Goal: Task Accomplishment & Management: Use online tool/utility

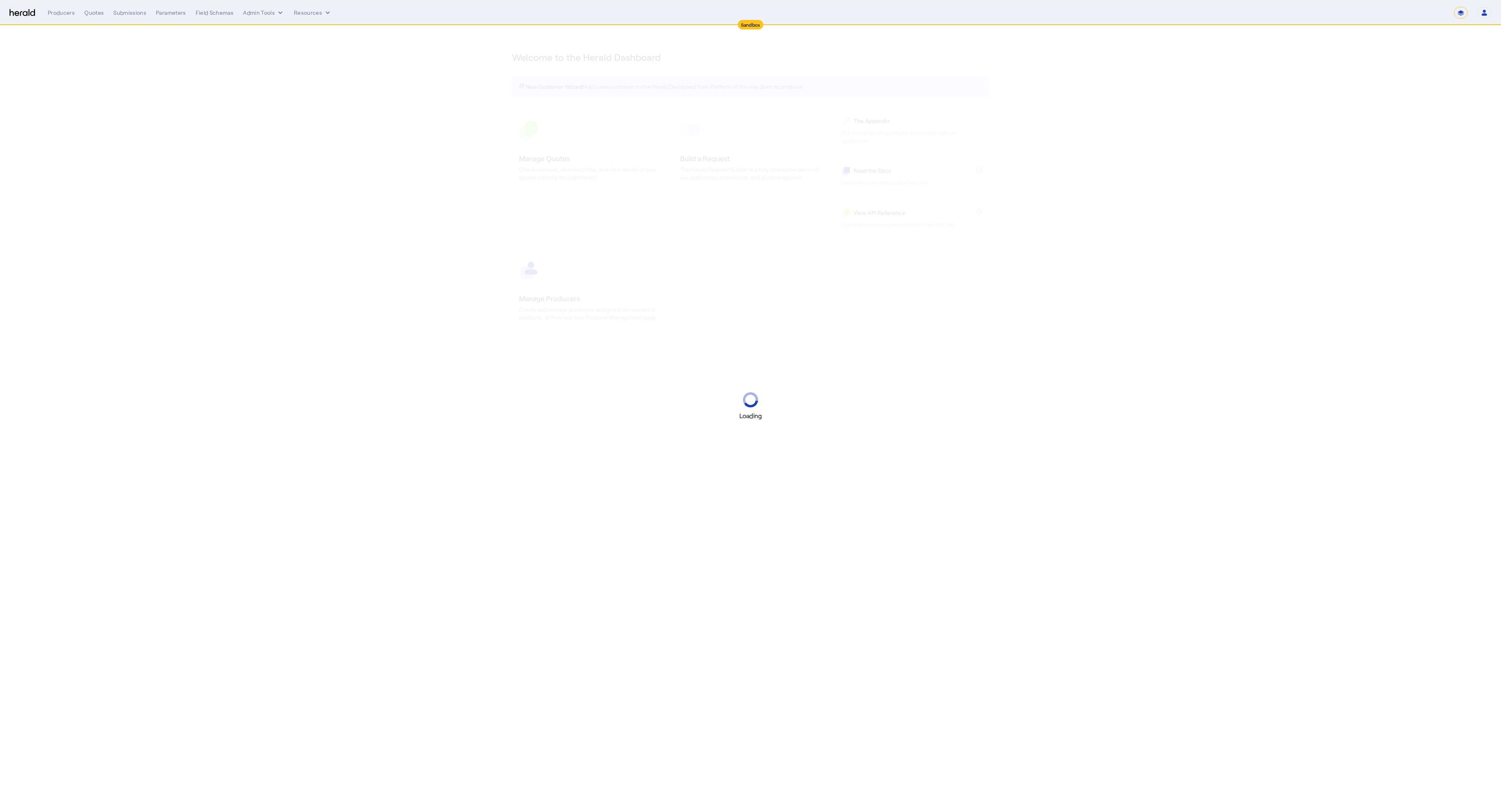
select select "*******"
select select "pfm_2v8p_herald_api"
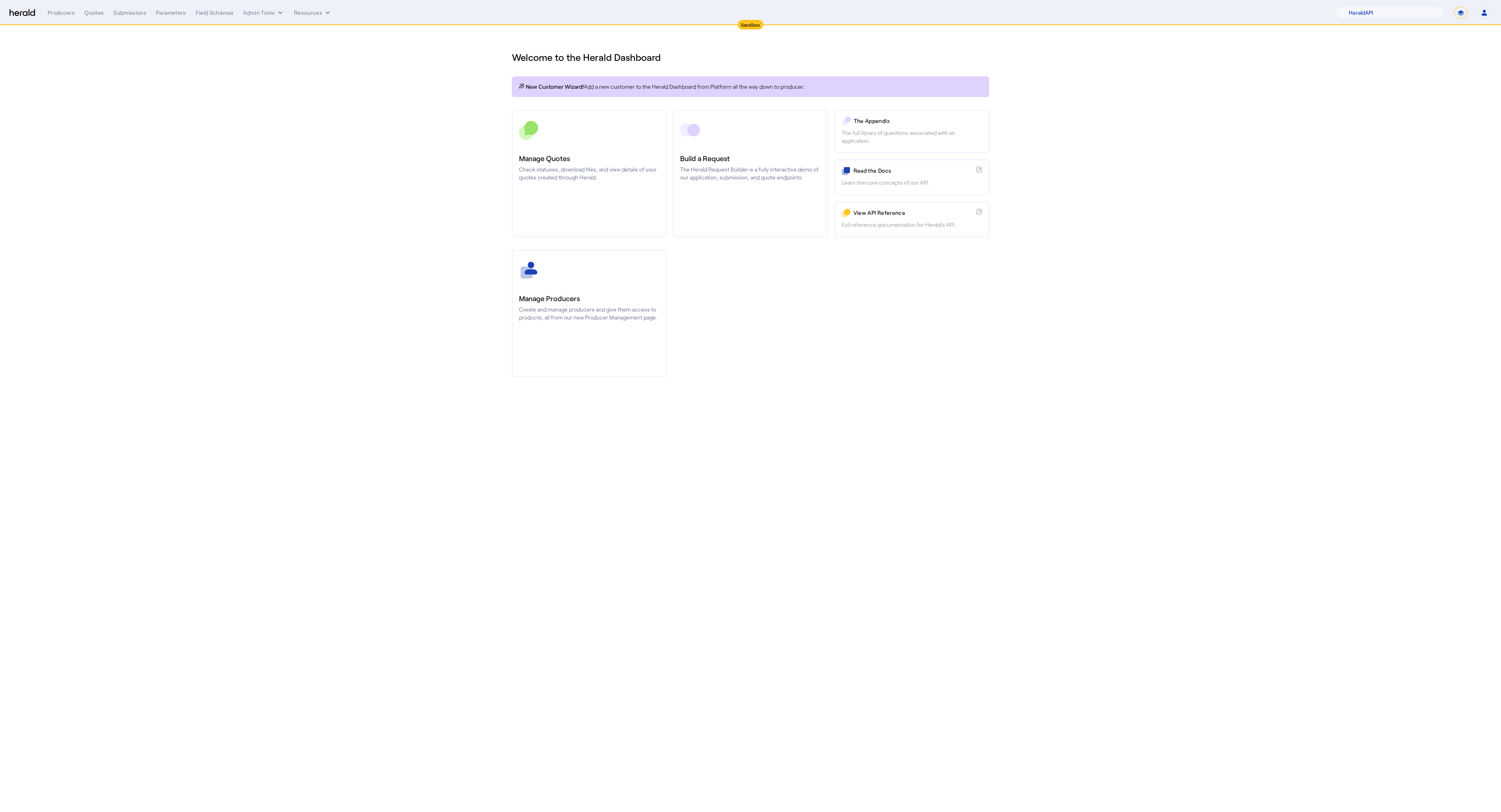
click at [1386, 6] on nav "Sandbox Menu Producers Quotes Submissions Parameters Field Schemas Admin Tools …" at bounding box center [750, 12] width 1501 height 24
drag, startPoint x: 1388, startPoint y: 15, endPoint x: 1491, endPoint y: 25, distance: 103.5
click at [1498, 35] on app-root "Sandbox Menu Producers Quotes Submissions Parameters Field Schemas Admin Tools …" at bounding box center [750, 196] width 1501 height 393
select select "**********"
click at [1455, 7] on select "**********" at bounding box center [1461, 12] width 13 height 12
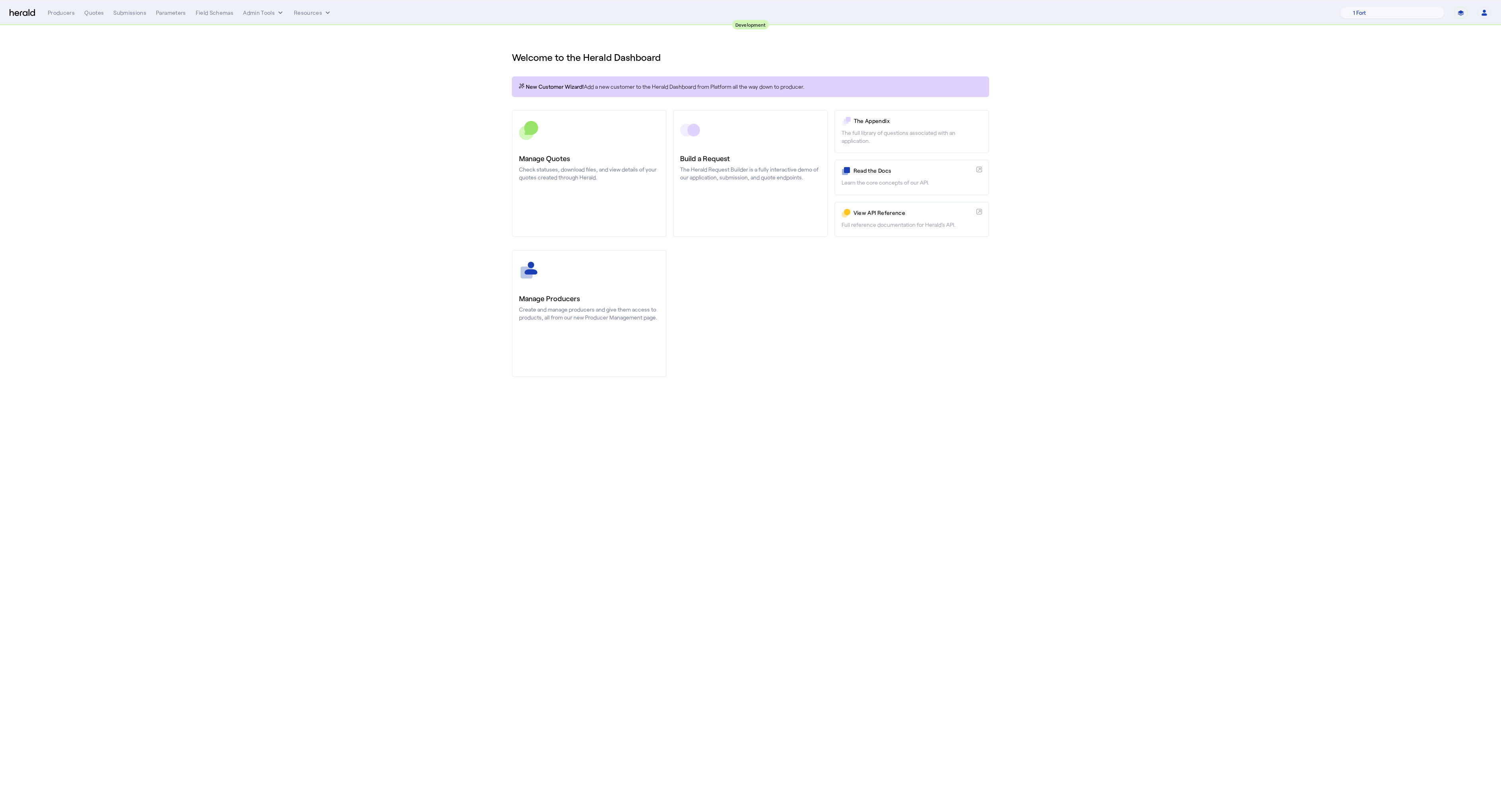
click at [348, 202] on section "Welcome to the Herald Dashboard New Customer Wizard! Add a new customer to the …" at bounding box center [750, 209] width 1501 height 367
click at [96, 16] on div "Quotes" at bounding box center [94, 12] width 20 height 8
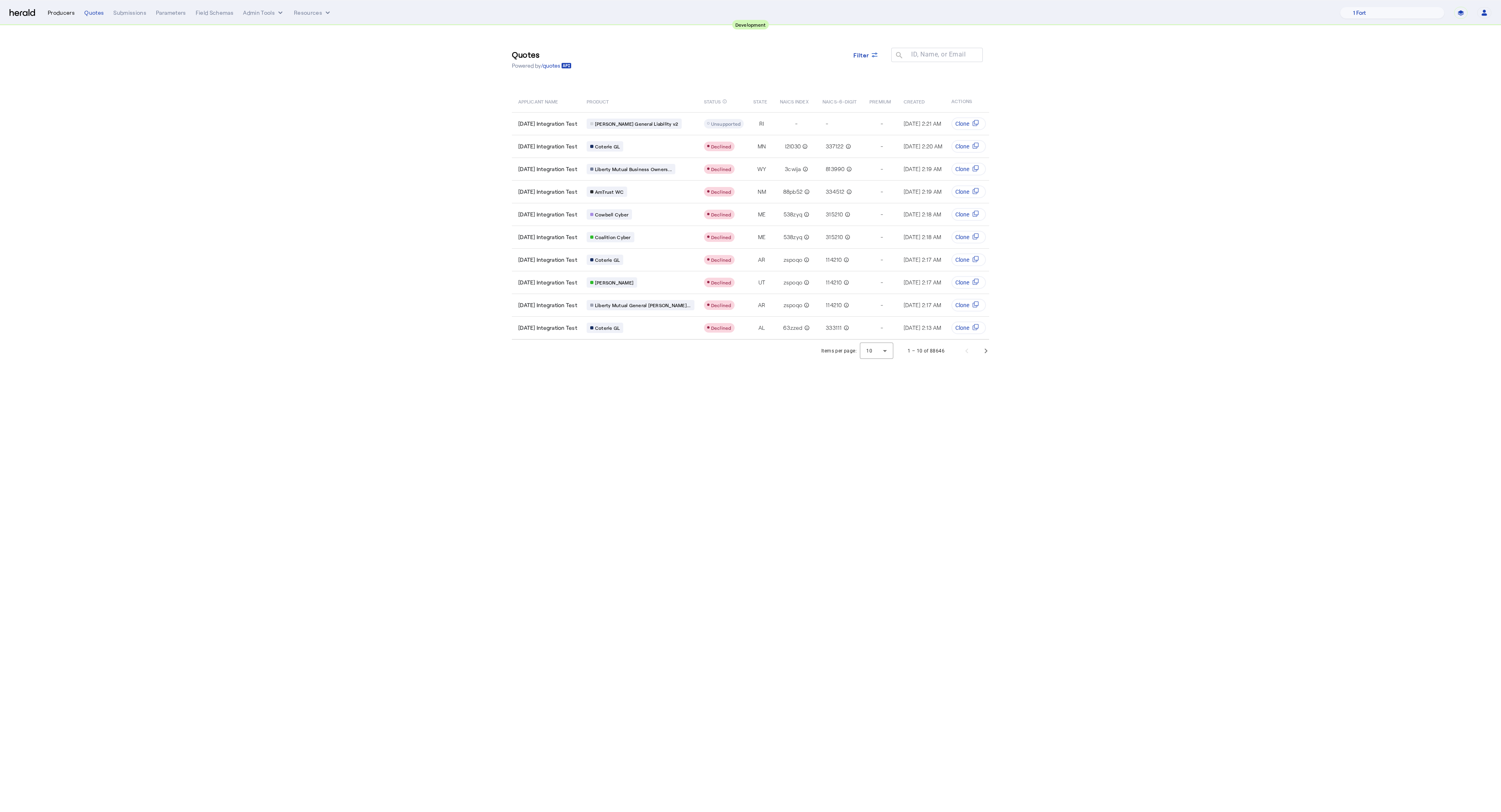
click at [62, 15] on div "Producers" at bounding box center [61, 12] width 27 height 8
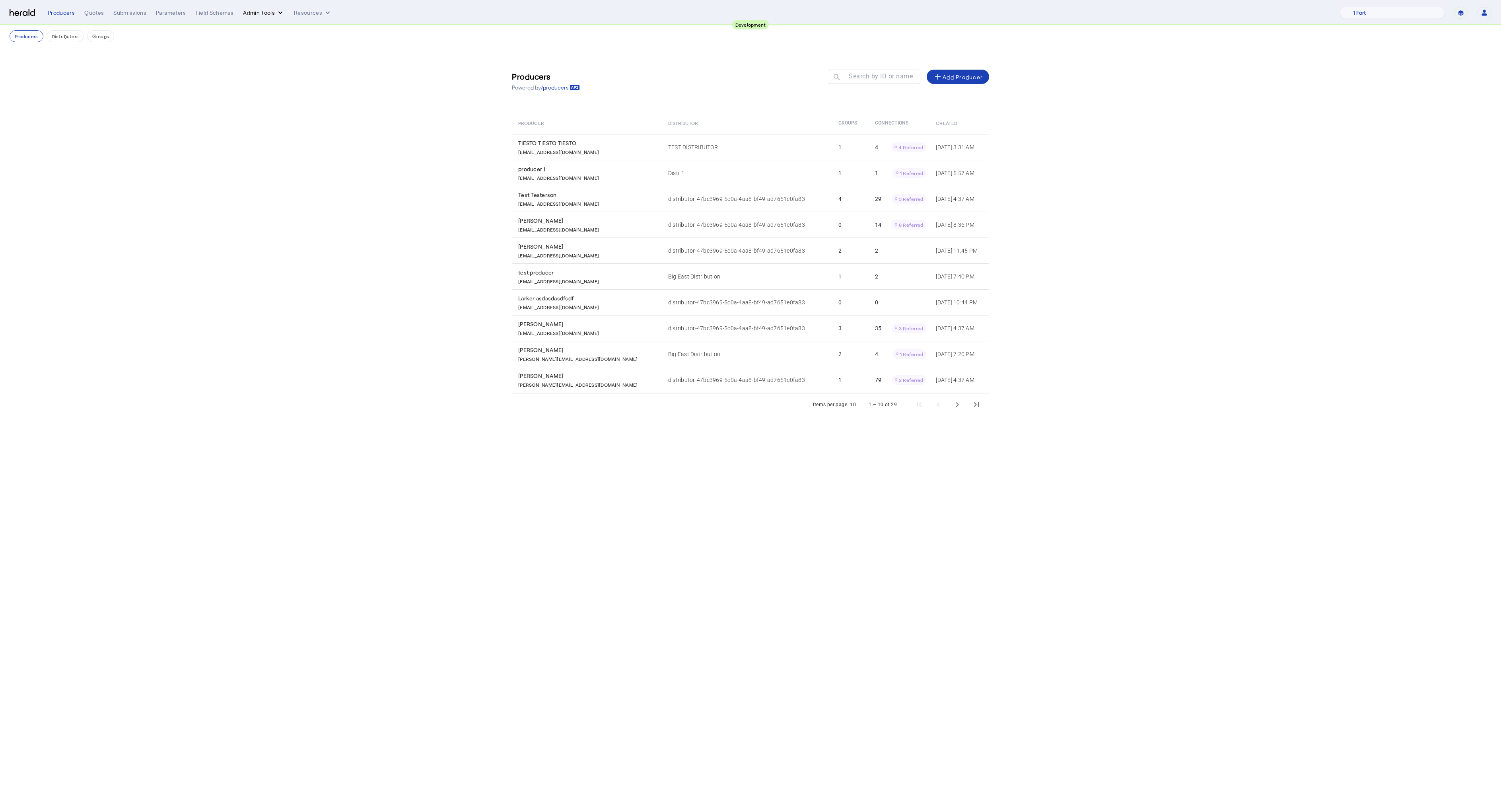
click at [270, 13] on button "Admin Tools" at bounding box center [264, 12] width 41 height 8
click at [274, 30] on span "Platforms Manager" at bounding box center [278, 29] width 58 height 9
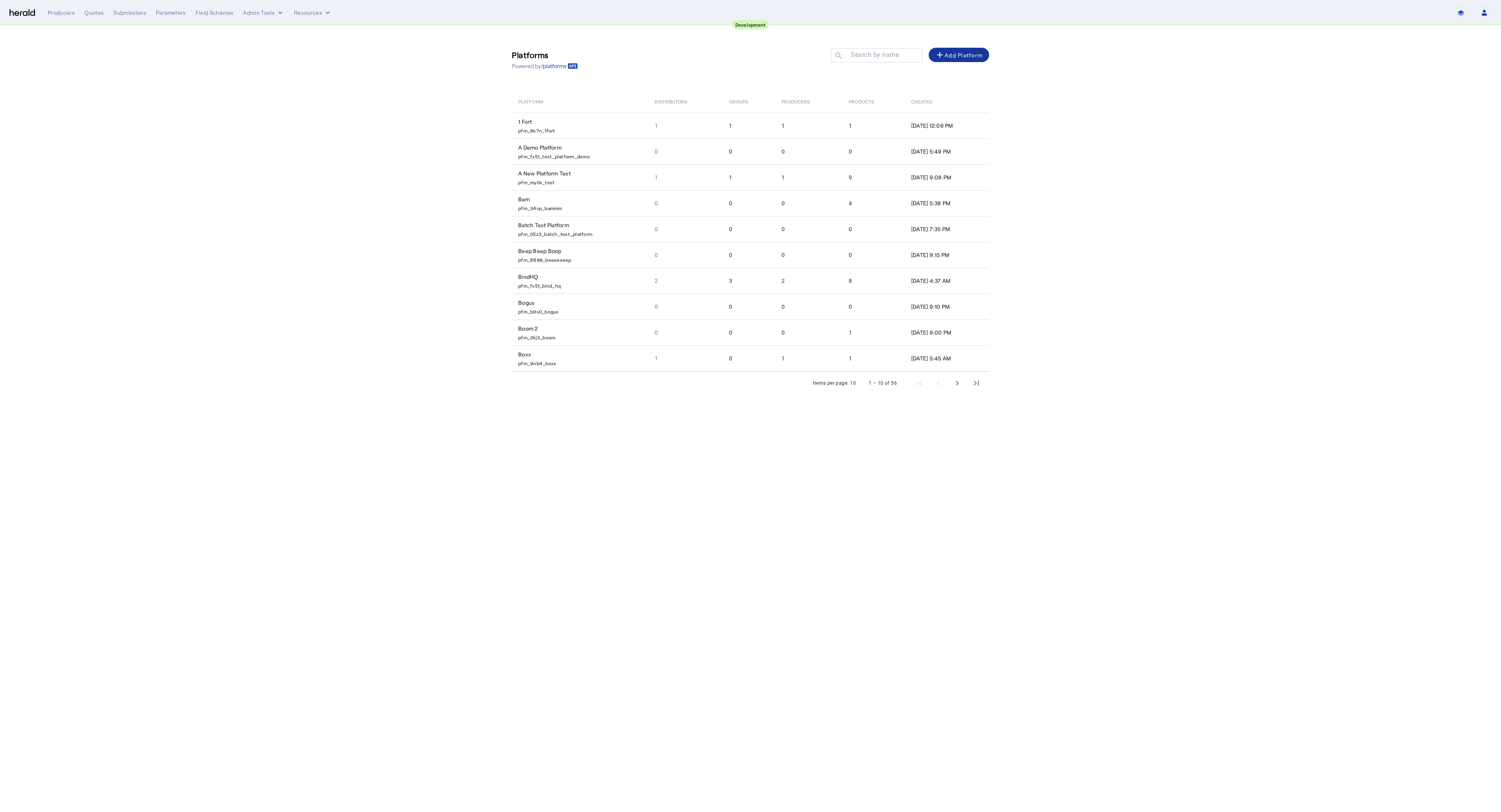
click at [946, 59] on span at bounding box center [959, 55] width 60 height 19
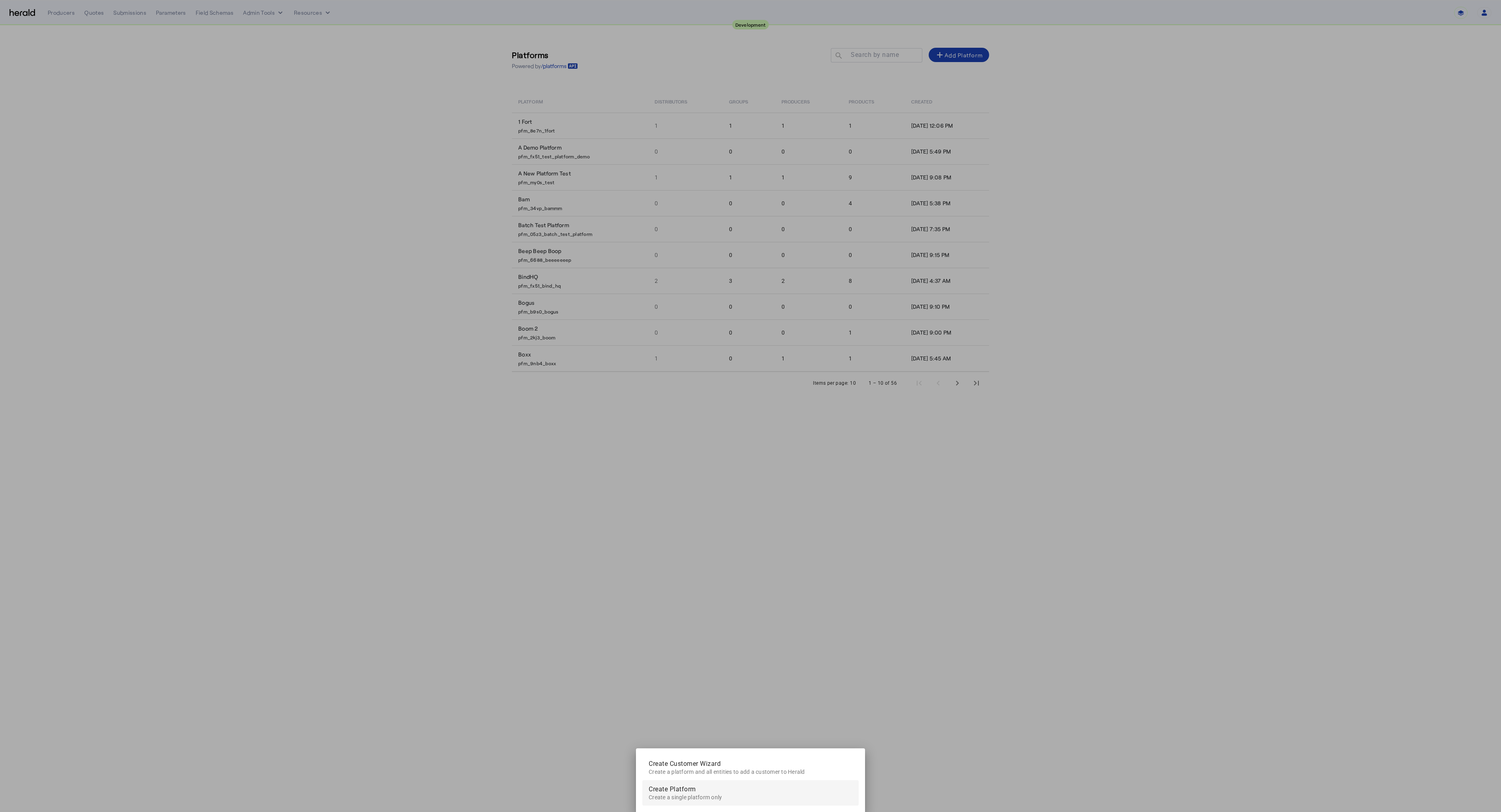
click at [731, 800] on span "Create a single platform only" at bounding box center [751, 796] width 204 height 10
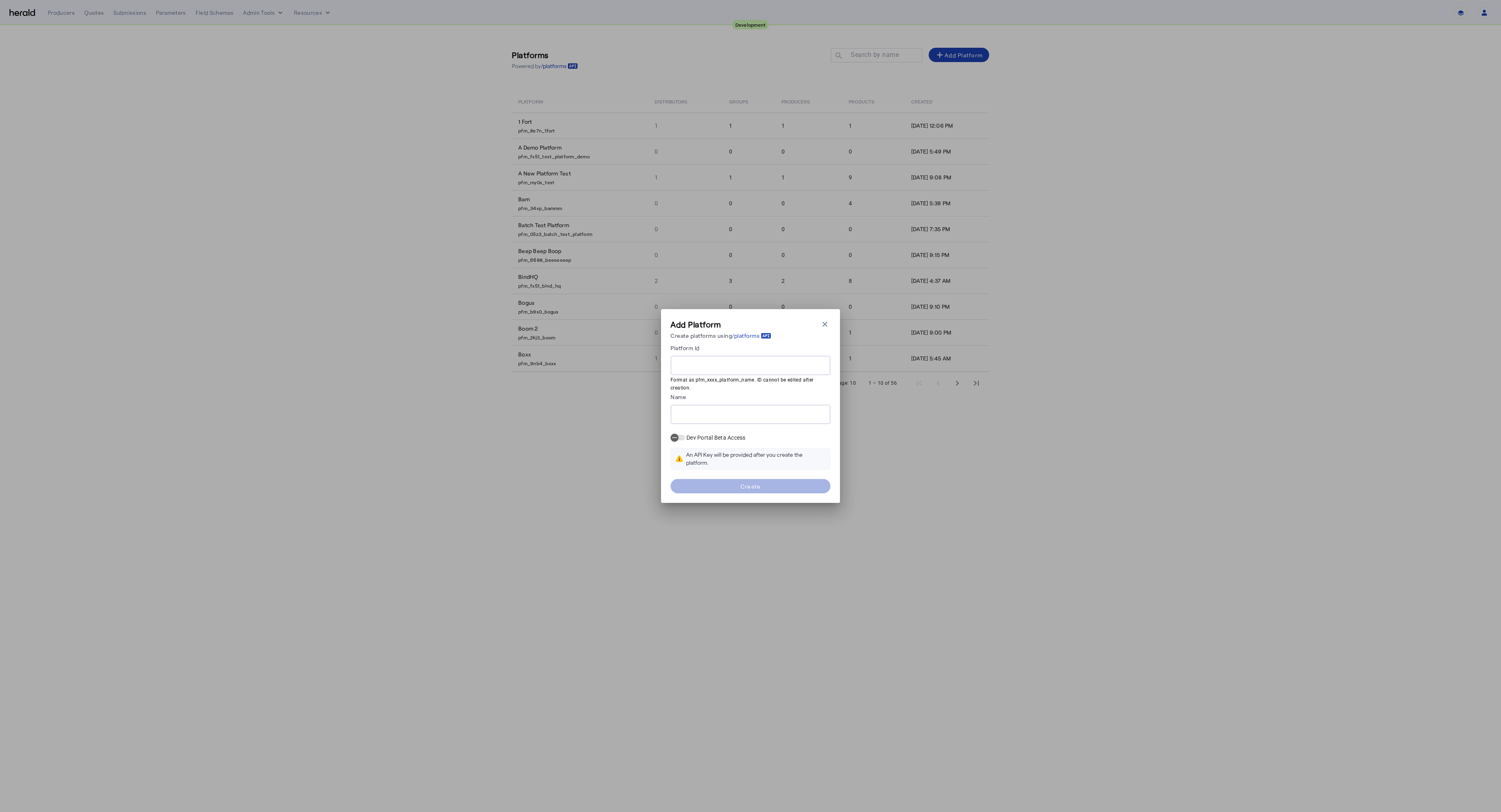
click at [720, 362] on input "Platform Id" at bounding box center [751, 365] width 147 height 9
click at [821, 325] on icon "button" at bounding box center [824, 324] width 8 height 8
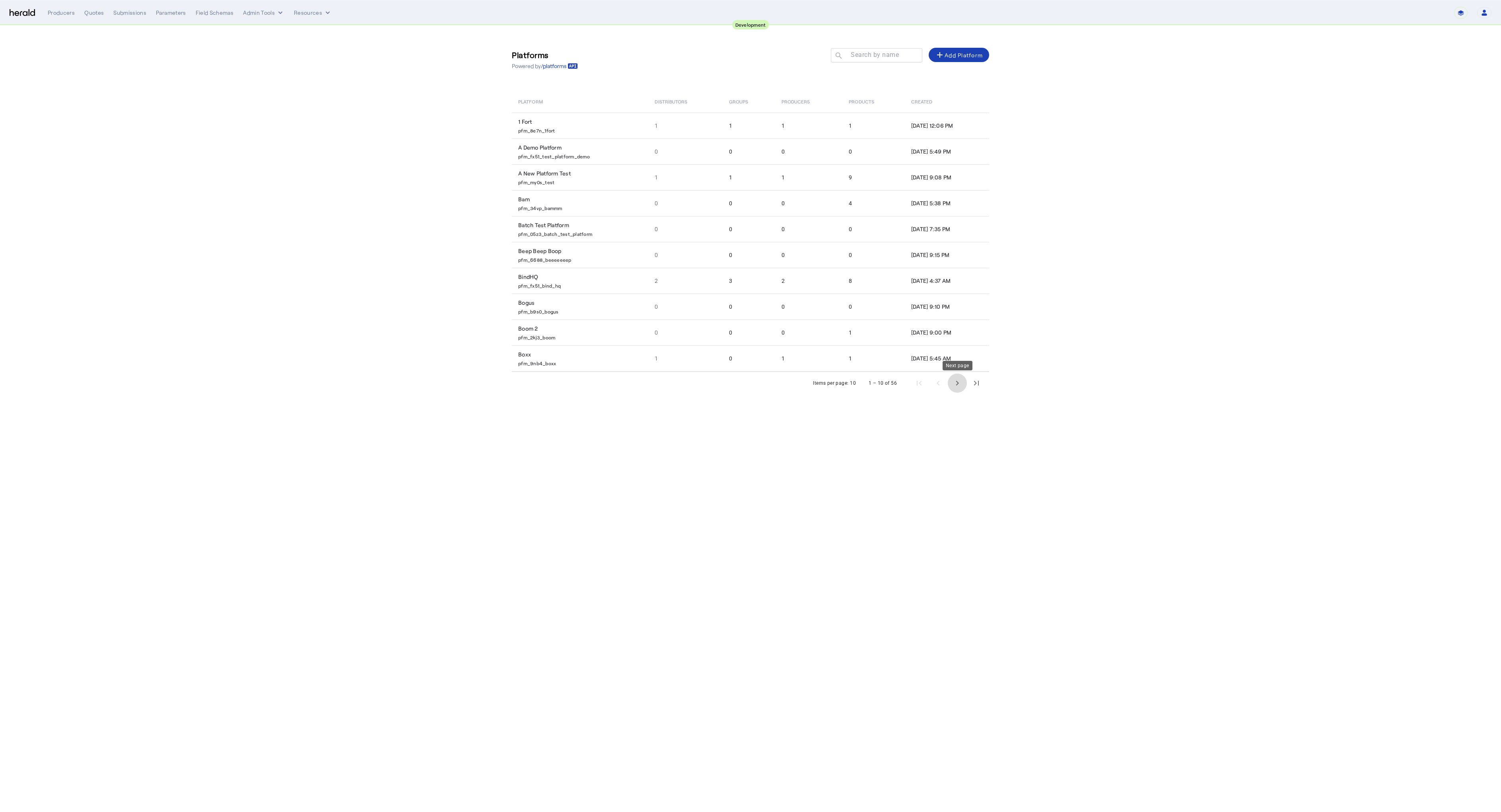
click at [957, 382] on span "Next page" at bounding box center [957, 382] width 19 height 19
click at [527, 353] on td "Herald pfm_2v8p_herald_api" at bounding box center [588, 358] width 154 height 26
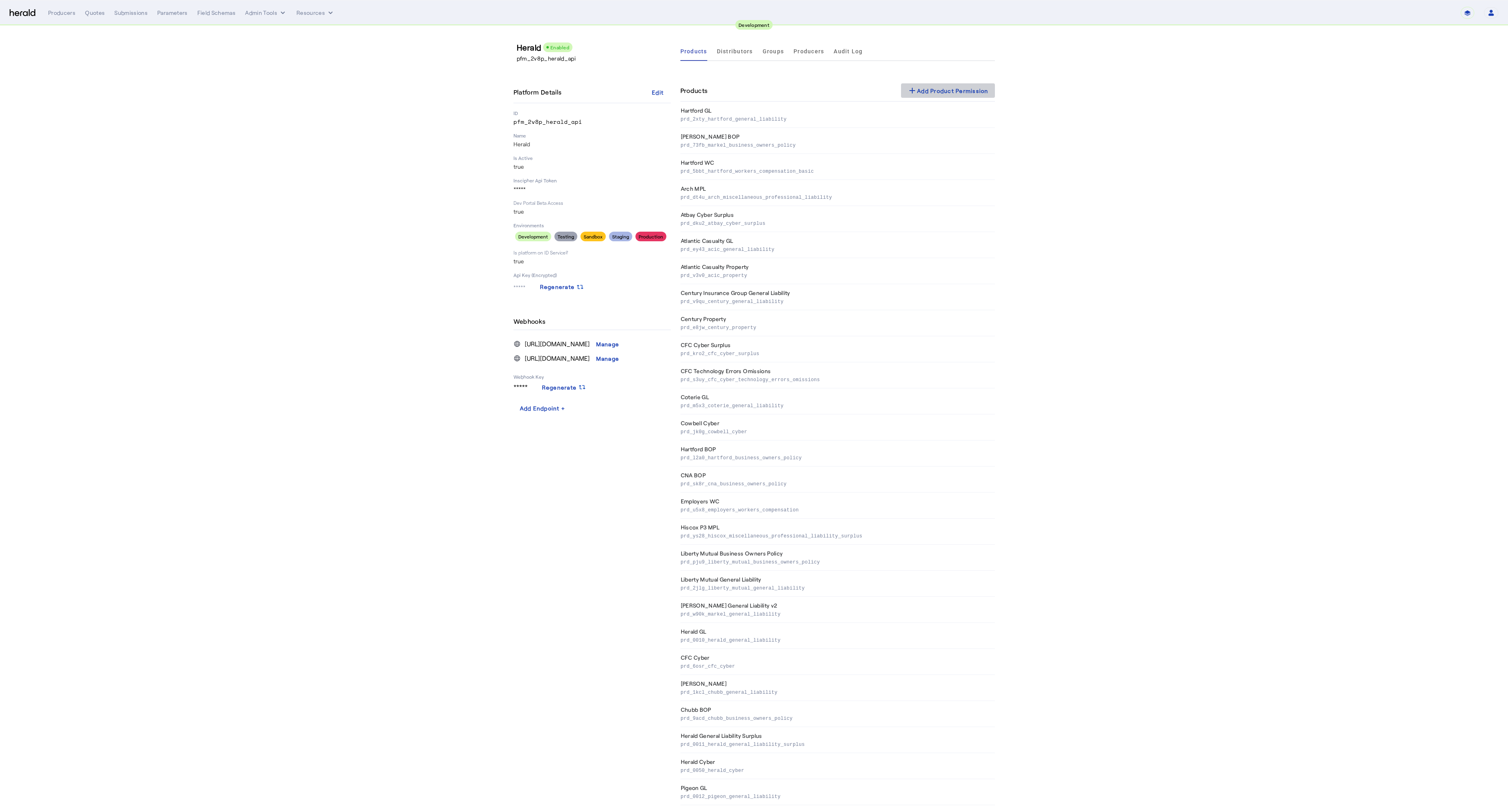
click at [957, 91] on div "add Add Product Permission" at bounding box center [947, 90] width 81 height 9
select select "pfm_2v8p_herald_api"
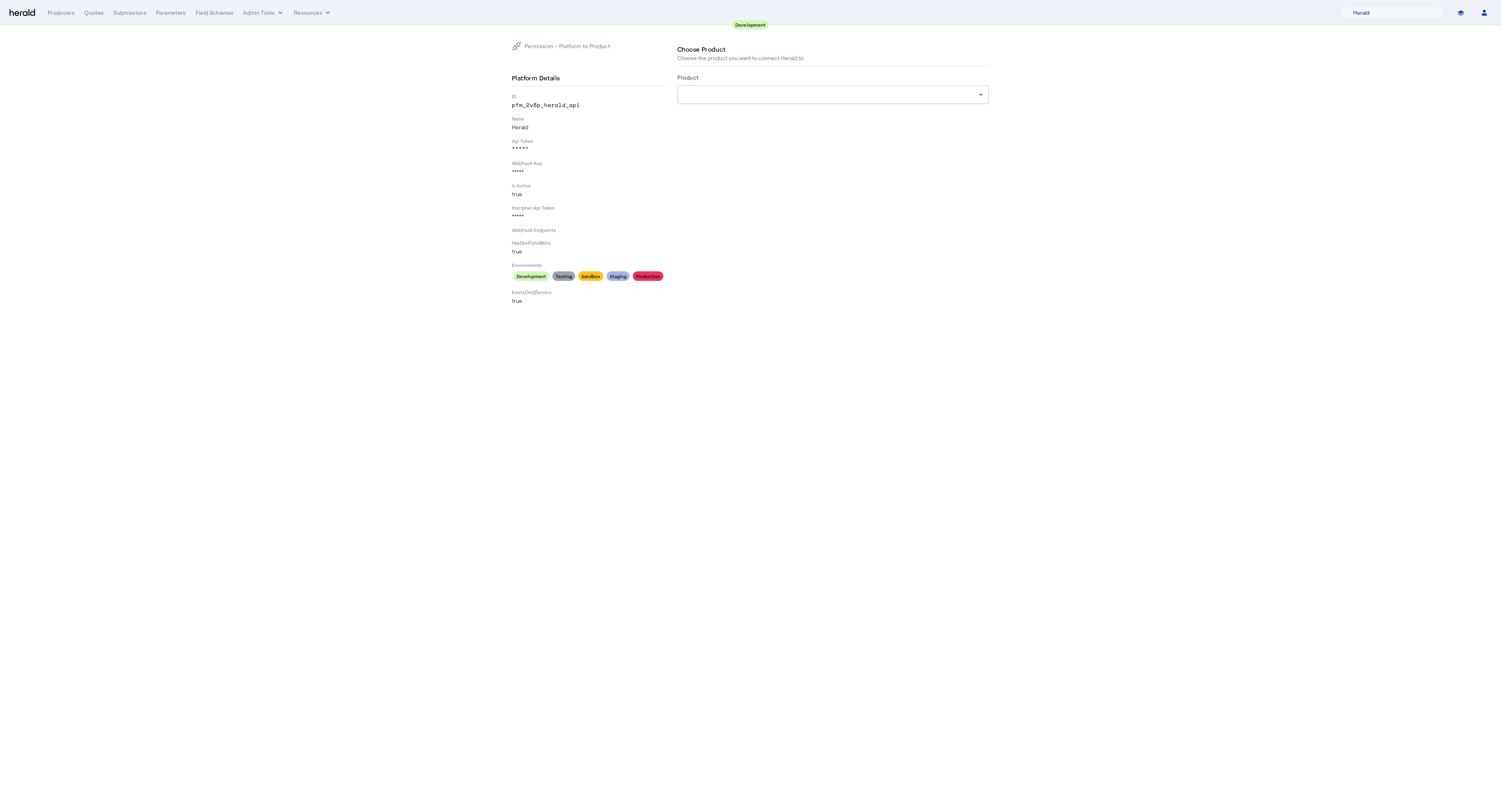
click at [731, 102] on div at bounding box center [833, 94] width 299 height 19
click at [722, 96] on div at bounding box center [750, 406] width 1501 height 812
click at [722, 95] on div at bounding box center [831, 94] width 295 height 9
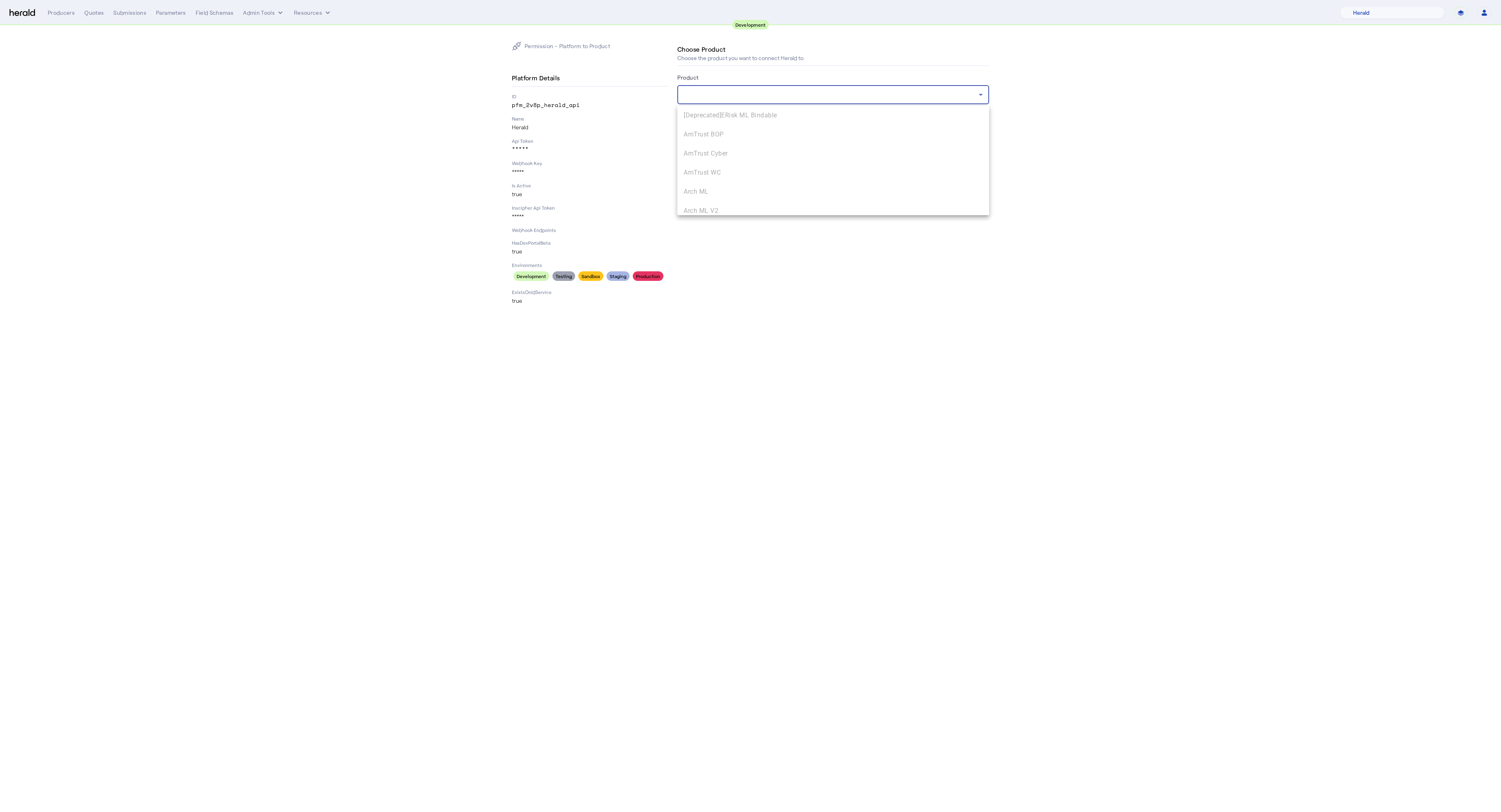
click at [857, 327] on div at bounding box center [750, 406] width 1501 height 812
drag, startPoint x: 848, startPoint y: 360, endPoint x: 841, endPoint y: 354, distance: 9.2
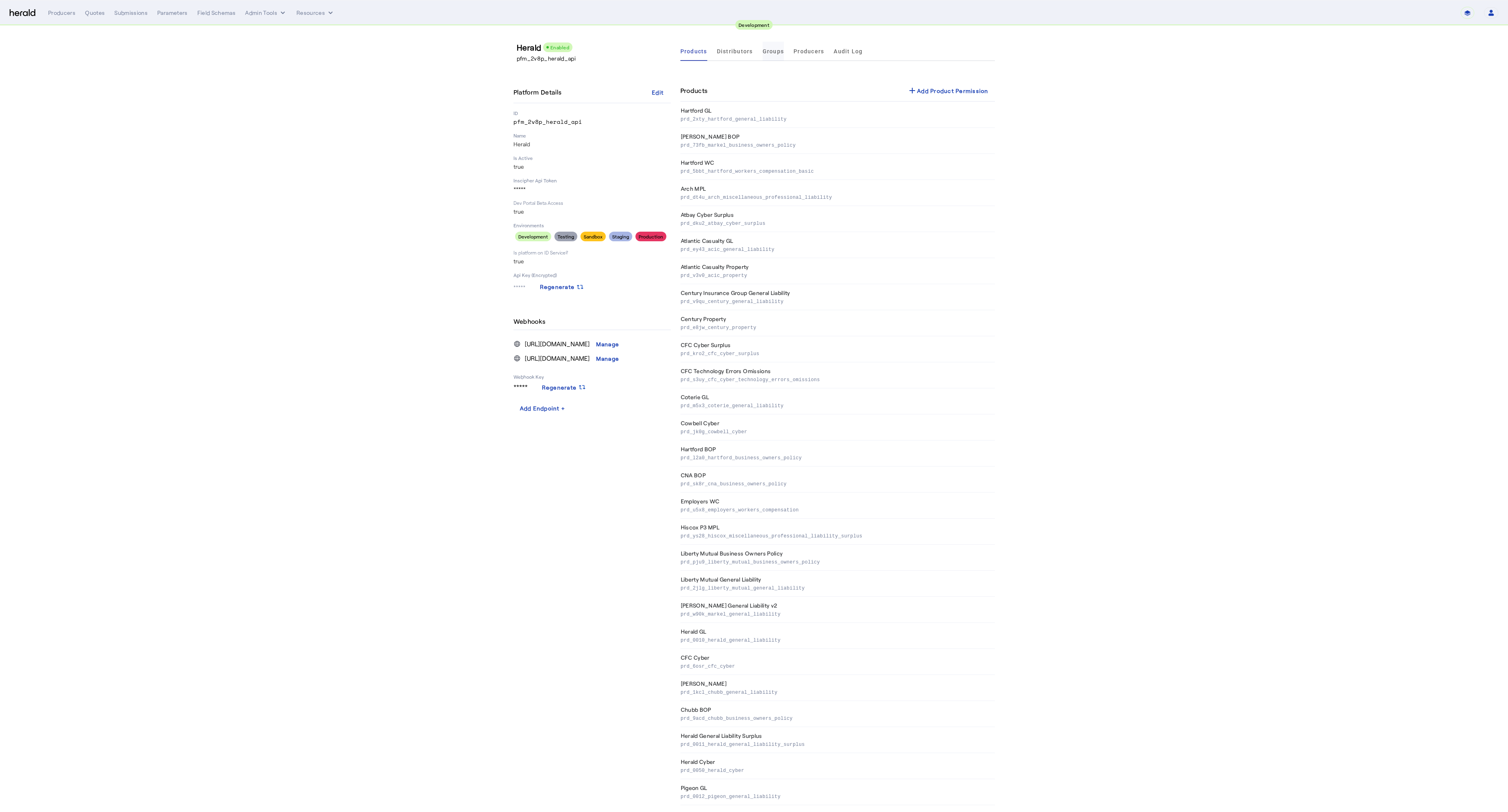
click at [773, 52] on span "Groups" at bounding box center [773, 51] width 22 height 6
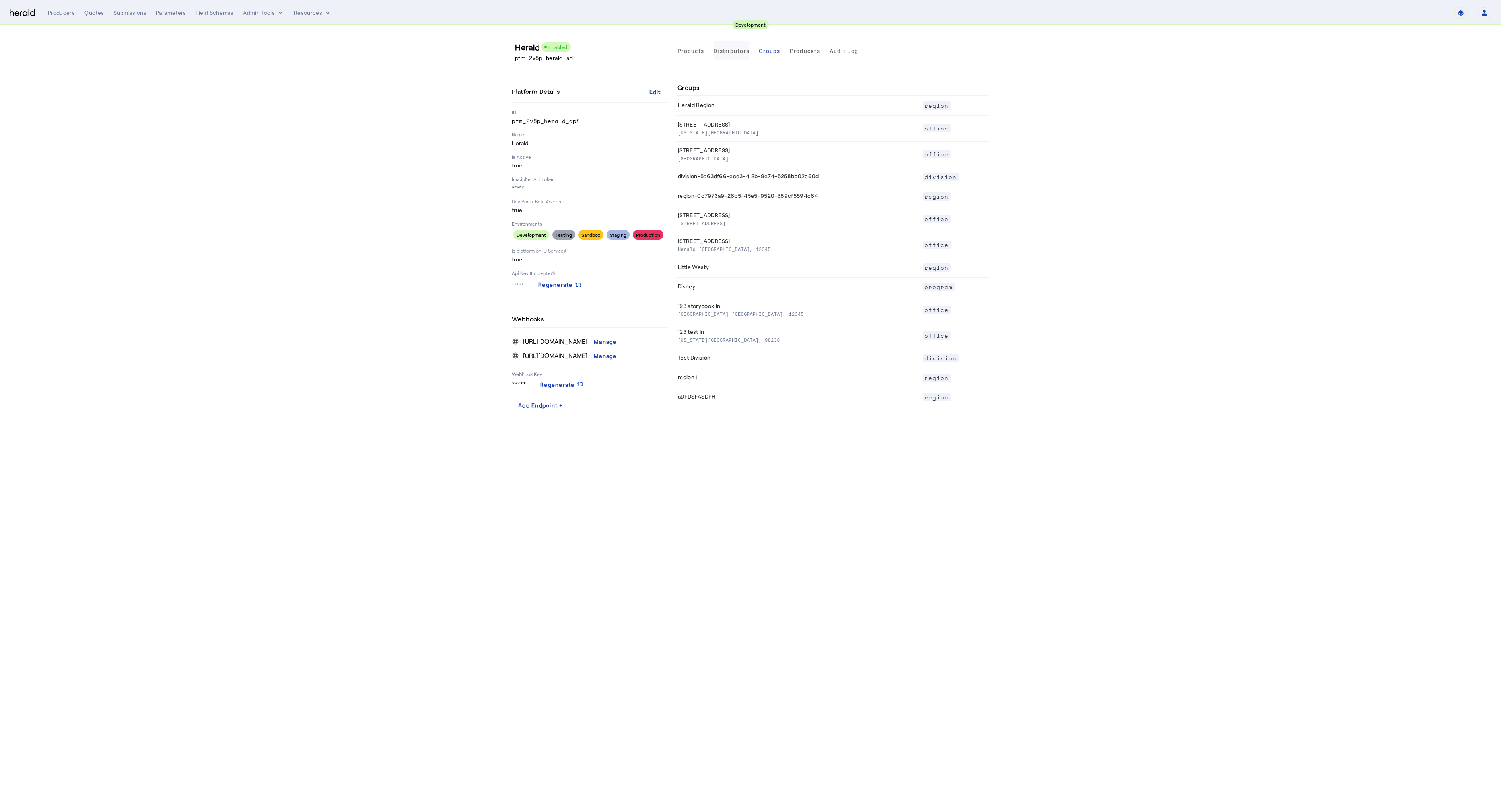
click at [734, 48] on span "Distributors" at bounding box center [731, 51] width 36 height 6
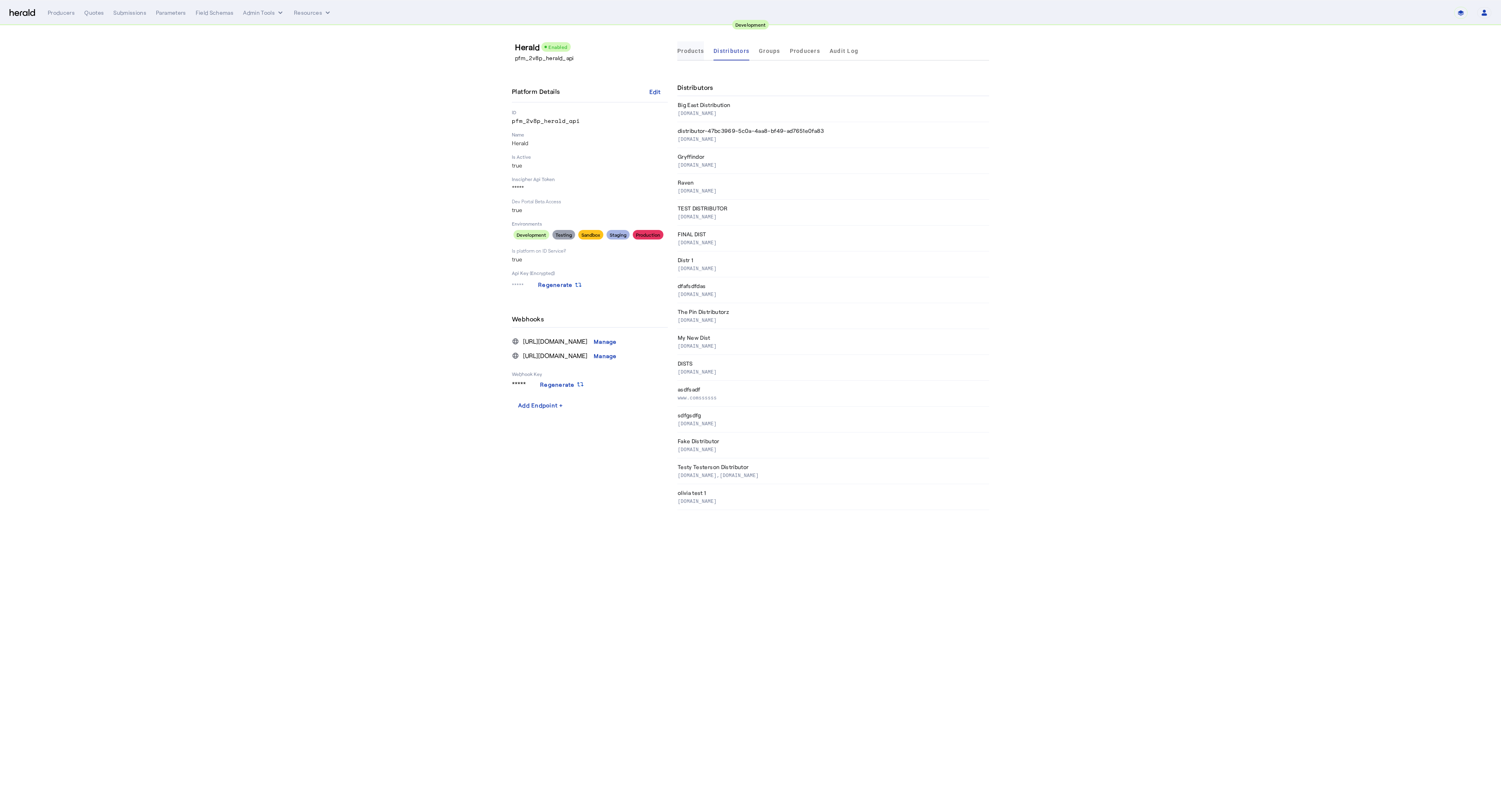
click at [690, 52] on span "Products" at bounding box center [691, 51] width 26 height 6
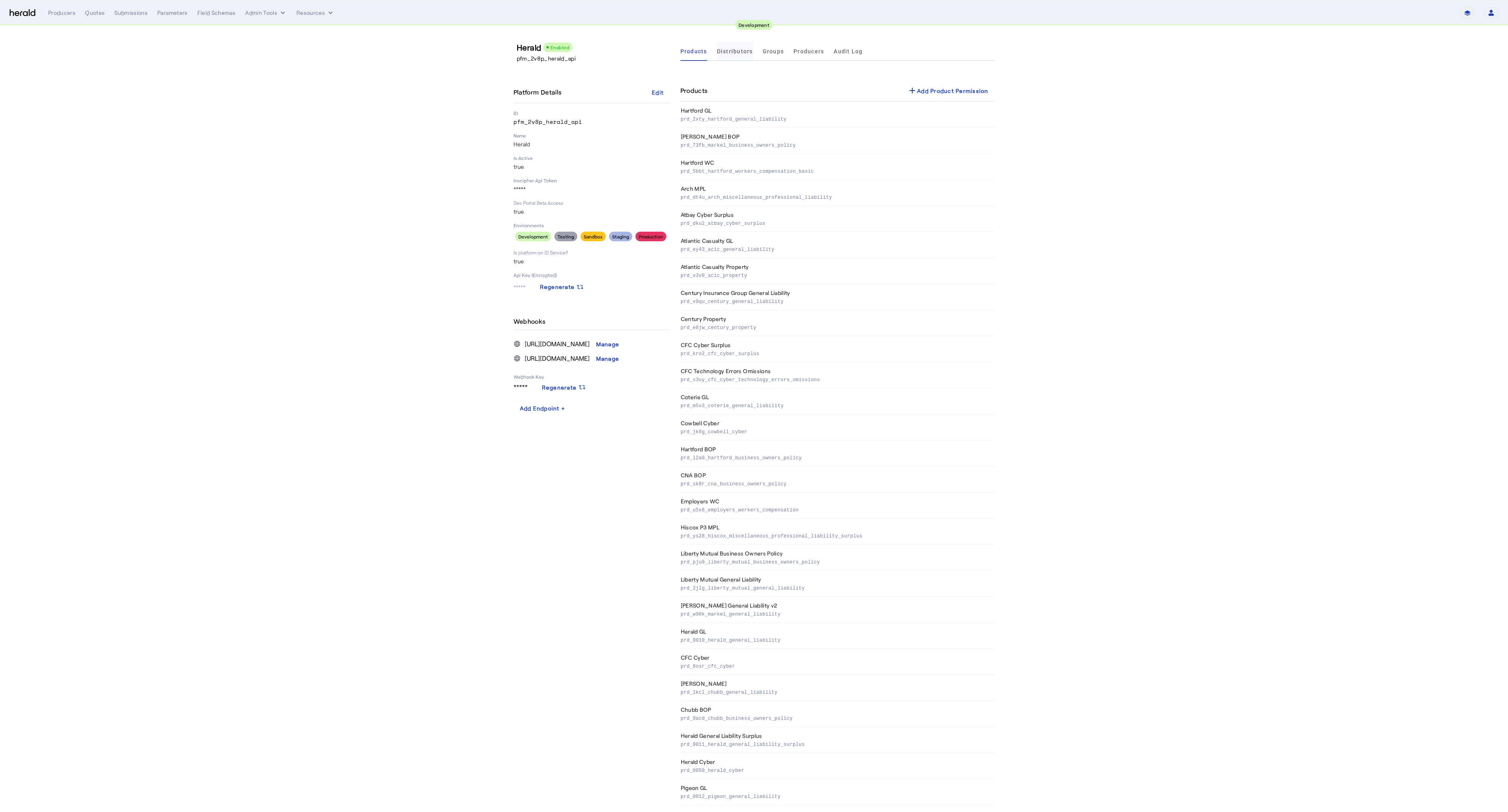
click at [724, 54] on span "Distributors" at bounding box center [735, 51] width 36 height 6
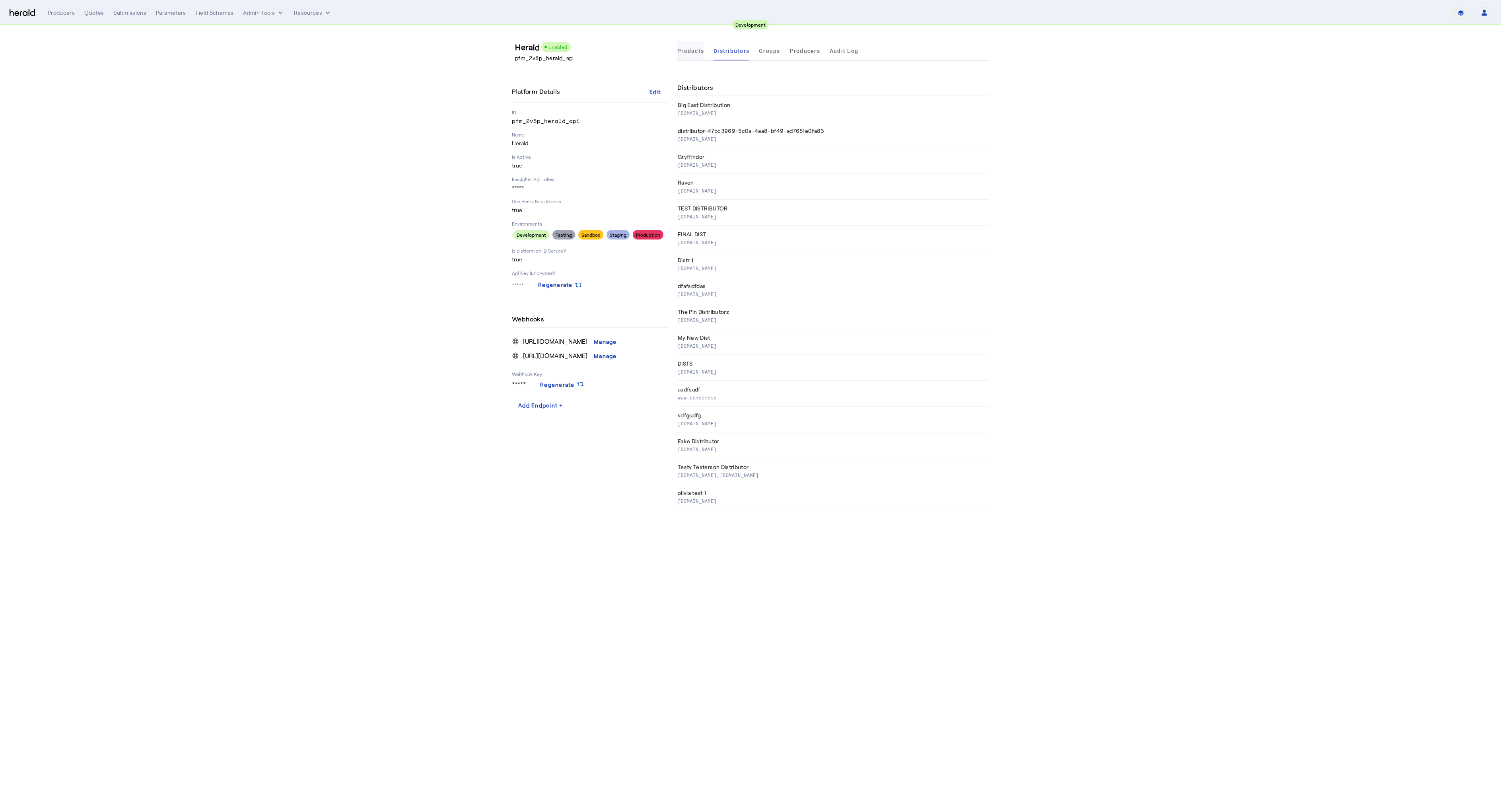
click at [686, 54] on span "Products" at bounding box center [691, 51] width 26 height 6
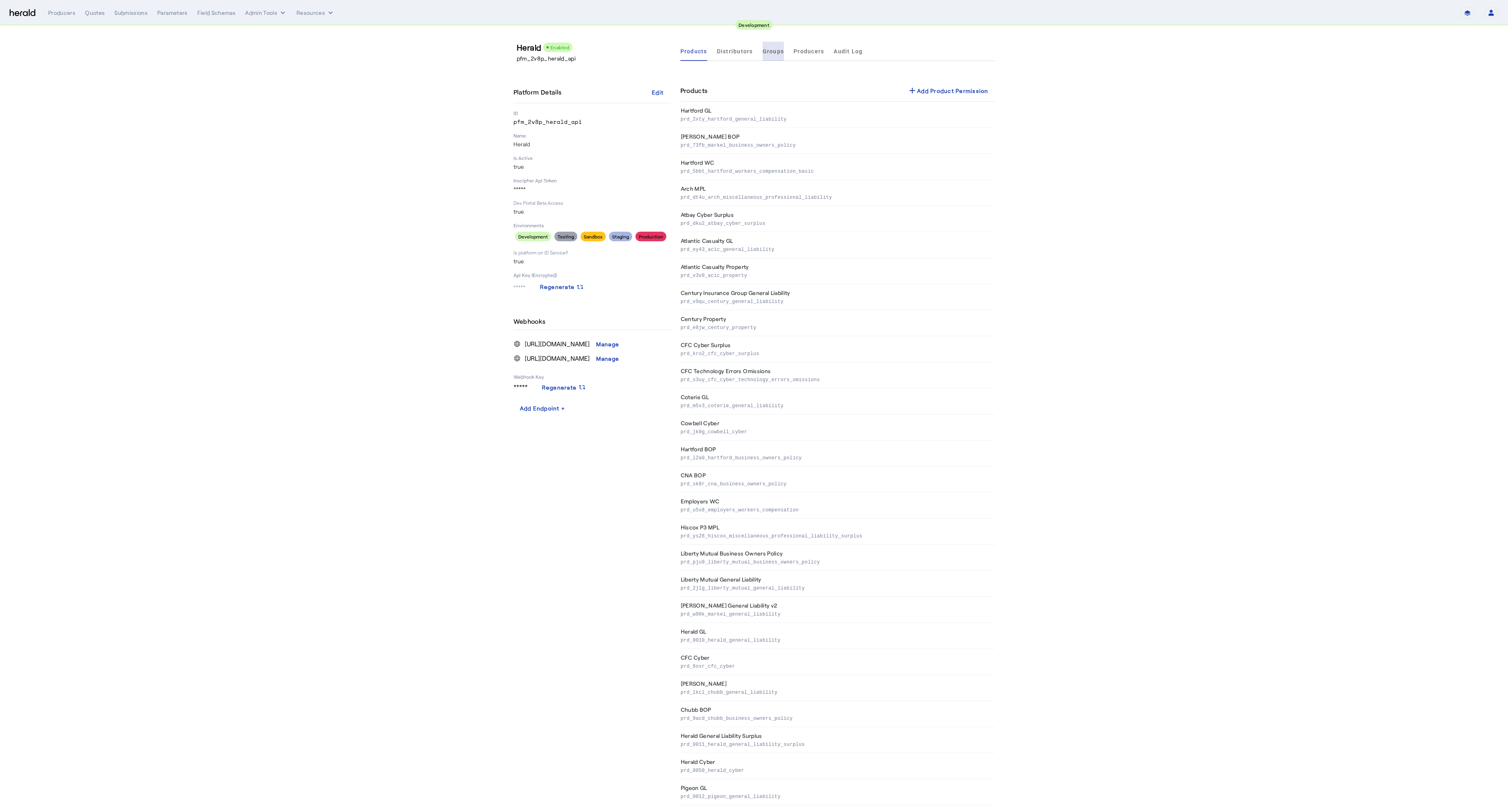
click at [768, 48] on span "Groups" at bounding box center [773, 51] width 22 height 6
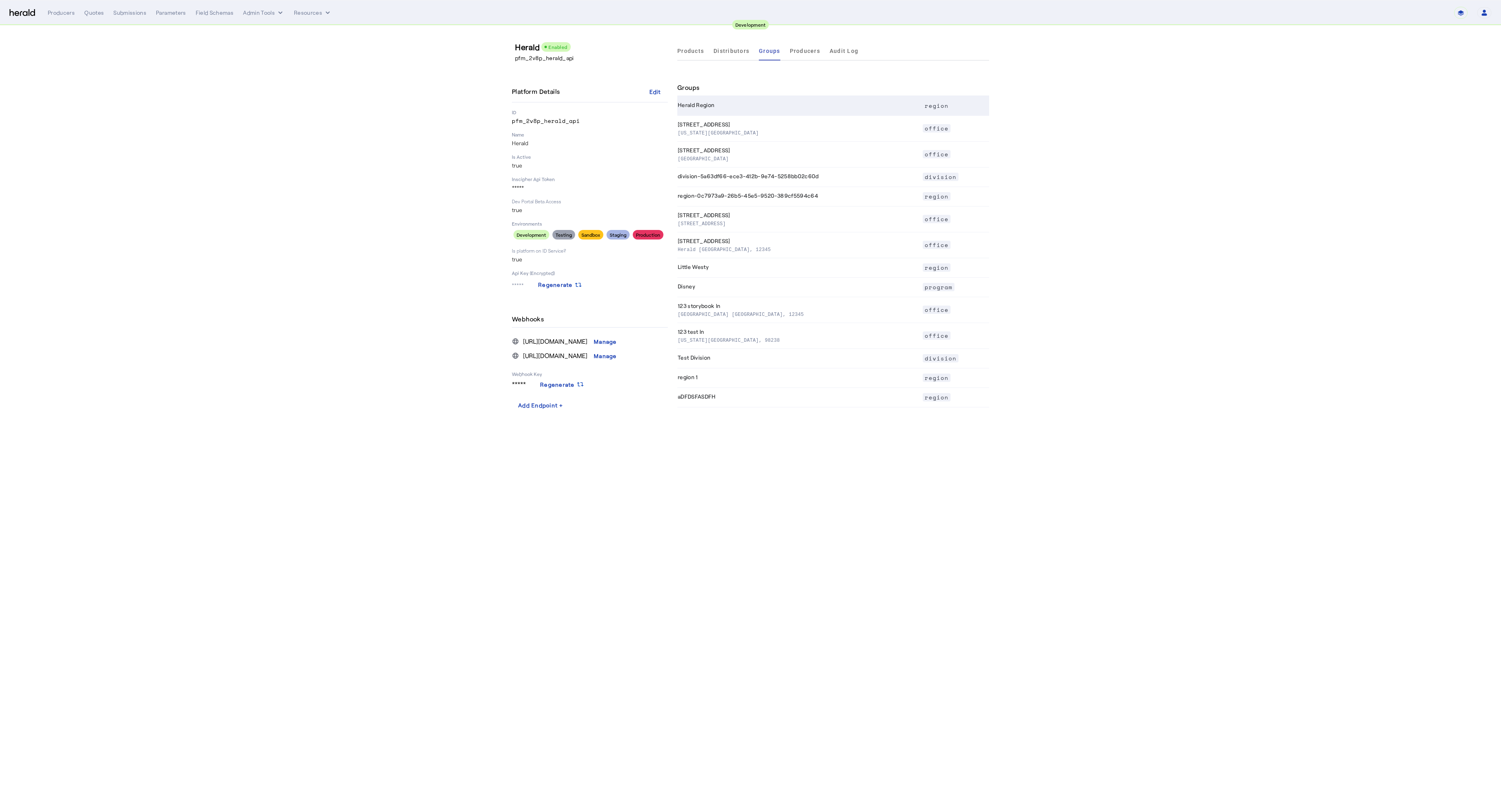
click at [710, 109] on p at bounding box center [798, 110] width 241 height 2
select select "pfm_2v8p_herald_api"
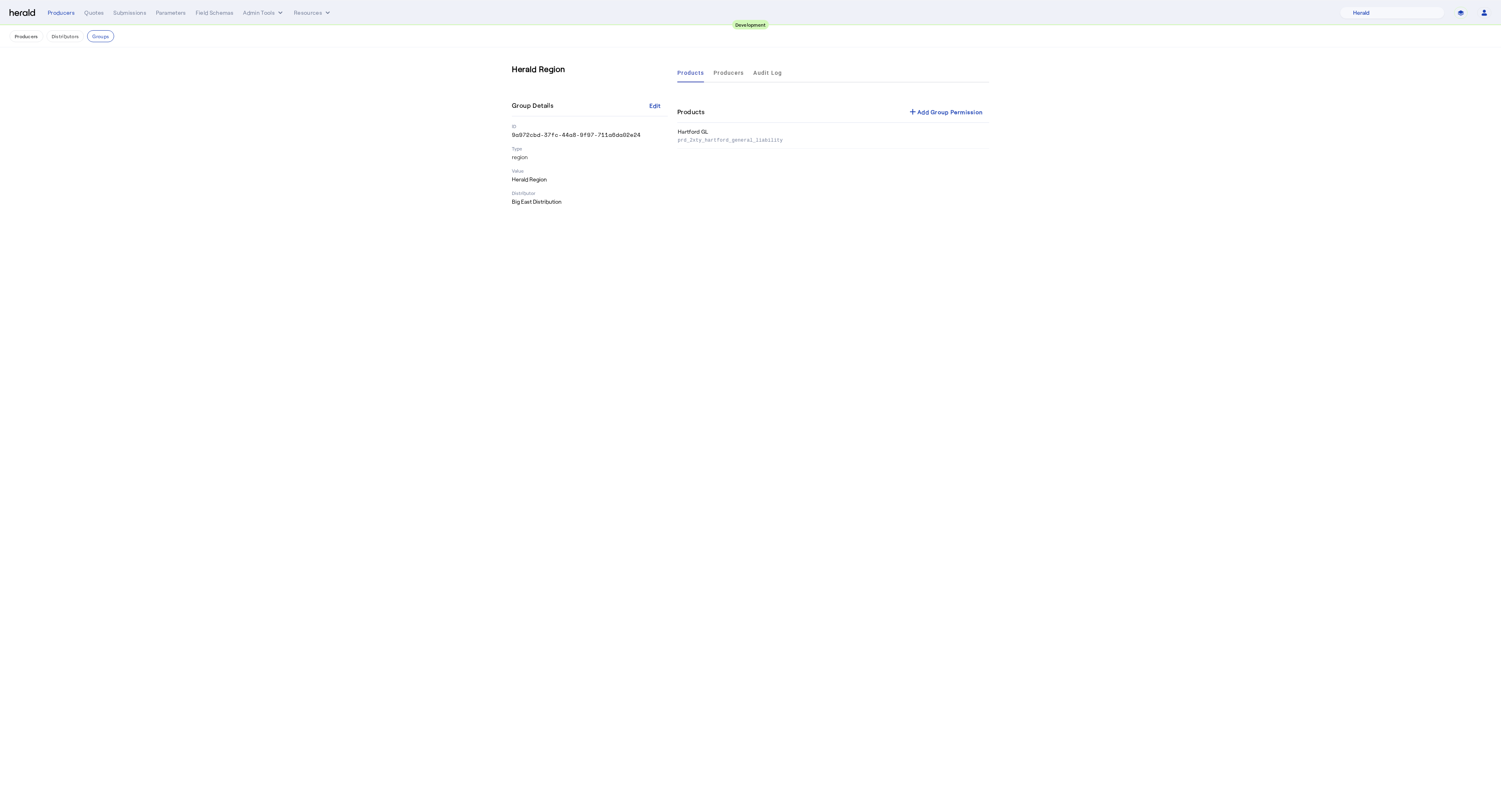
drag, startPoint x: 764, startPoint y: 230, endPoint x: 757, endPoint y: 226, distance: 8.1
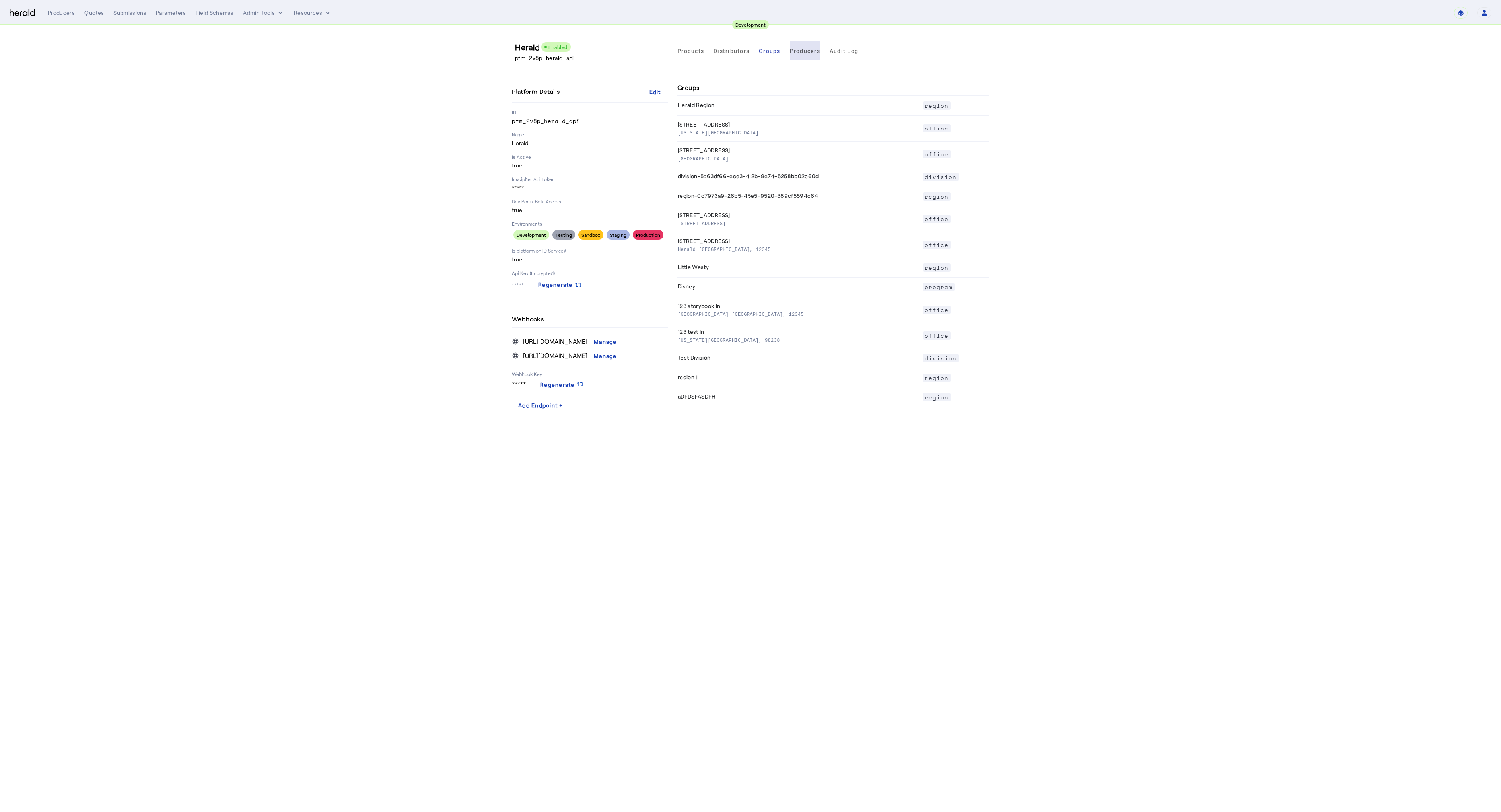
click at [807, 52] on span "Producers" at bounding box center [805, 51] width 30 height 6
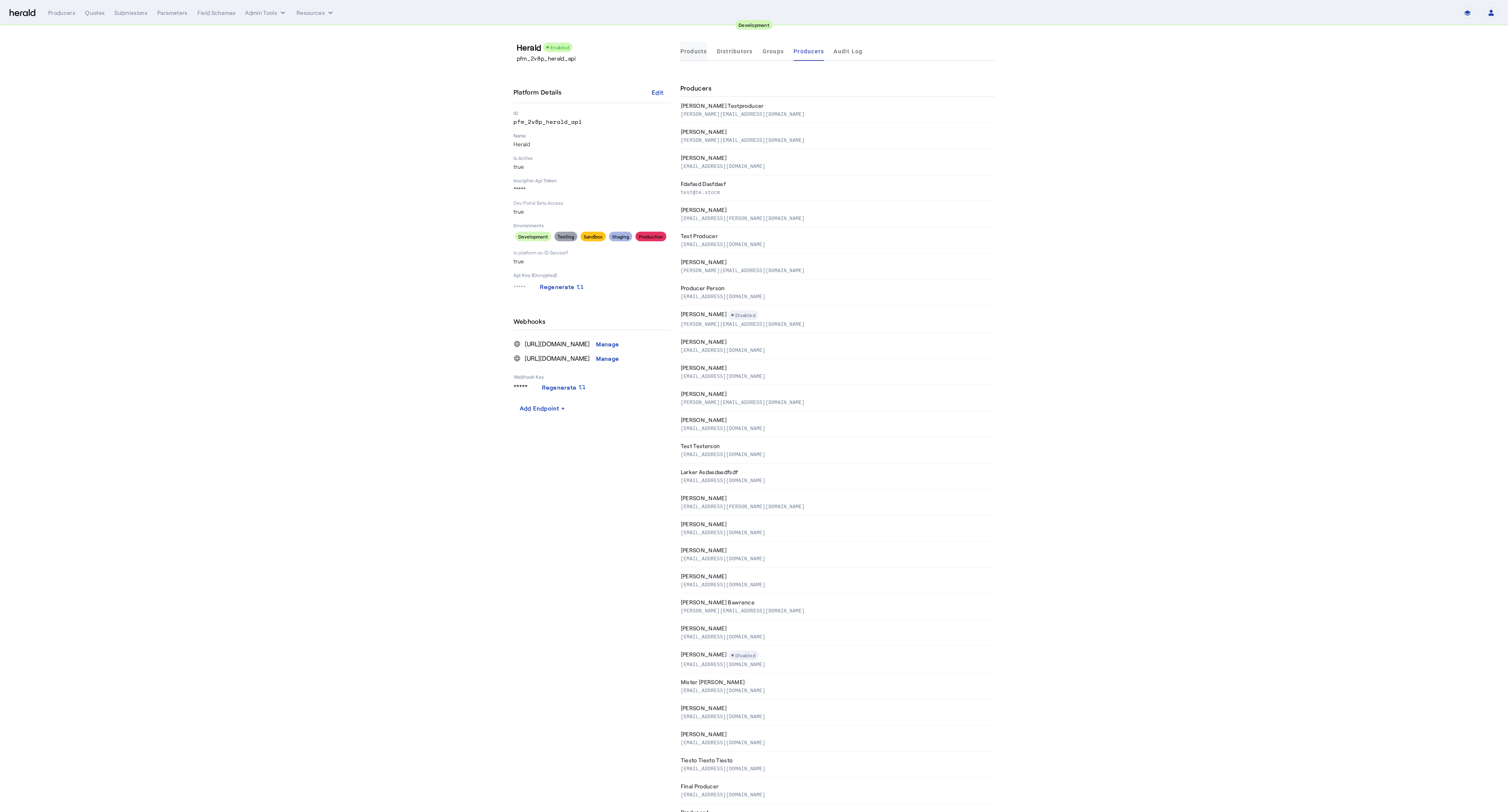
click at [701, 49] on span "Products" at bounding box center [694, 51] width 27 height 6
click at [922, 88] on div "add Add Product Permission" at bounding box center [947, 90] width 81 height 9
select select "pfm_2v8p_herald_api"
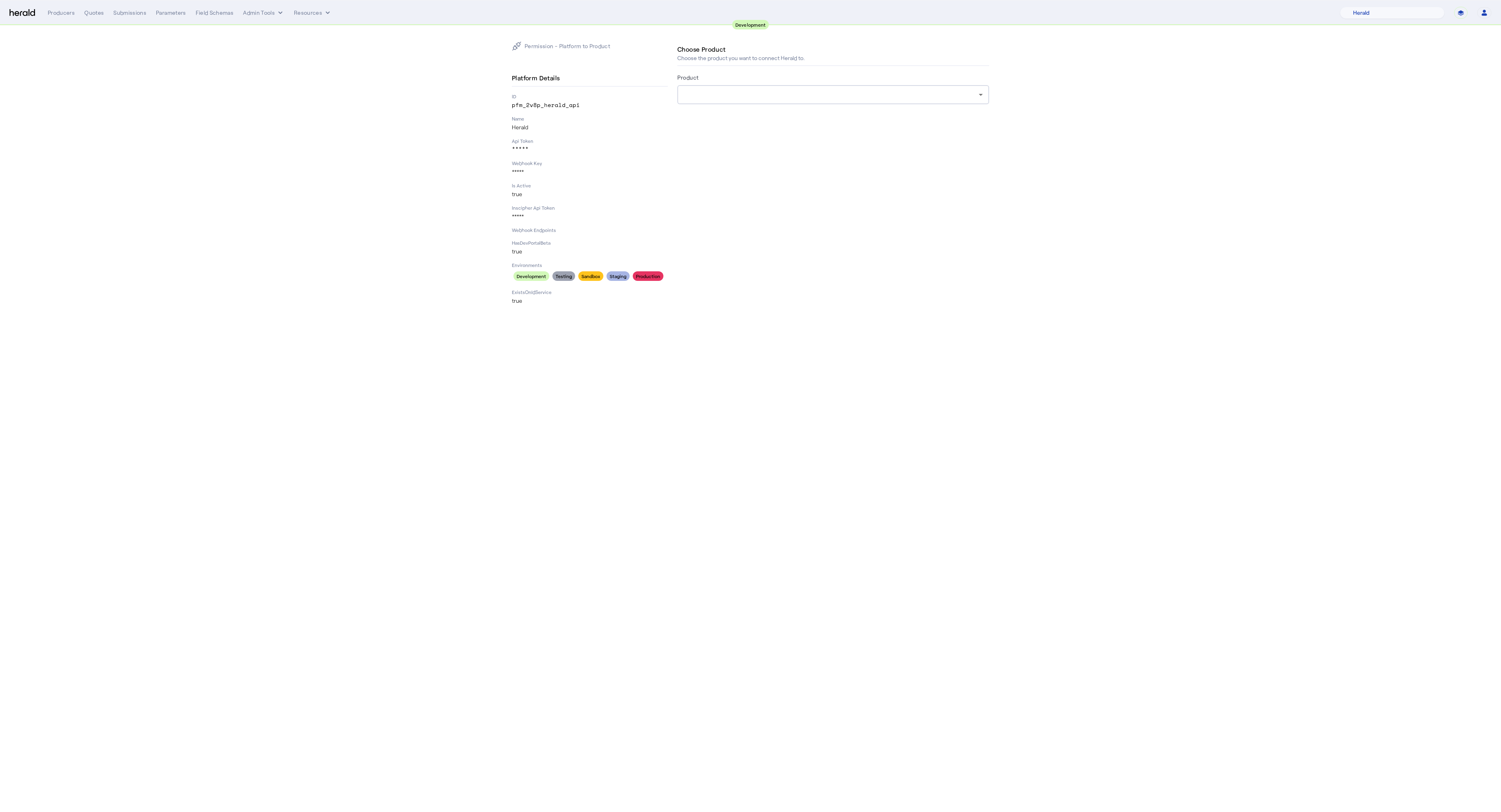
click at [820, 97] on div at bounding box center [831, 94] width 295 height 9
drag, startPoint x: 938, startPoint y: 391, endPoint x: 924, endPoint y: 379, distance: 18.4
click at [254, 12] on button "Admin Tools" at bounding box center [264, 12] width 41 height 8
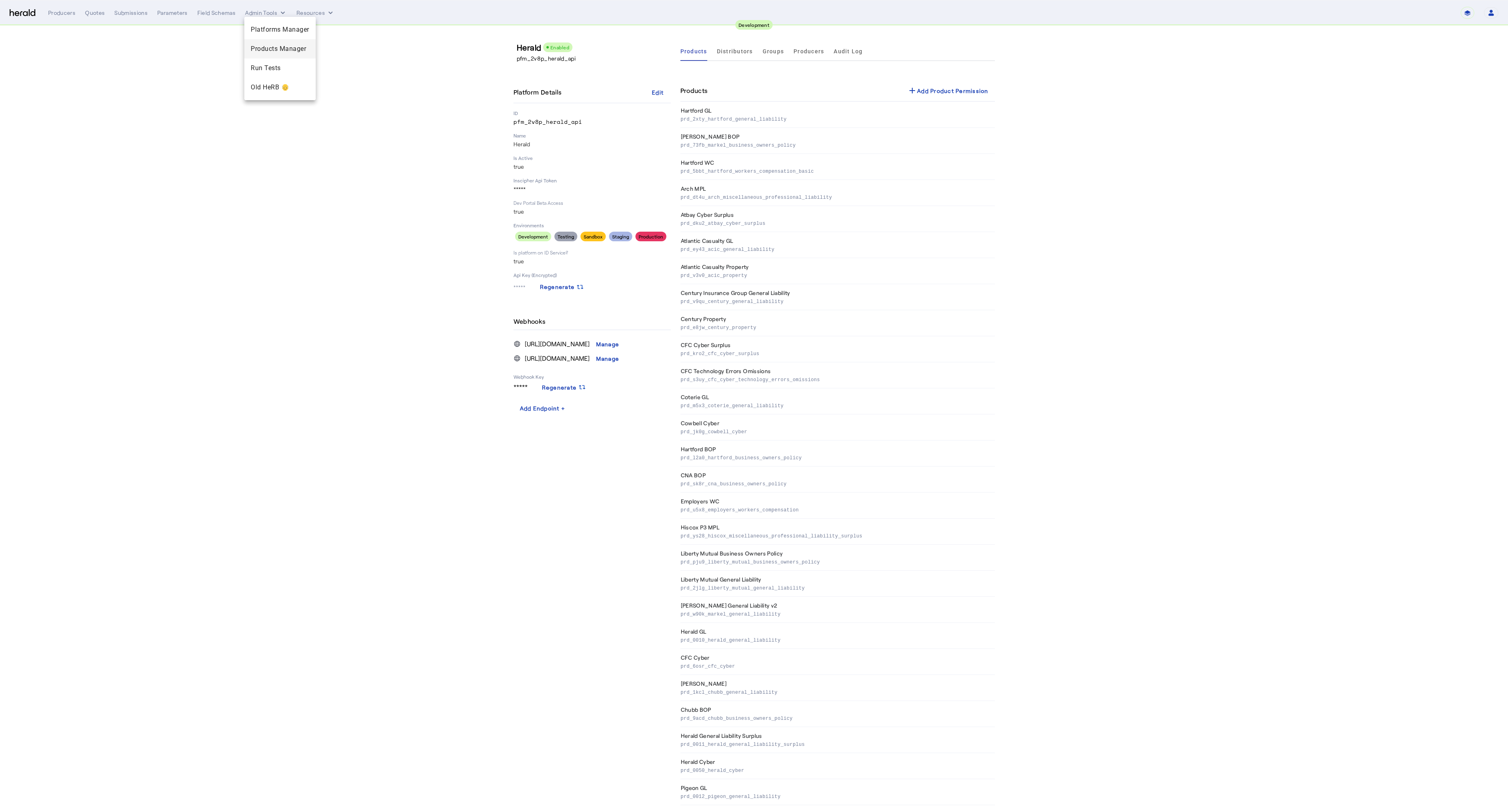
click at [281, 48] on span "Products Manager" at bounding box center [280, 48] width 59 height 9
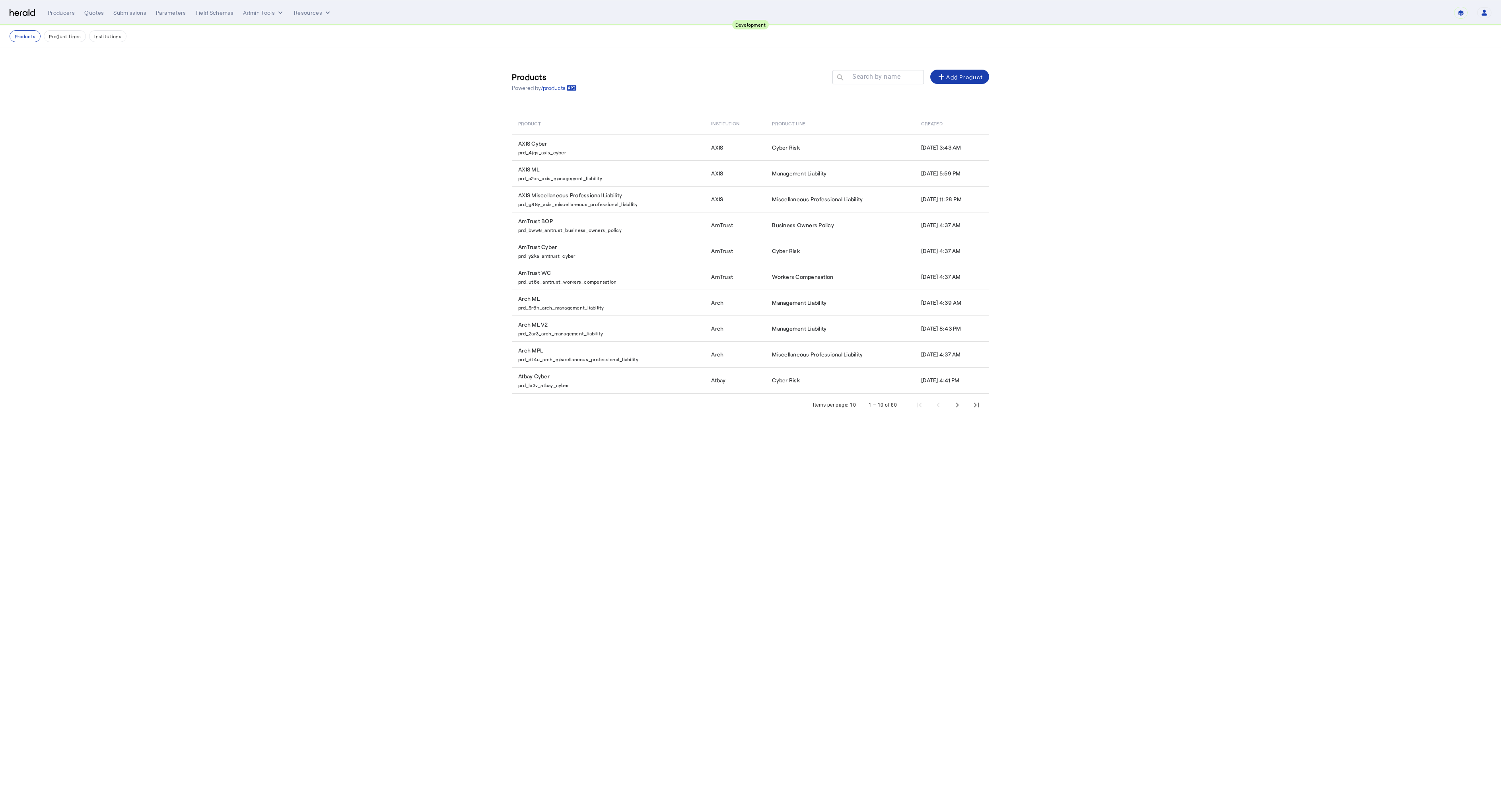
click at [976, 73] on div "add Add Product" at bounding box center [959, 76] width 46 height 9
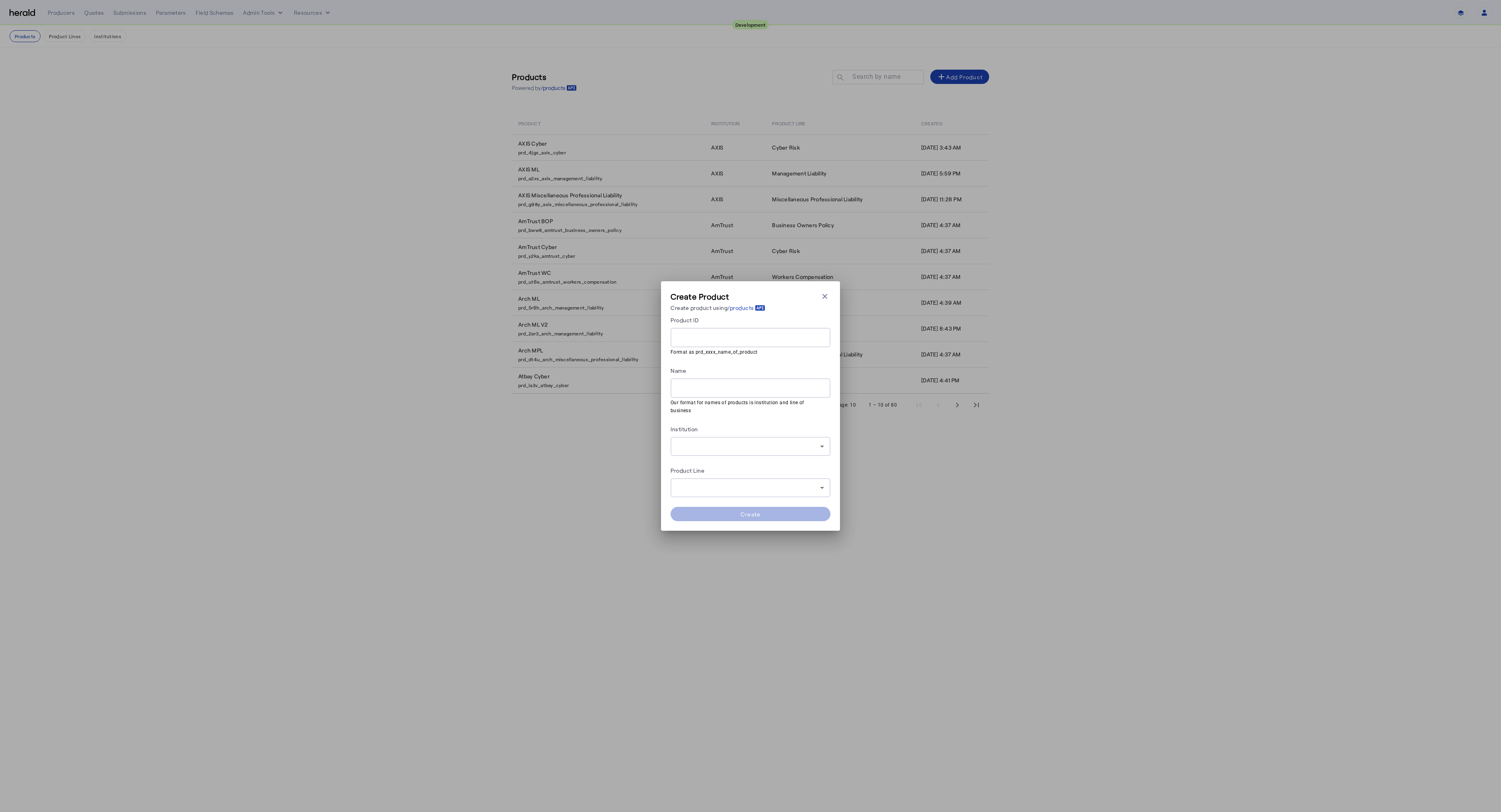
click at [750, 437] on div at bounding box center [751, 447] width 147 height 19
click at [925, 422] on div at bounding box center [750, 406] width 1501 height 812
click at [826, 300] on icon "button" at bounding box center [824, 296] width 8 height 8
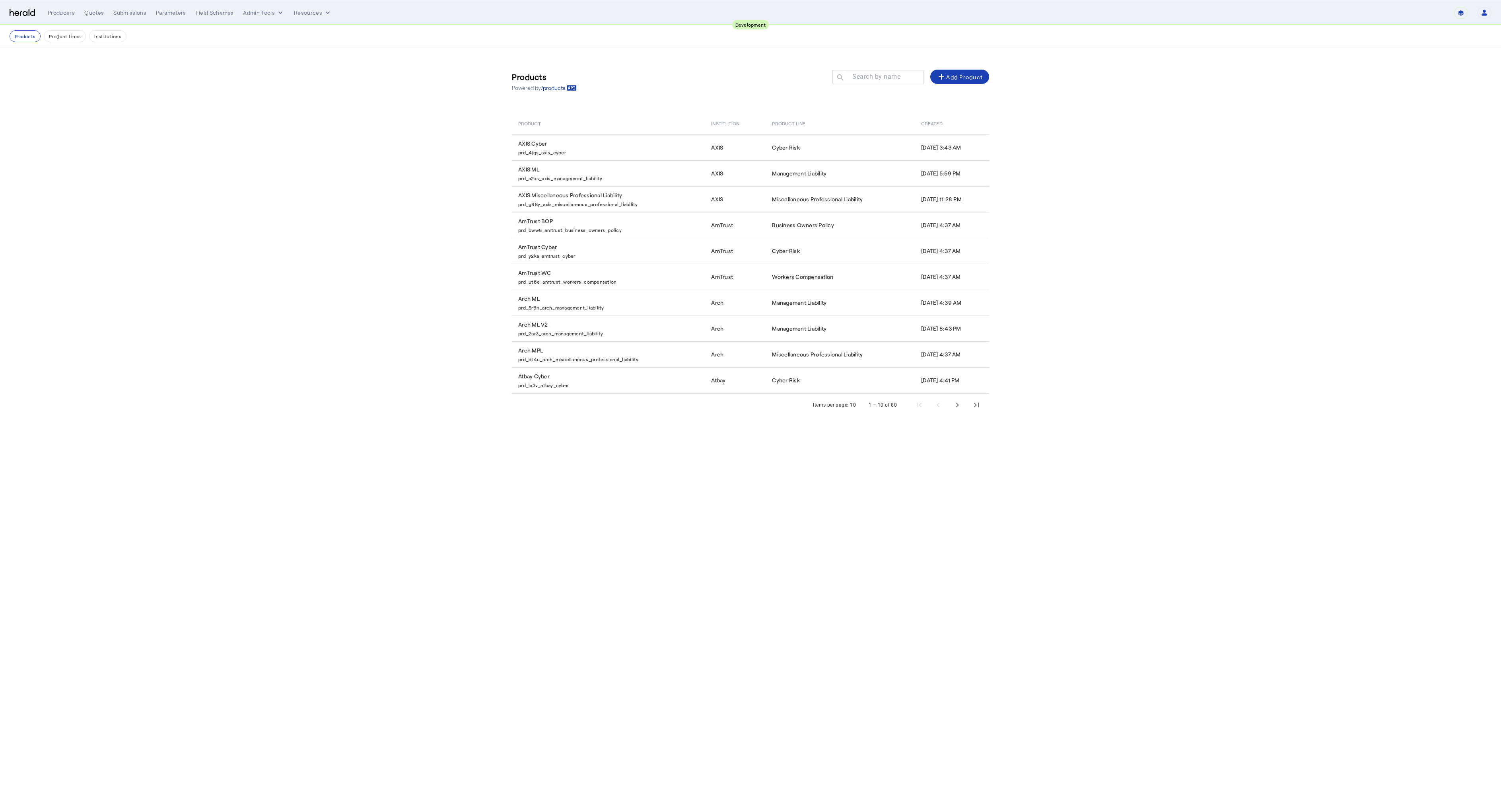
click at [245, 17] on div "**********" at bounding box center [770, 12] width 1444 height 12
click at [248, 11] on button "Admin Tools" at bounding box center [264, 12] width 41 height 8
click at [367, 204] on div at bounding box center [750, 406] width 1501 height 812
click at [102, 34] on button "Institutions" at bounding box center [108, 36] width 38 height 12
select select "pfm_2v8p_herald_api"
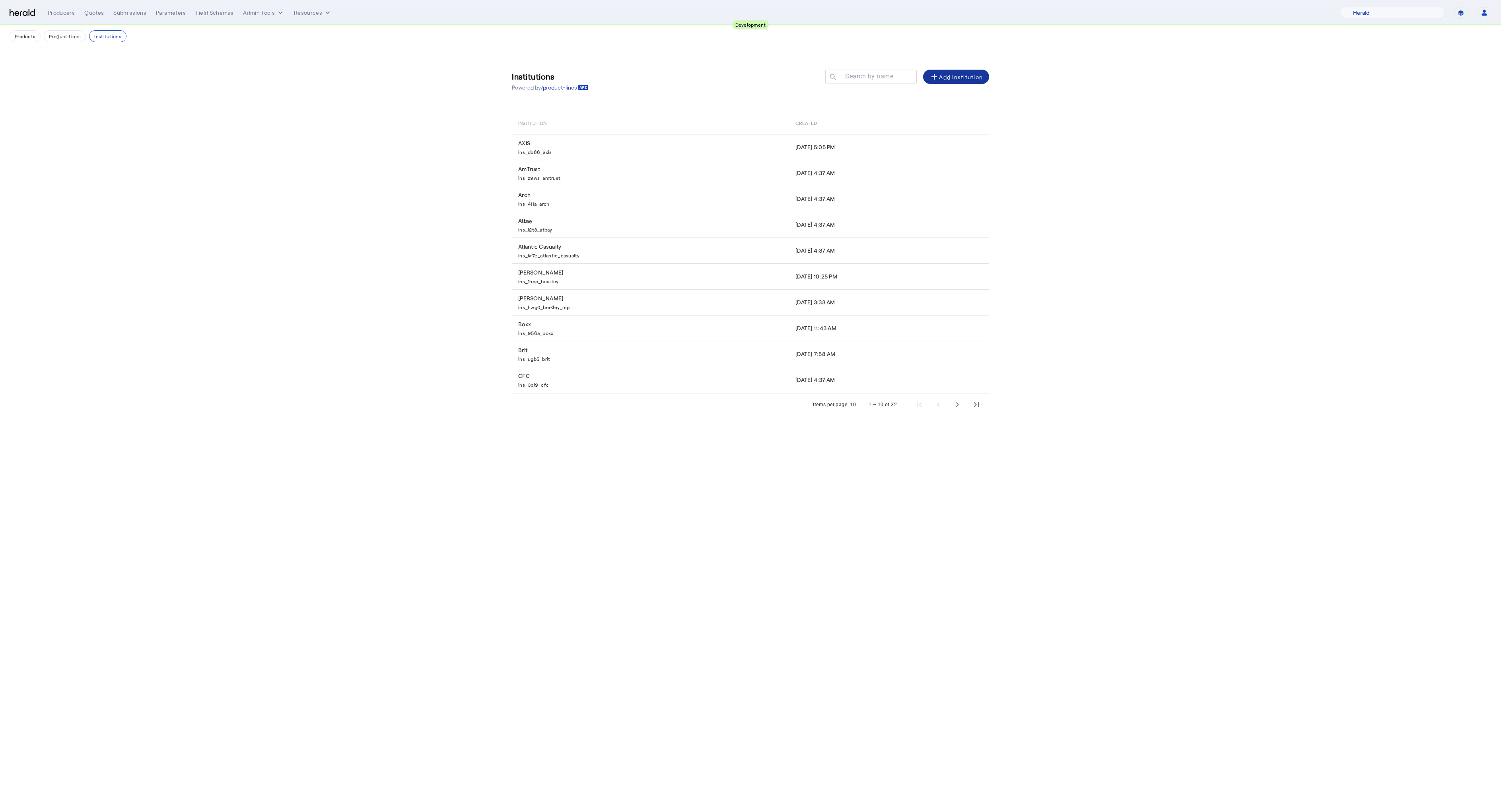
click at [964, 80] on div "add Add Institution" at bounding box center [956, 76] width 54 height 9
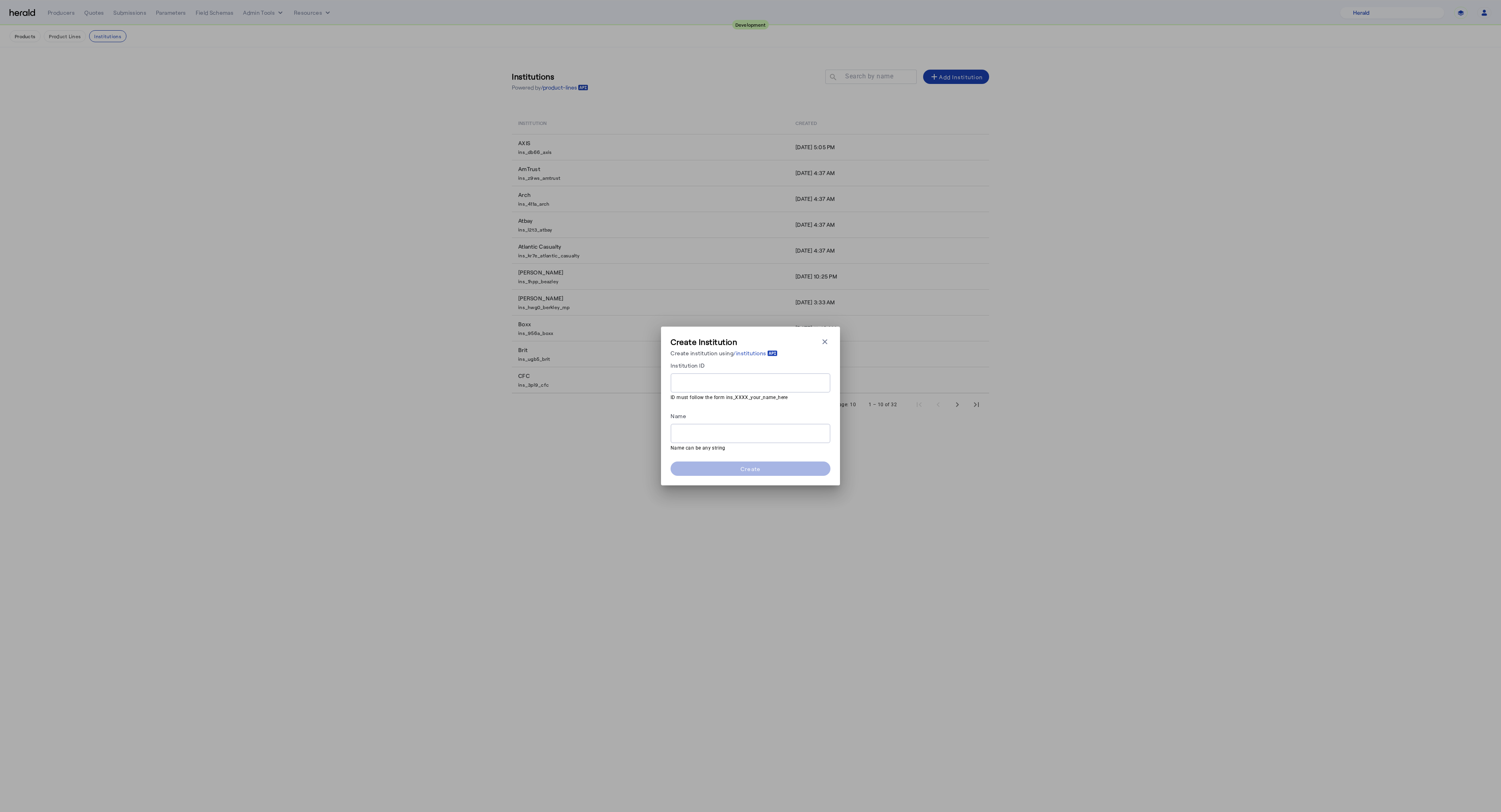
click at [678, 378] on div at bounding box center [751, 382] width 147 height 20
paste input "**********"
type input "**********"
click at [693, 434] on input "Name" at bounding box center [751, 433] width 147 height 9
click at [714, 431] on input "Name" at bounding box center [751, 433] width 147 height 9
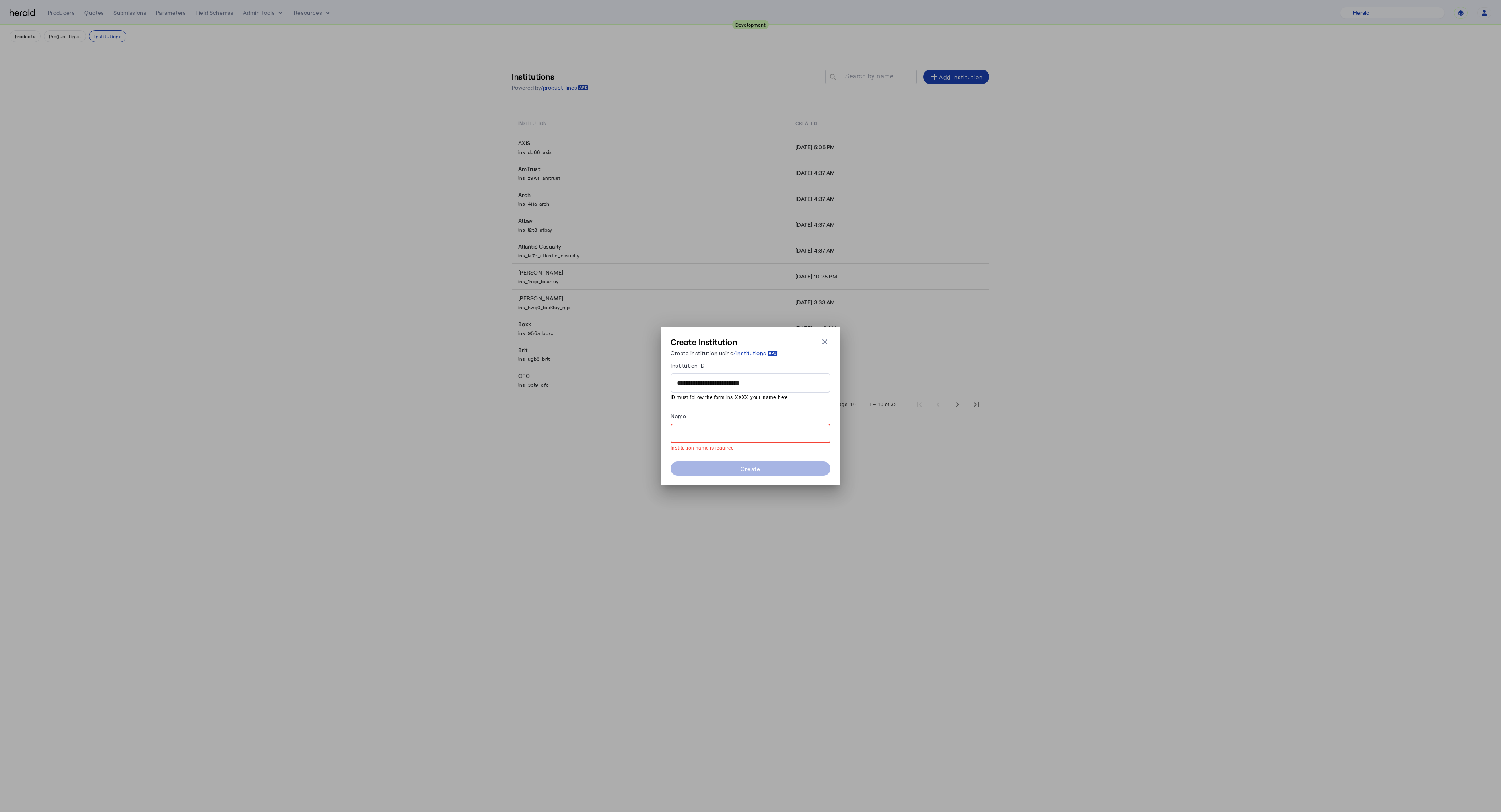
paste input "**********"
type input "**********"
click at [723, 463] on span at bounding box center [751, 468] width 160 height 19
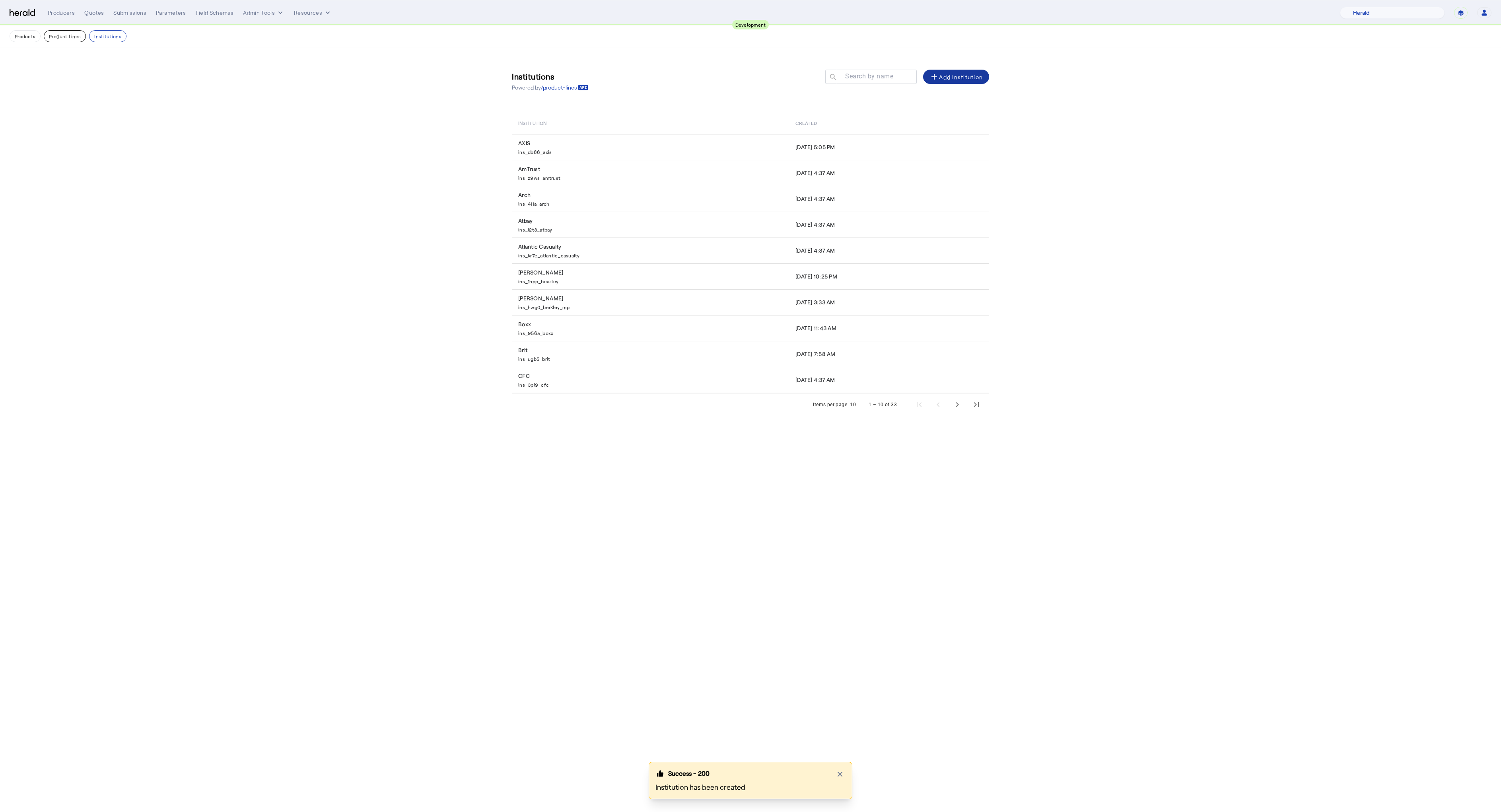
click at [64, 39] on button "Product Lines" at bounding box center [64, 36] width 42 height 12
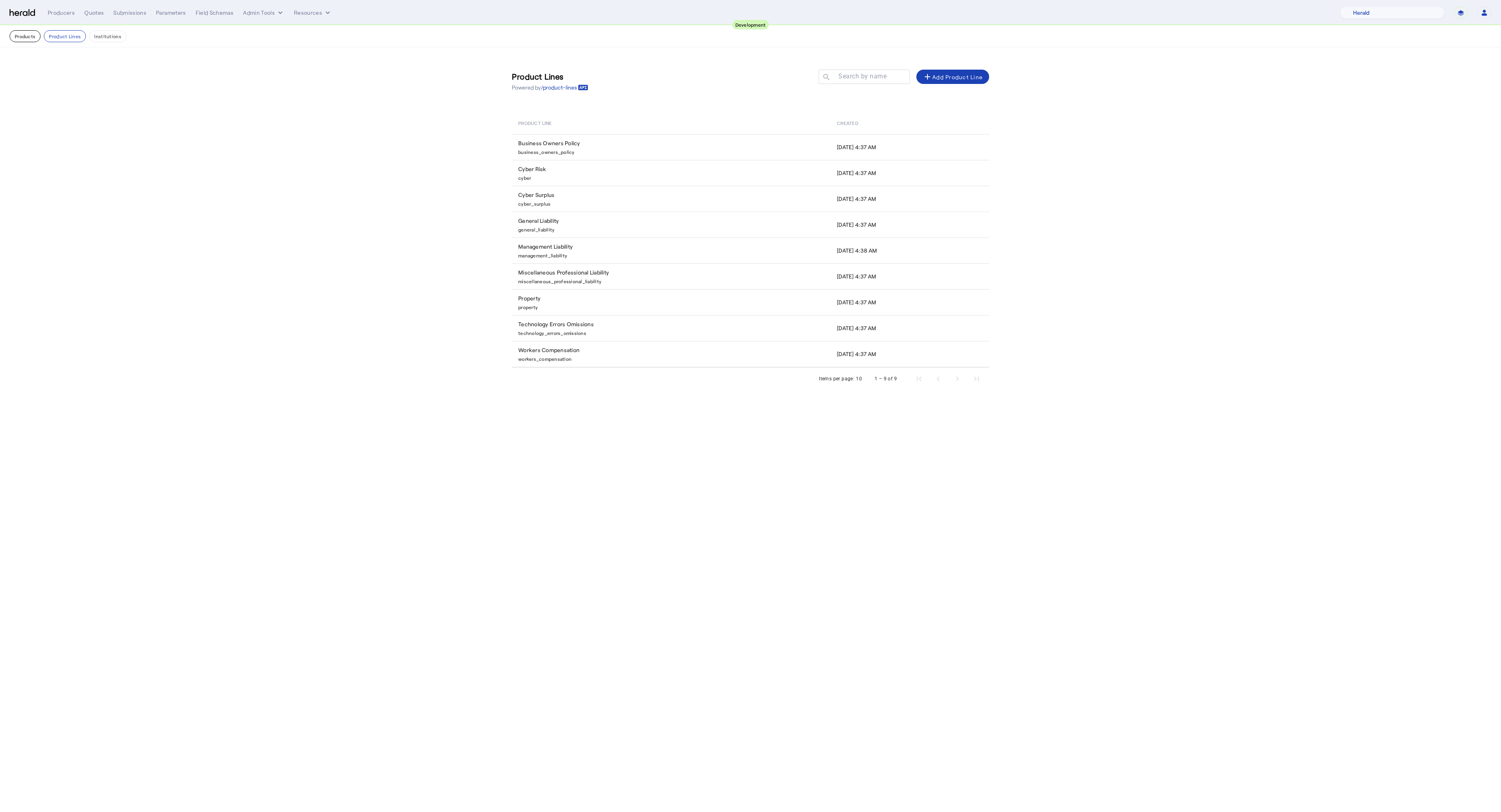
click at [24, 39] on button "Products" at bounding box center [24, 36] width 31 height 12
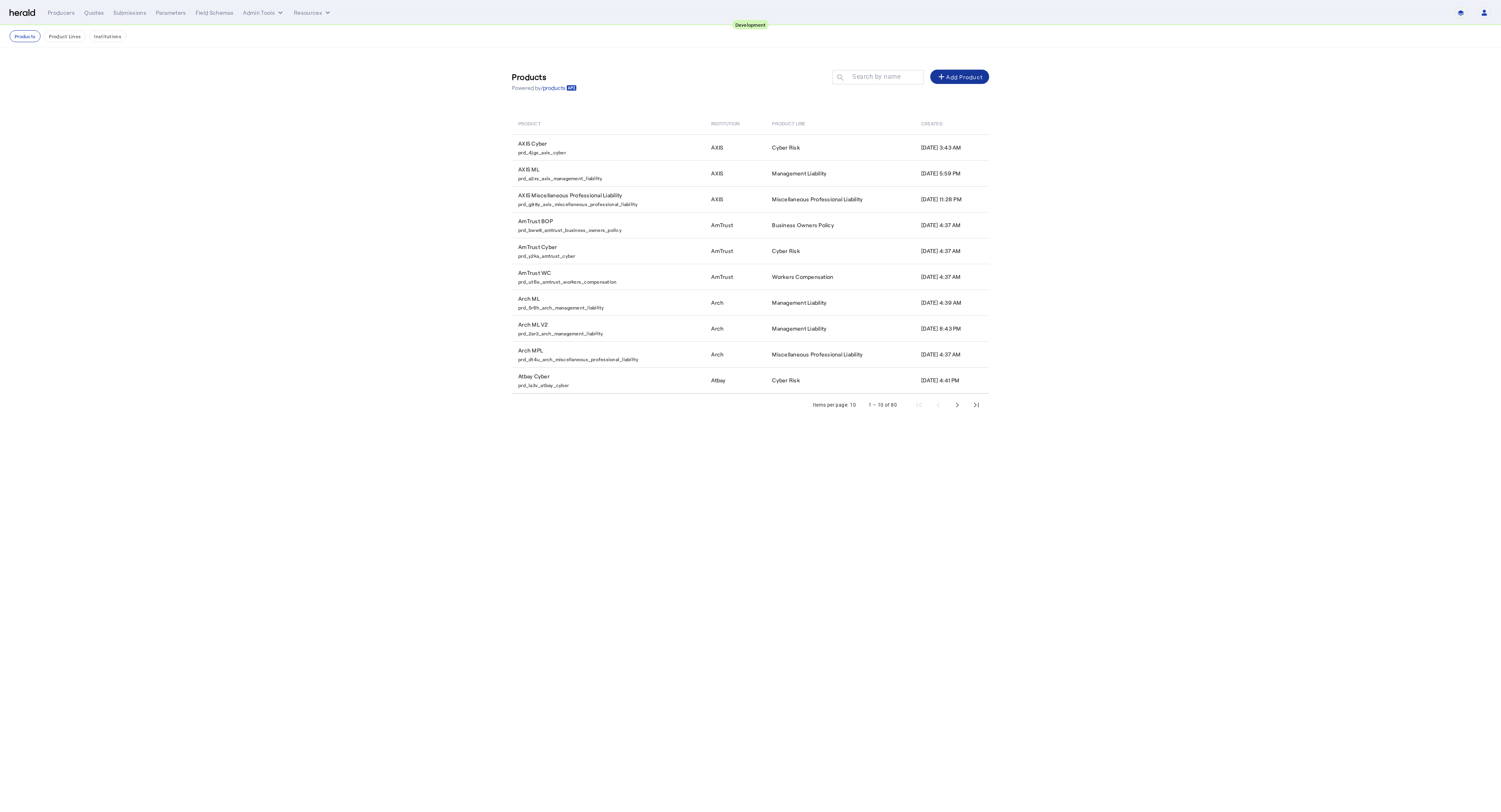
click at [966, 71] on span at bounding box center [960, 76] width 58 height 19
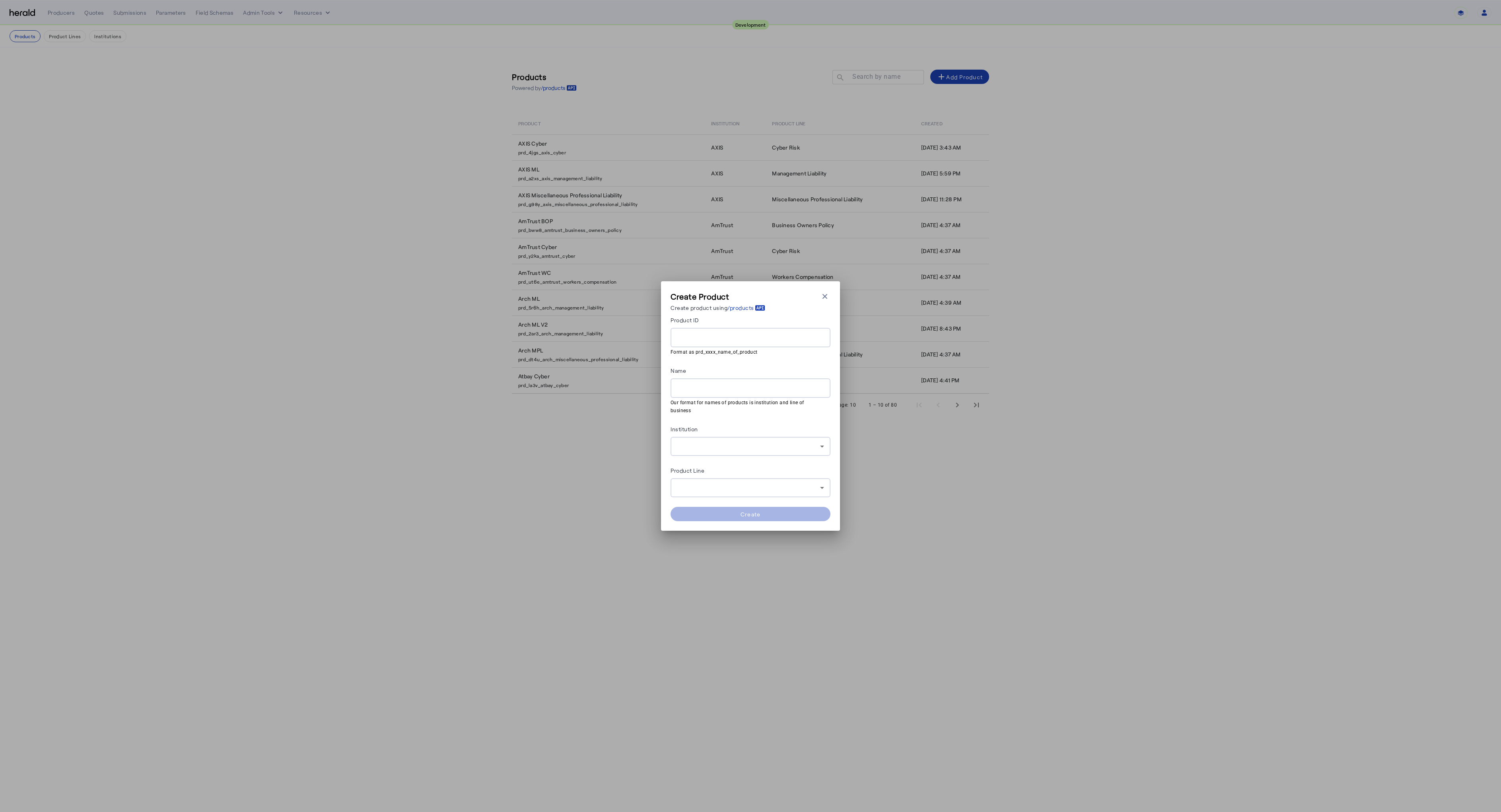
click at [707, 448] on div at bounding box center [751, 447] width 147 height 19
click at [713, 500] on span "[PERSON_NAME] & [PERSON_NAME]" at bounding box center [751, 503] width 147 height 9
click at [714, 483] on div at bounding box center [749, 488] width 143 height 9
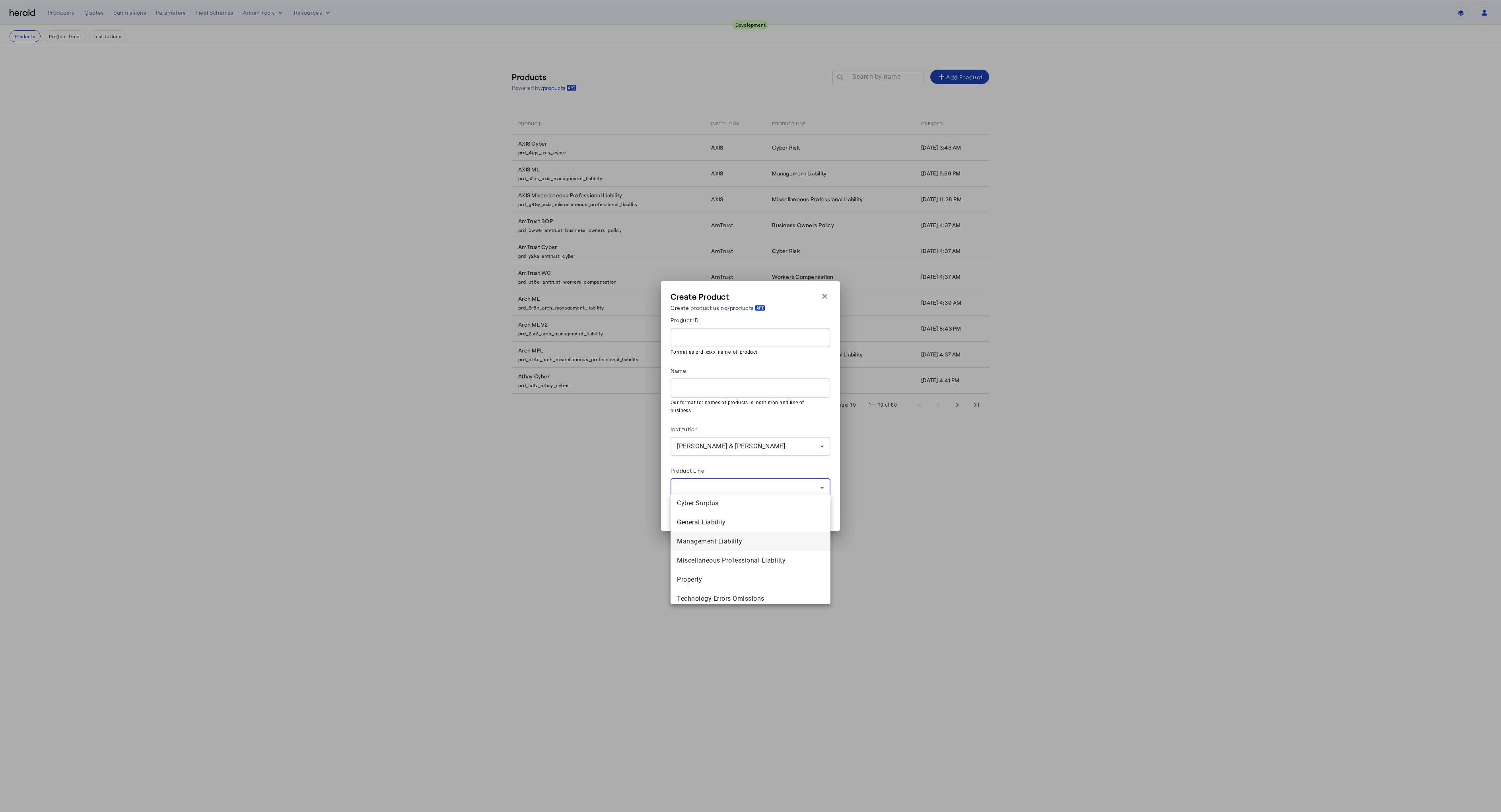
scroll to position [0, 0]
click at [702, 525] on span "Cyber Risk" at bounding box center [751, 523] width 147 height 9
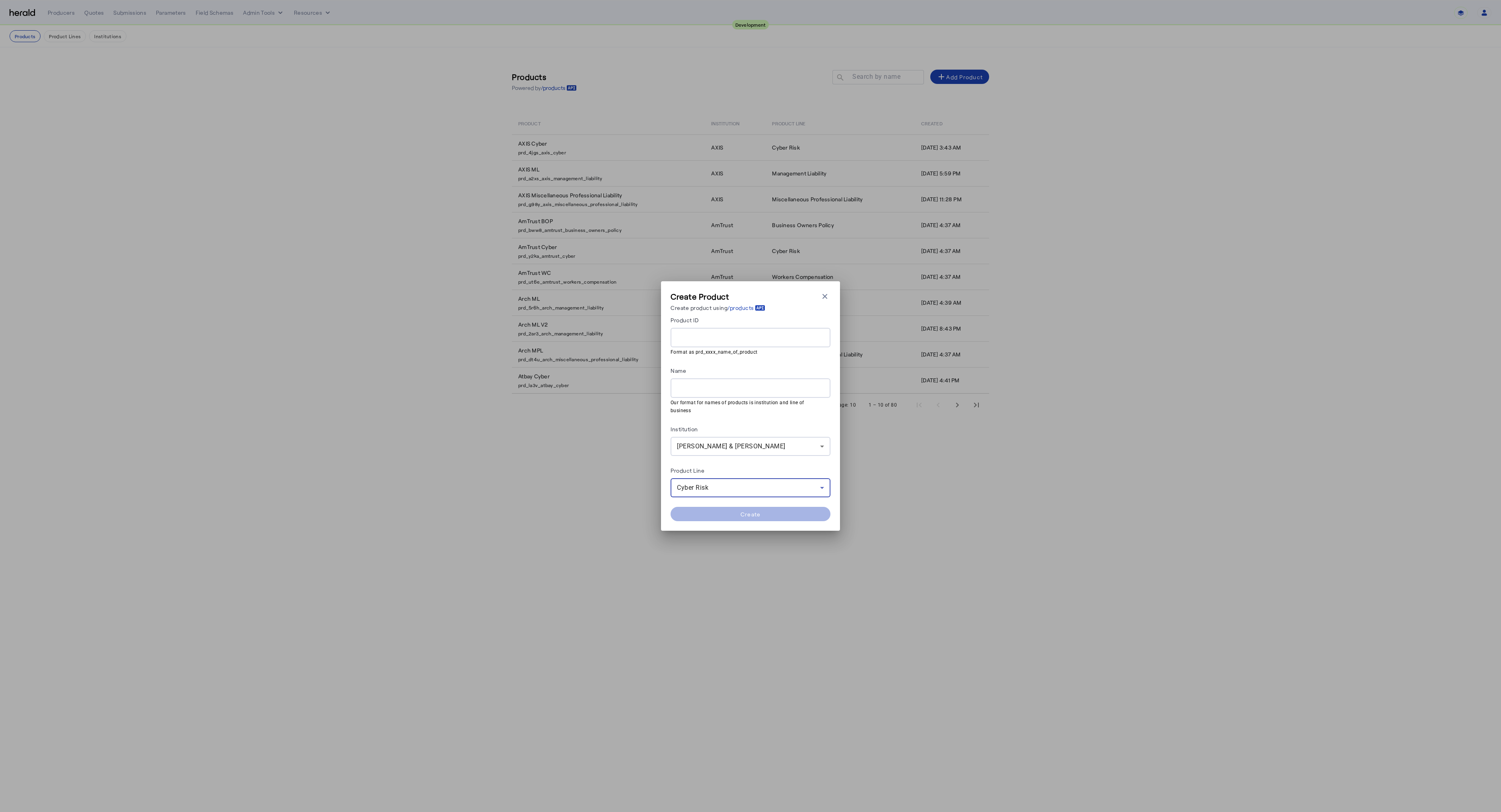
click at [693, 348] on div at bounding box center [751, 337] width 147 height 20
paste input "**********"
type input "**********"
click at [700, 392] on input "Name" at bounding box center [751, 388] width 147 height 9
click at [701, 393] on input "Name" at bounding box center [751, 392] width 147 height 9
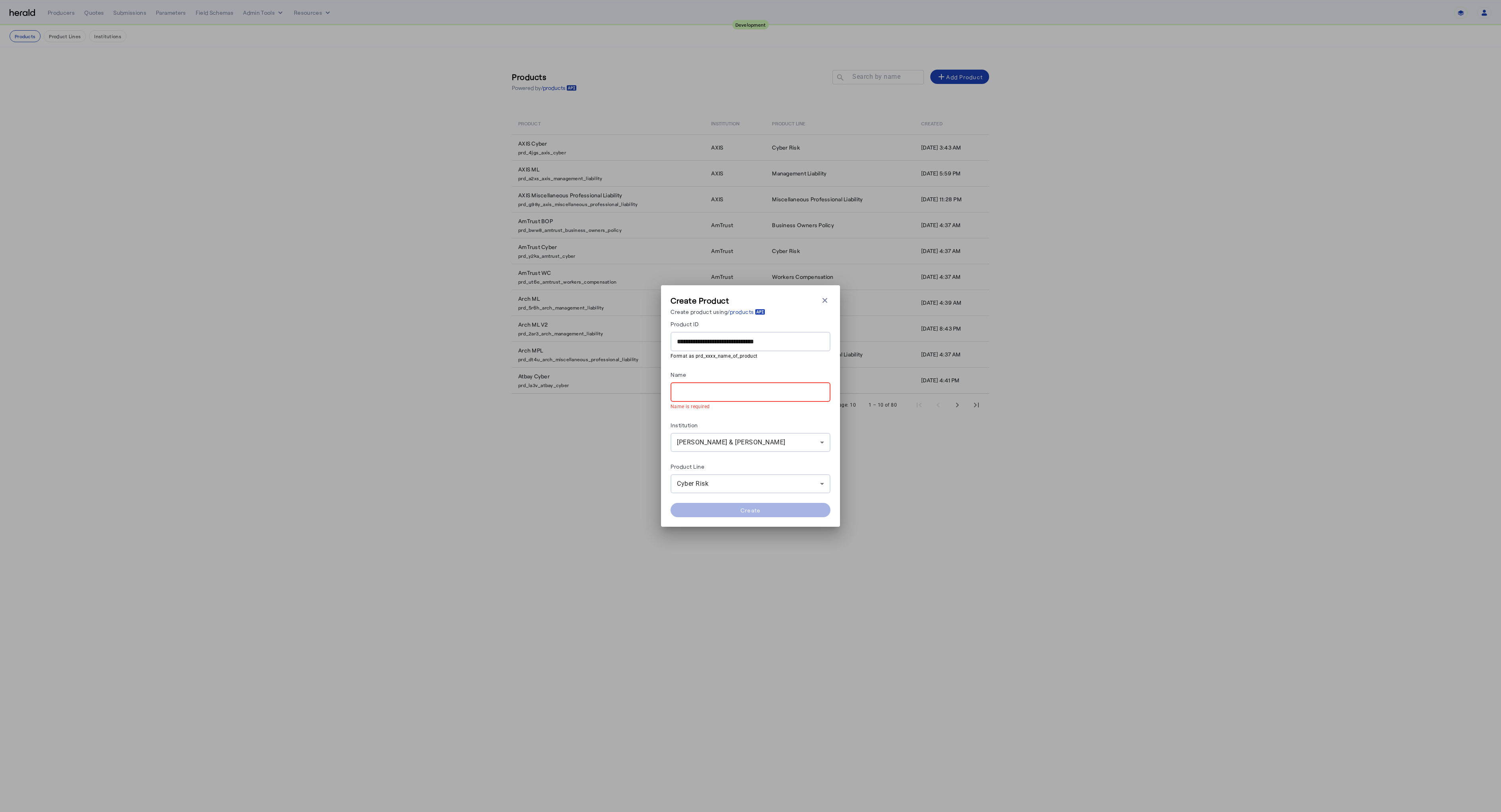
paste input "**********"
type input "**********"
click at [738, 510] on span at bounding box center [751, 513] width 160 height 19
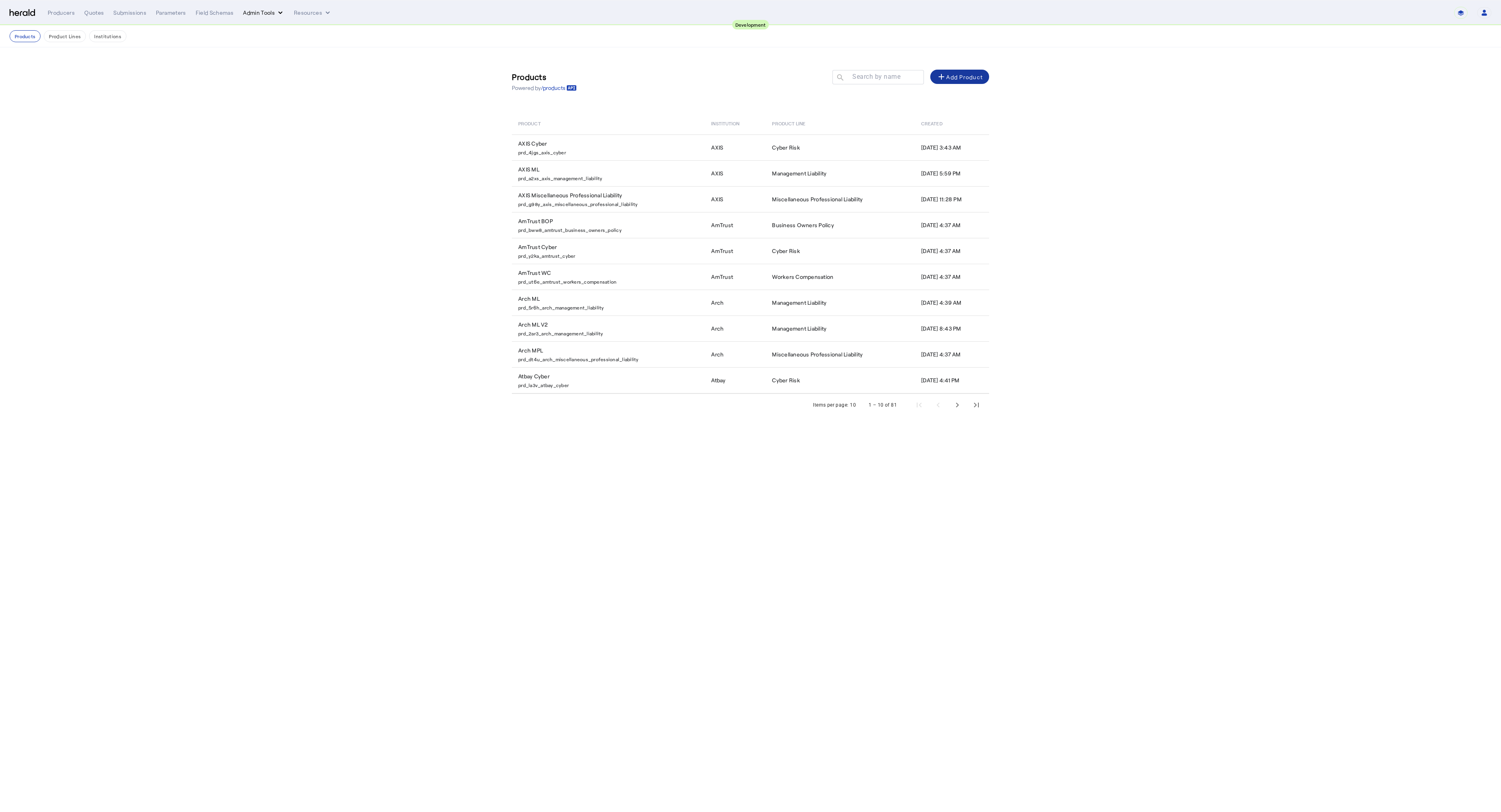
click at [255, 15] on button "Admin Tools" at bounding box center [264, 12] width 41 height 8
click at [266, 29] on span "Platforms Manager" at bounding box center [278, 29] width 58 height 9
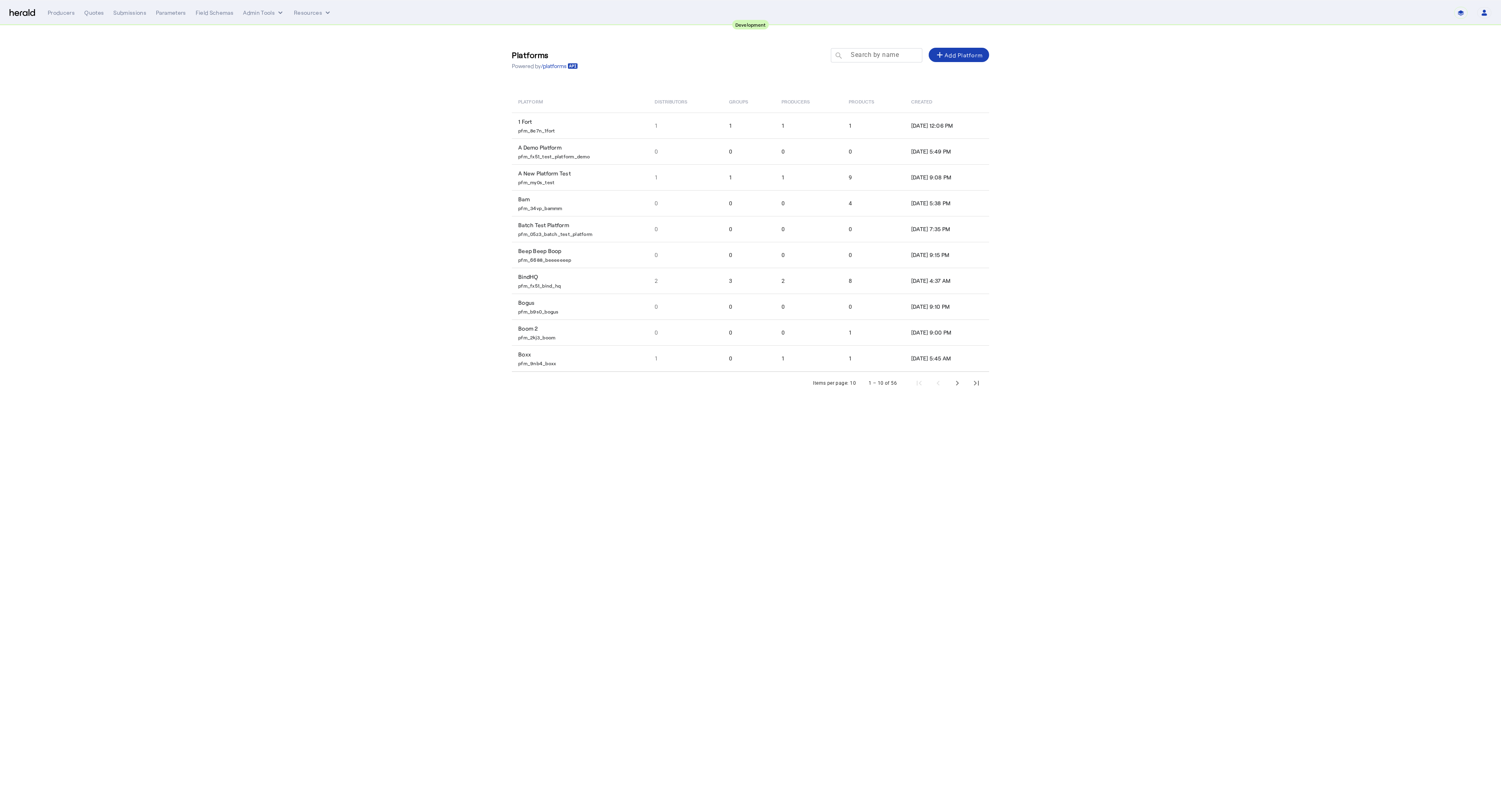
click at [892, 51] on mat-label "Search by name" at bounding box center [874, 55] width 48 height 8
click at [892, 51] on input "Search by name" at bounding box center [880, 55] width 72 height 9
type input "***"
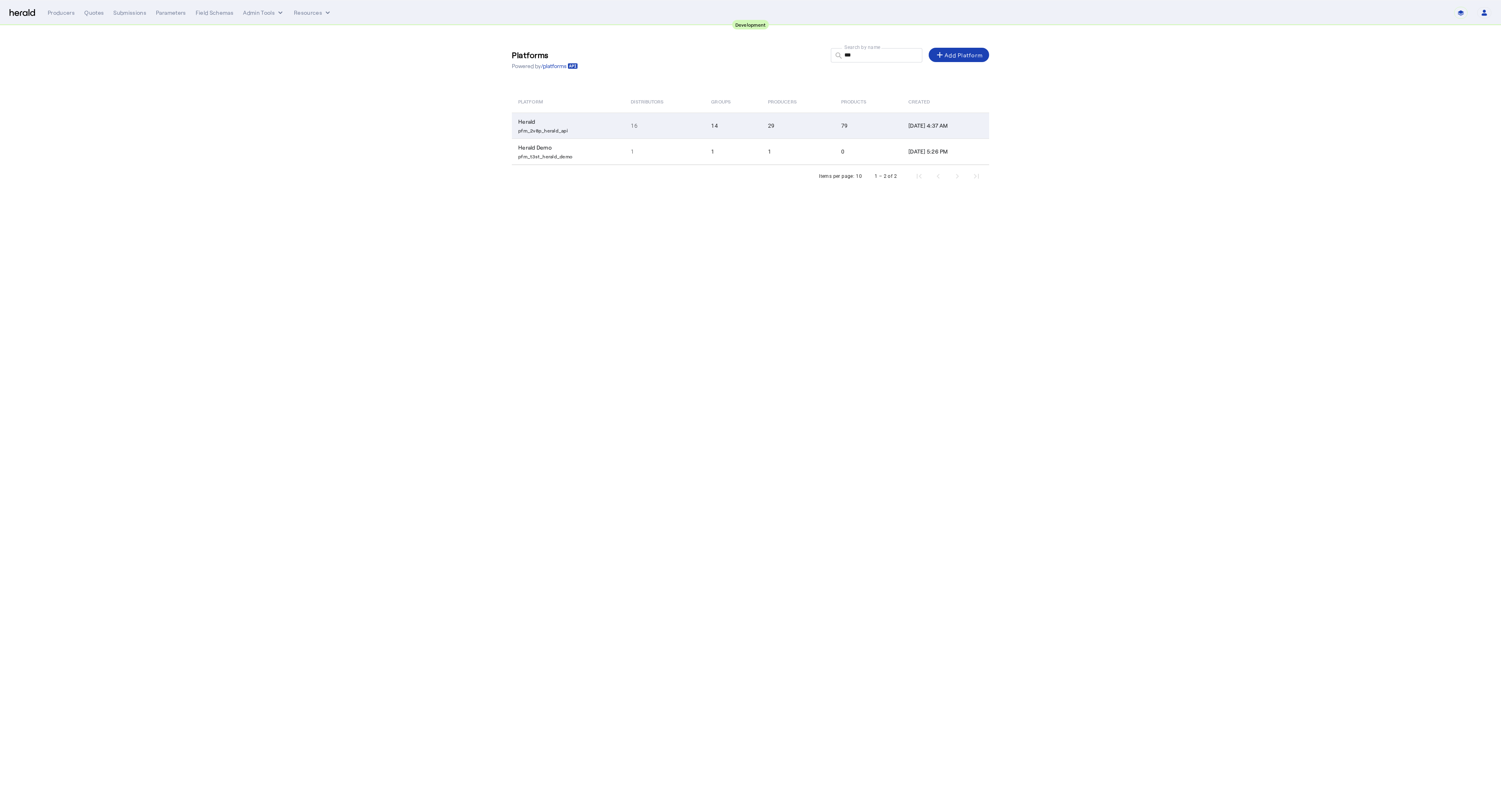
click at [525, 122] on td "Herald pfm_2v8p_herald_api" at bounding box center [567, 124] width 112 height 25
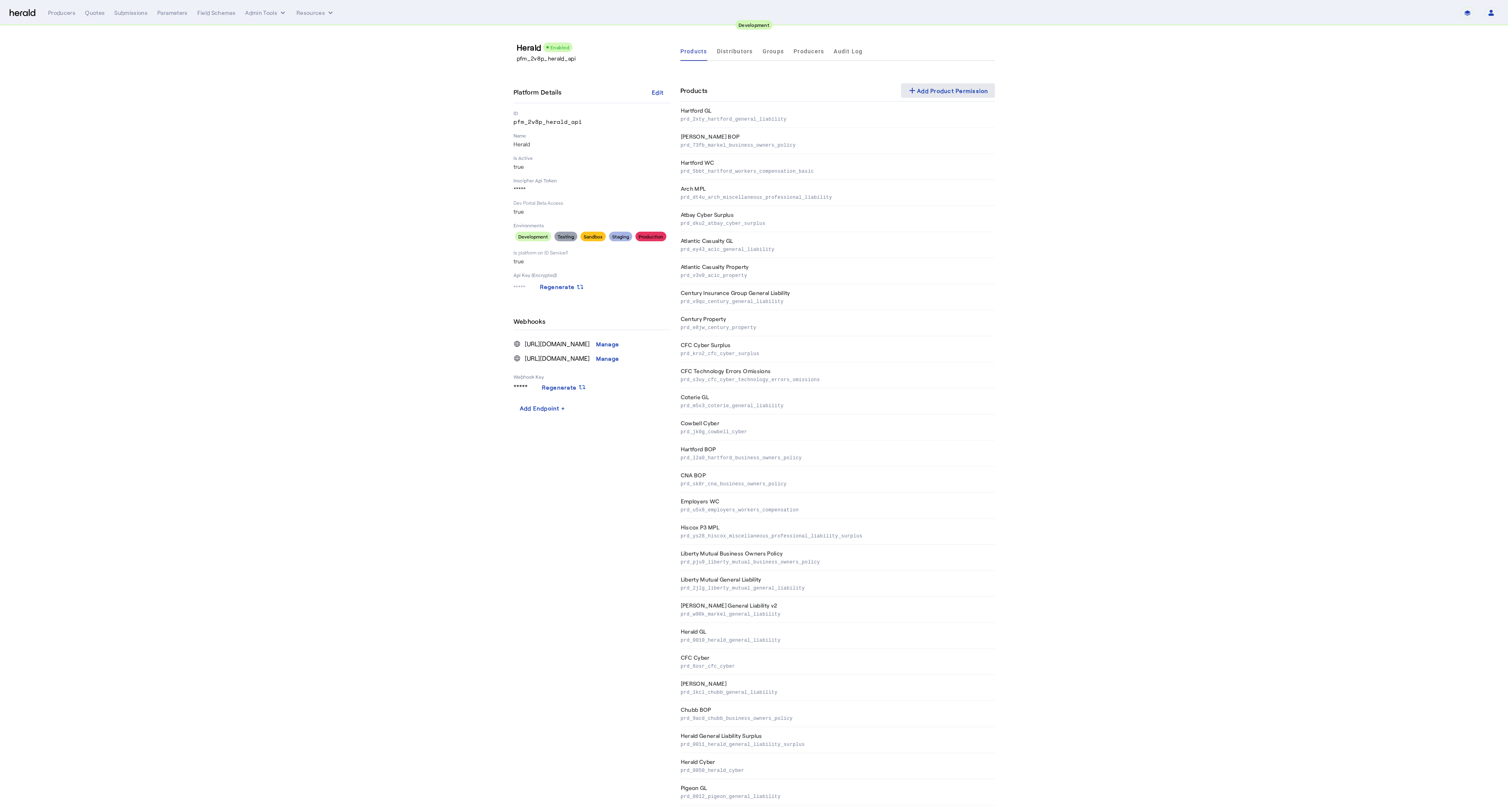
click at [938, 96] on span at bounding box center [947, 90] width 94 height 19
select select "pfm_2v8p_herald_api"
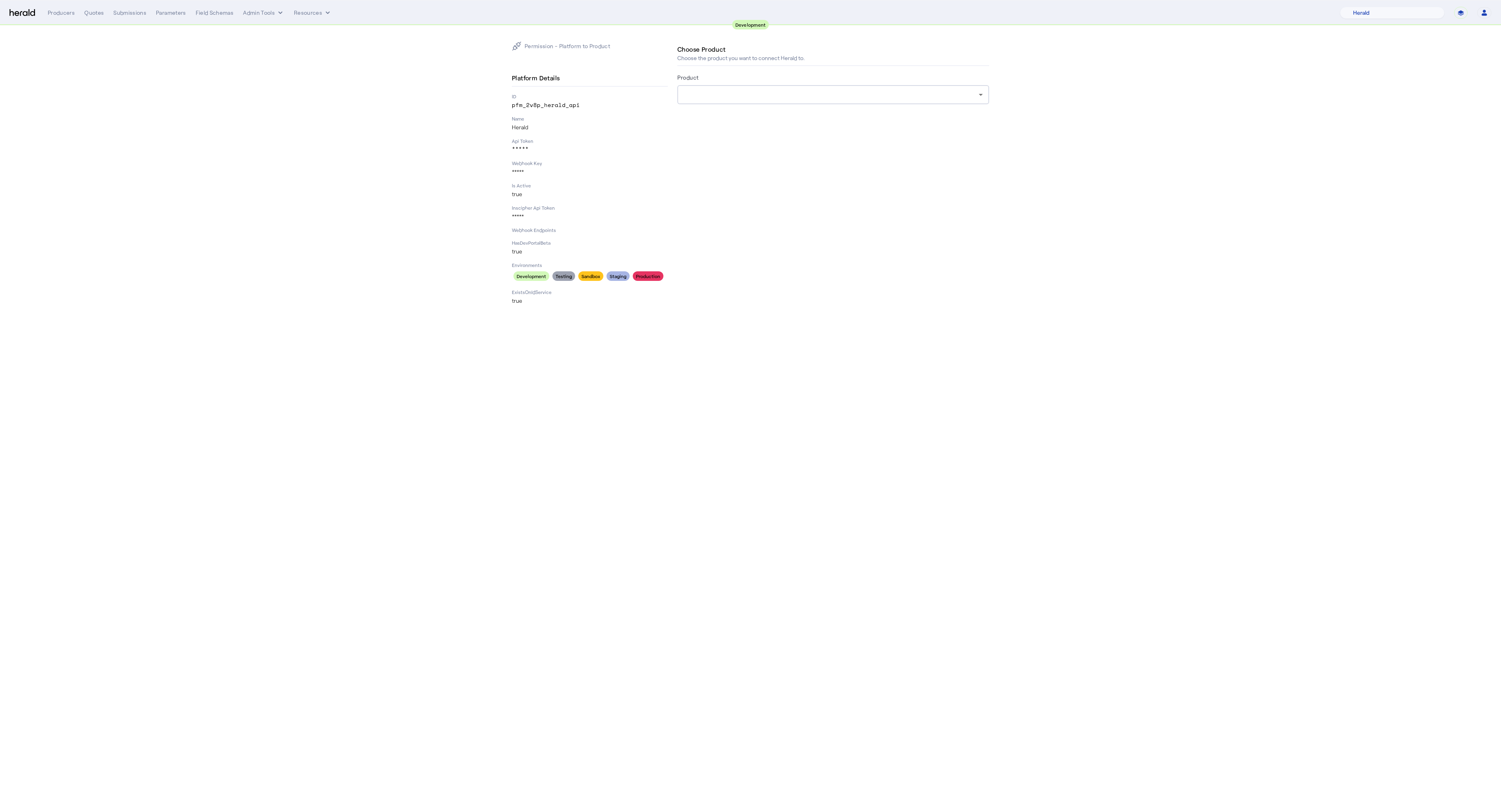
click at [731, 94] on div at bounding box center [831, 94] width 295 height 9
click at [728, 204] on span "[PERSON_NAME] & [PERSON_NAME] Cyber" at bounding box center [833, 204] width 299 height 9
click at [708, 155] on div "Submit Permission" at bounding box center [711, 153] width 55 height 8
click at [736, 90] on span "[PERSON_NAME] & [PERSON_NAME] Cyber" at bounding box center [747, 94] width 127 height 8
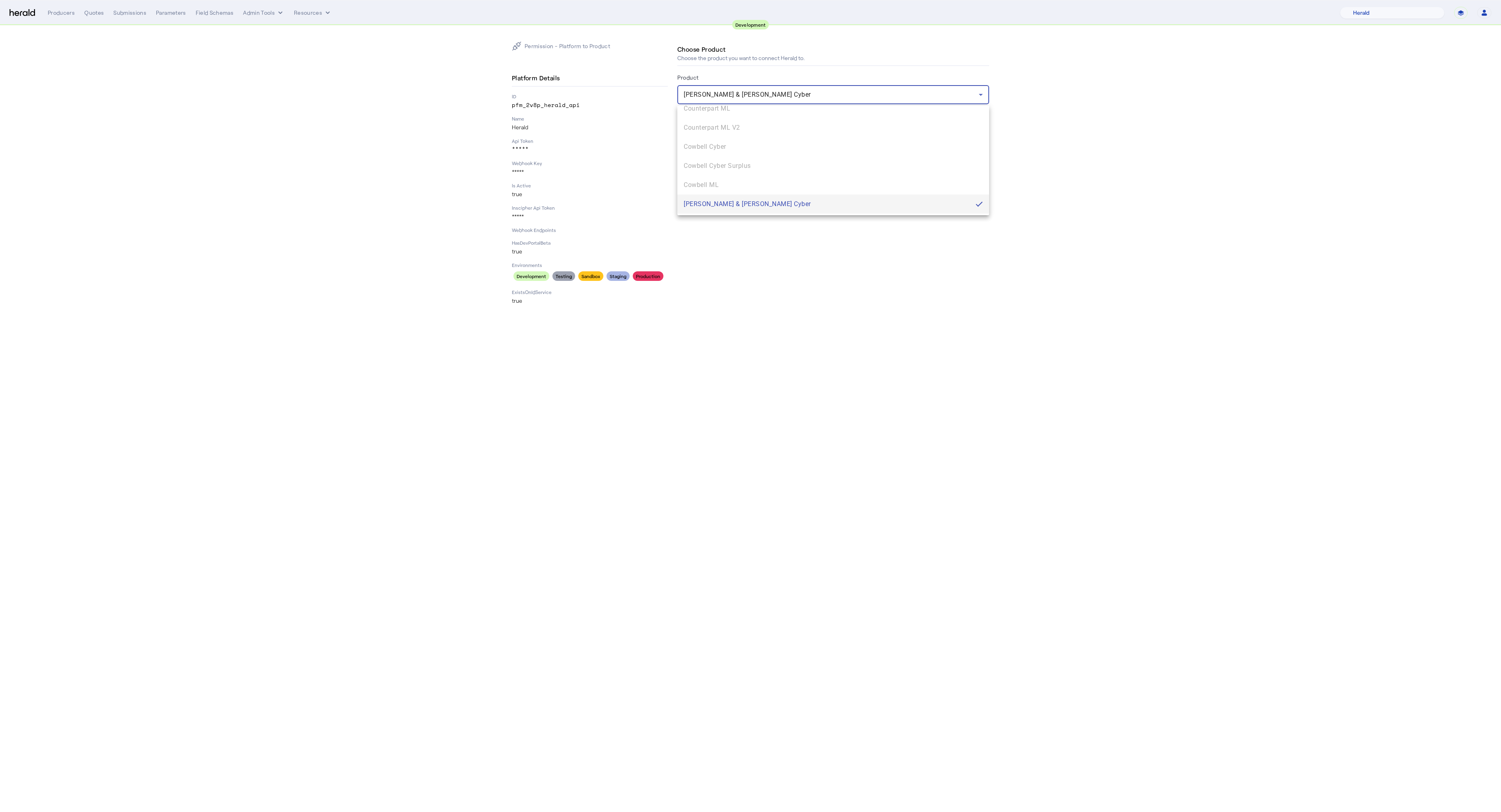
click at [736, 90] on div at bounding box center [750, 406] width 1501 height 812
click at [821, 319] on div "Permission - Platform to Product Platform Details ID pfm_2v8p_herald_api Name H…" at bounding box center [750, 172] width 509 height 295
click at [717, 152] on div "Submit Permission" at bounding box center [711, 153] width 55 height 8
click at [731, 185] on div "Choose Product Choose the product you want to connect Herald to. Product [PERSO…" at bounding box center [833, 172] width 312 height 263
drag, startPoint x: 813, startPoint y: 276, endPoint x: 808, endPoint y: 275, distance: 5.1
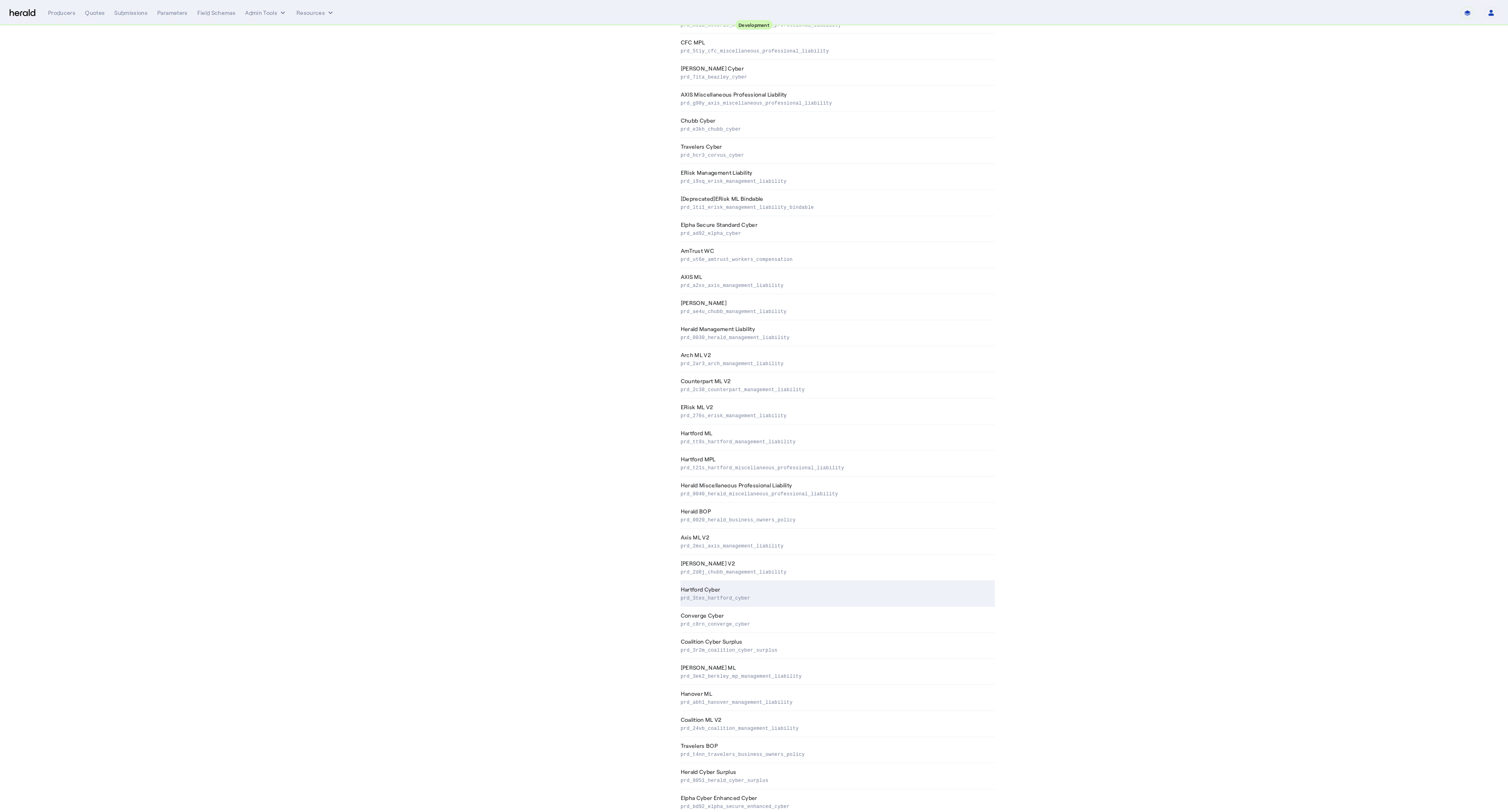
scroll to position [1390, 0]
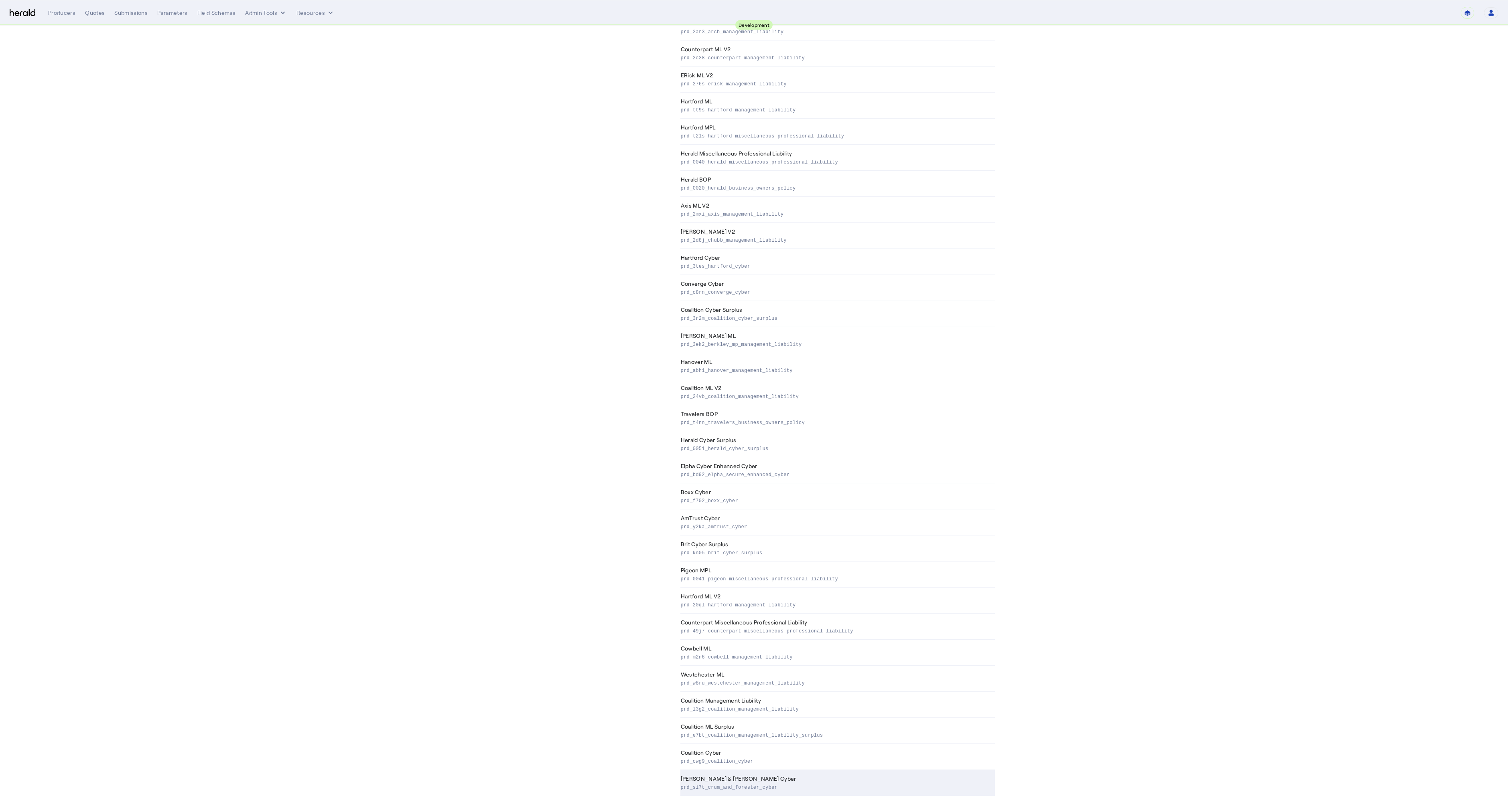
click at [716, 778] on th "[PERSON_NAME] & [PERSON_NAME] Cyber prd_si7t_crum_and_forester_cyber" at bounding box center [837, 783] width 315 height 26
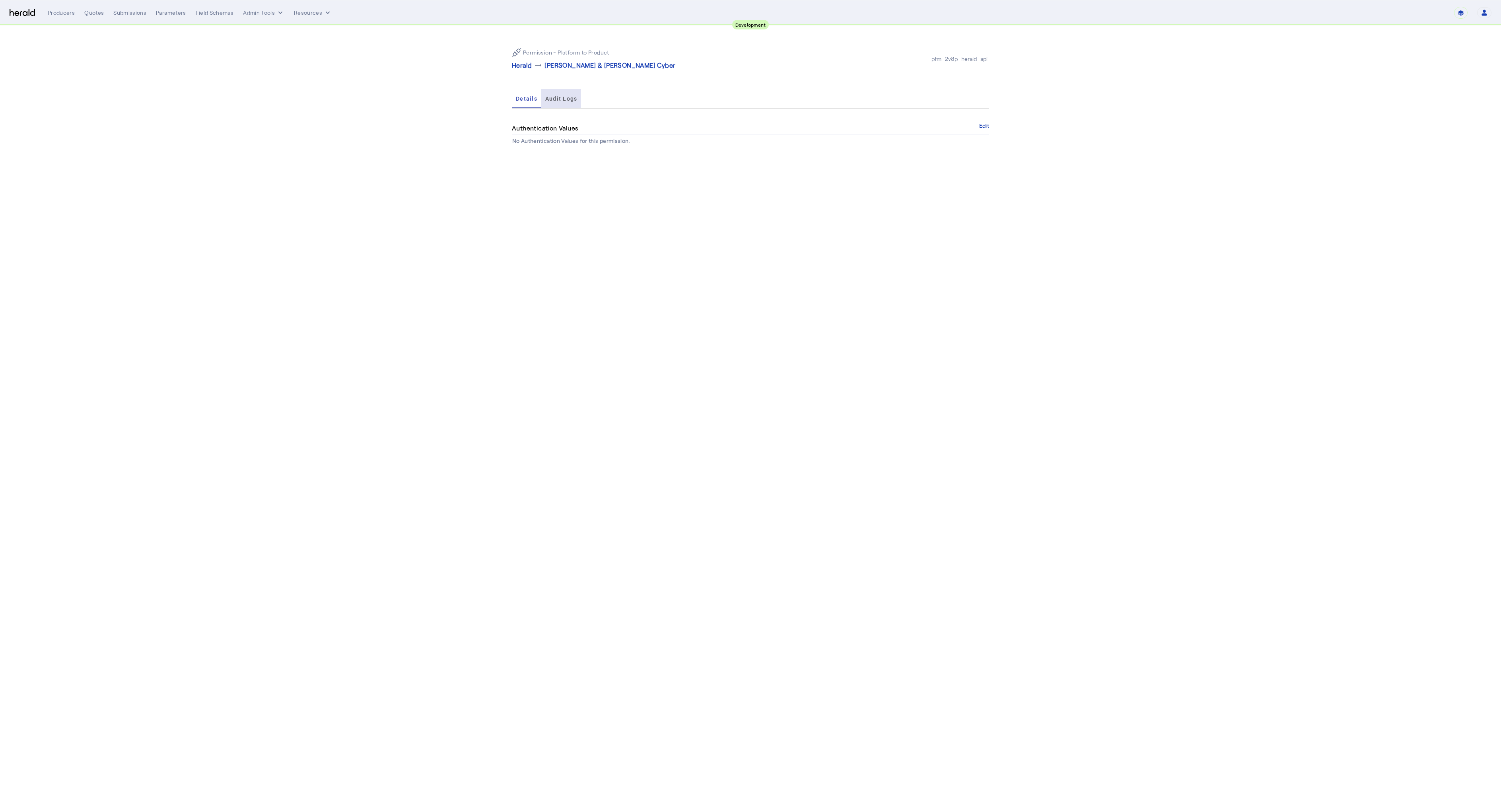
click at [555, 96] on span "Audit Logs" at bounding box center [562, 99] width 32 height 6
click at [68, 12] on div "Producers" at bounding box center [61, 12] width 27 height 8
select select "pfm_2v8p_herald_api"
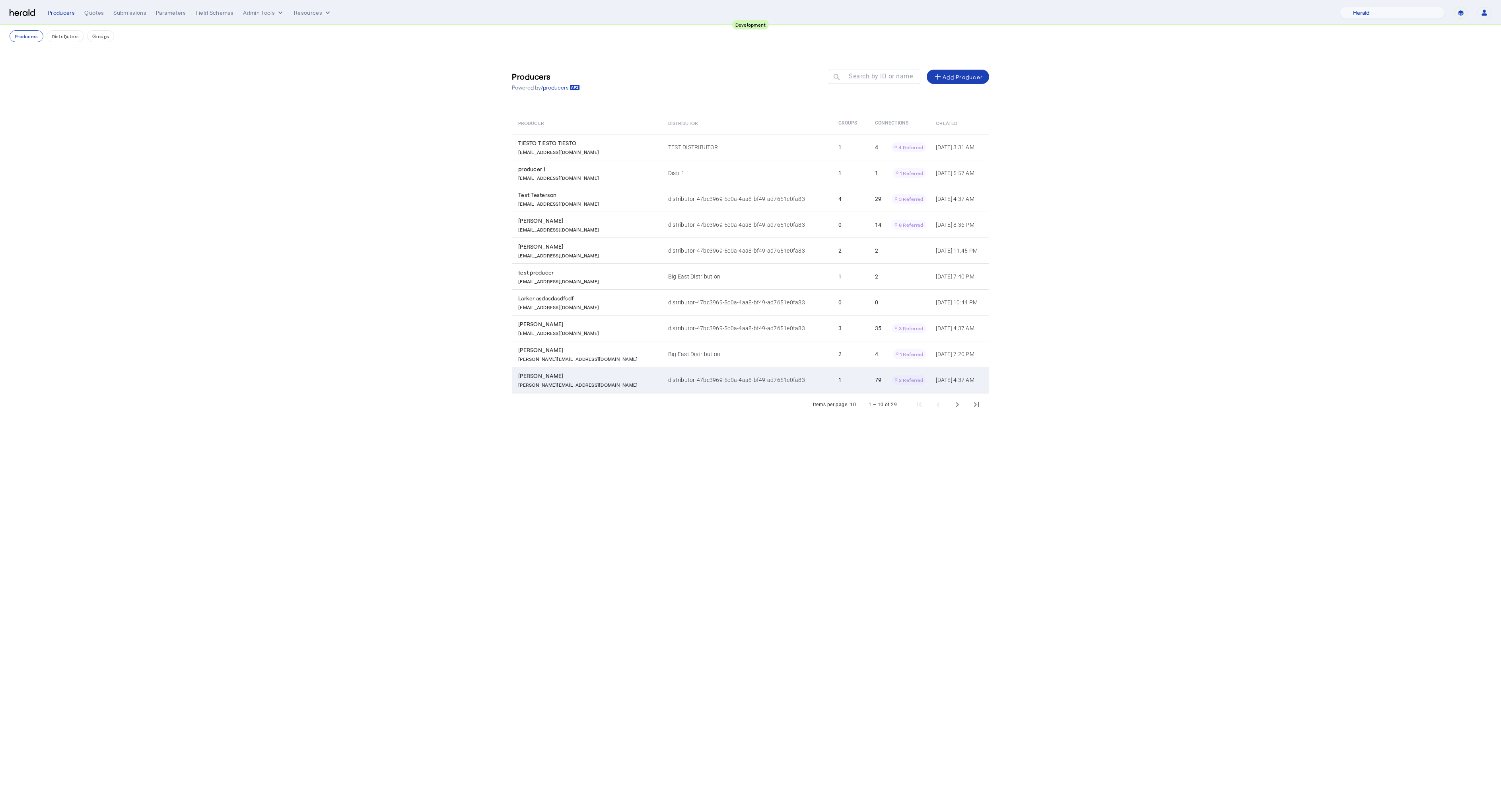
click at [553, 378] on div "[PERSON_NAME]" at bounding box center [588, 376] width 140 height 8
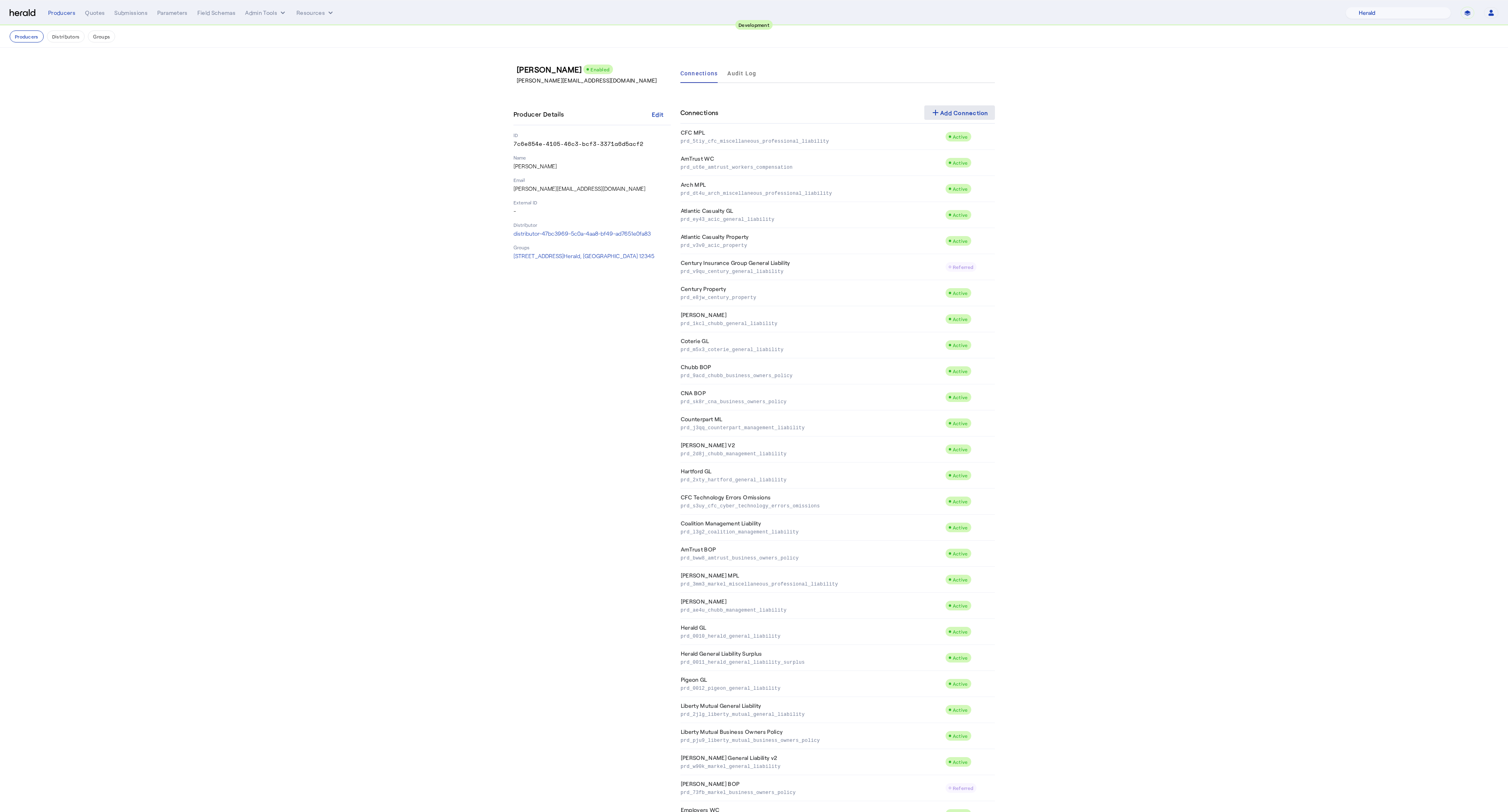
click at [951, 112] on div "add Add Connection" at bounding box center [959, 113] width 58 height 9
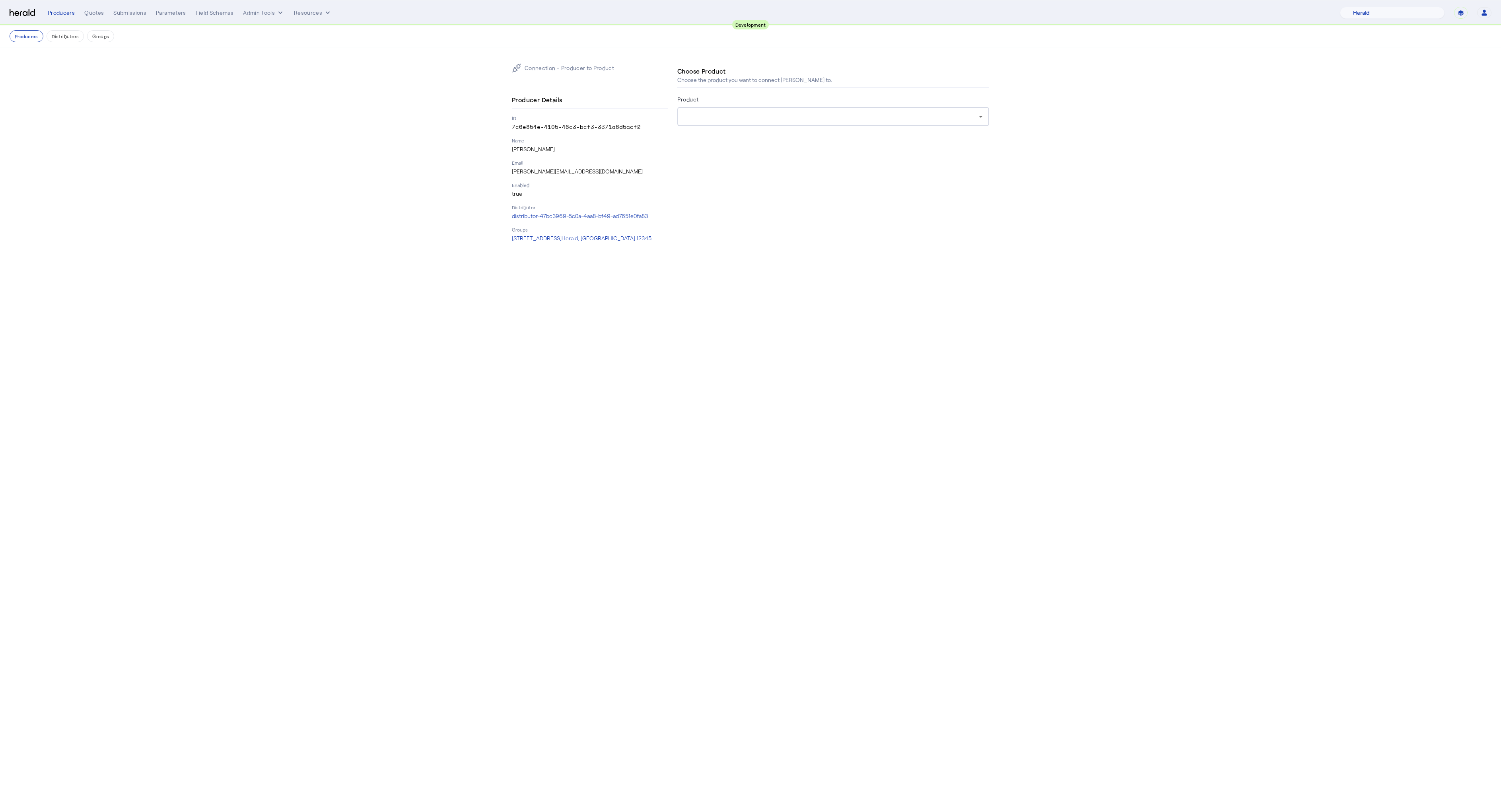
click at [724, 122] on div at bounding box center [833, 117] width 299 height 19
click at [732, 222] on span "[PERSON_NAME] & [PERSON_NAME] Cyber" at bounding box center [833, 226] width 299 height 9
click at [710, 176] on div "Submit Connection" at bounding box center [712, 174] width 57 height 8
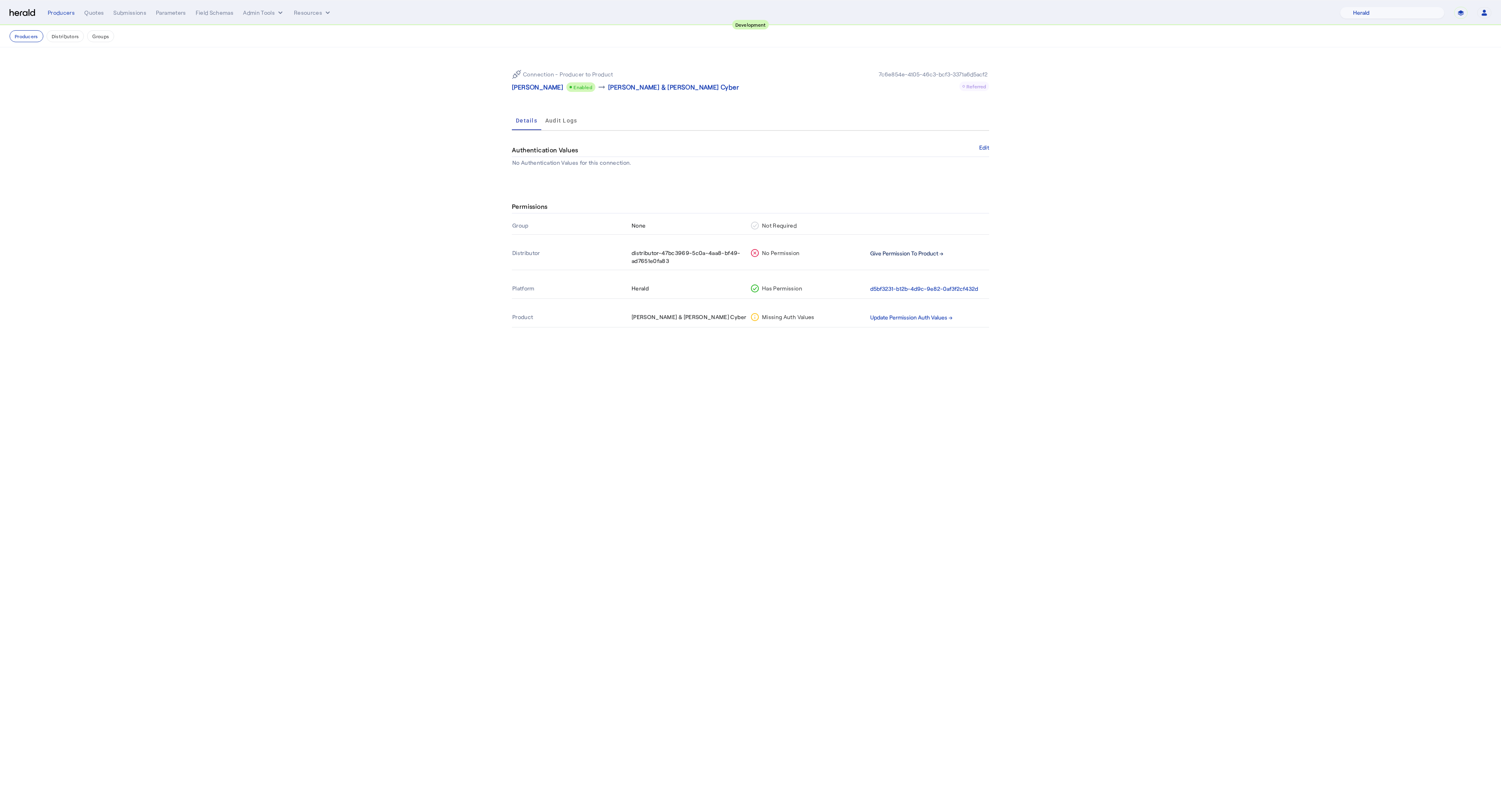
click at [901, 254] on button "Give Permission To Product →" at bounding box center [907, 253] width 73 height 9
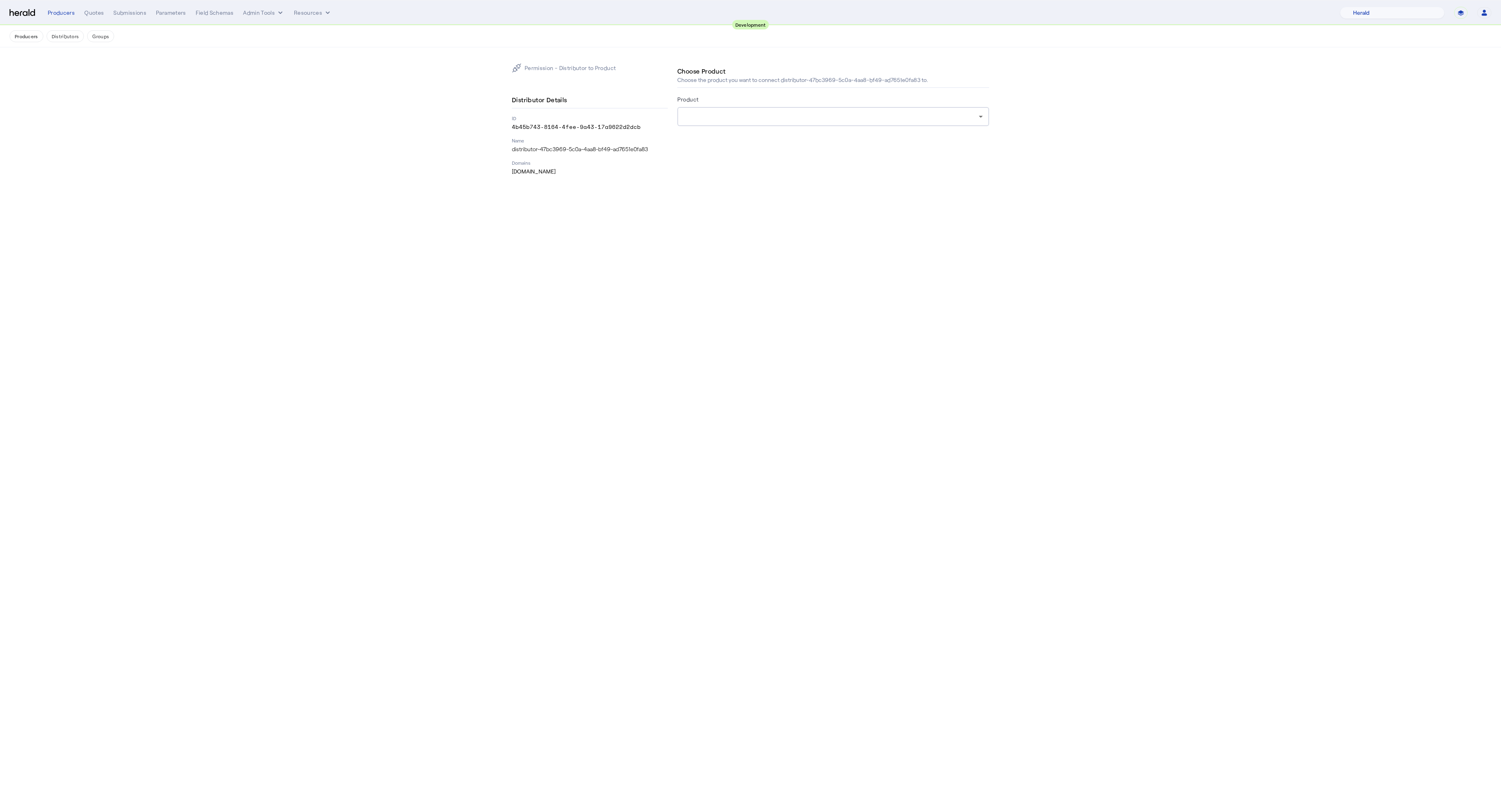
click at [716, 121] on div at bounding box center [831, 117] width 295 height 9
click at [718, 168] on span "[PERSON_NAME] & [PERSON_NAME] Cyber" at bounding box center [833, 169] width 299 height 9
click at [706, 178] on div "Submit Permission" at bounding box center [711, 174] width 55 height 8
click at [63, 13] on div "Producers" at bounding box center [61, 12] width 27 height 8
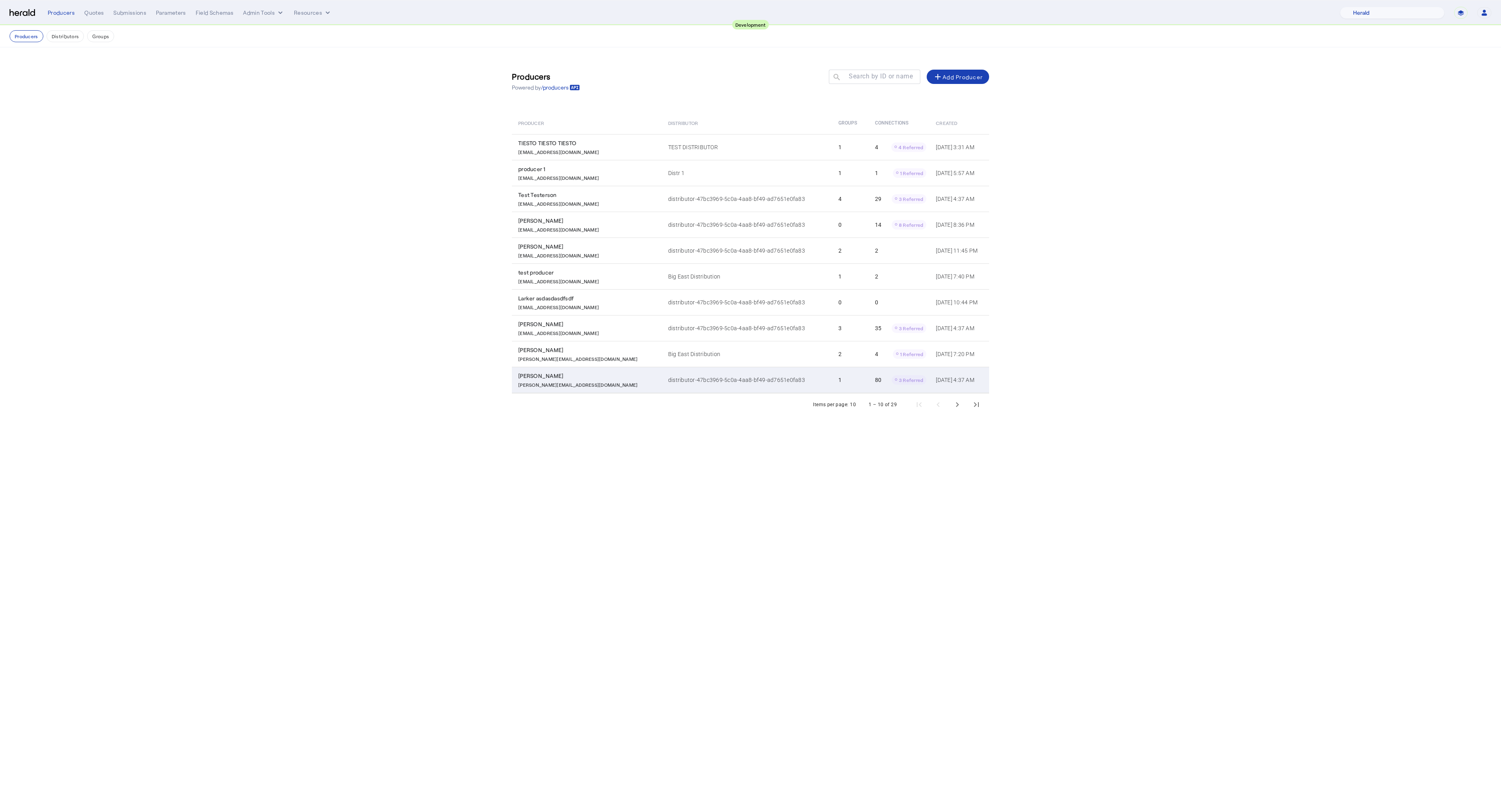
click at [542, 373] on div "[PERSON_NAME]" at bounding box center [588, 376] width 140 height 8
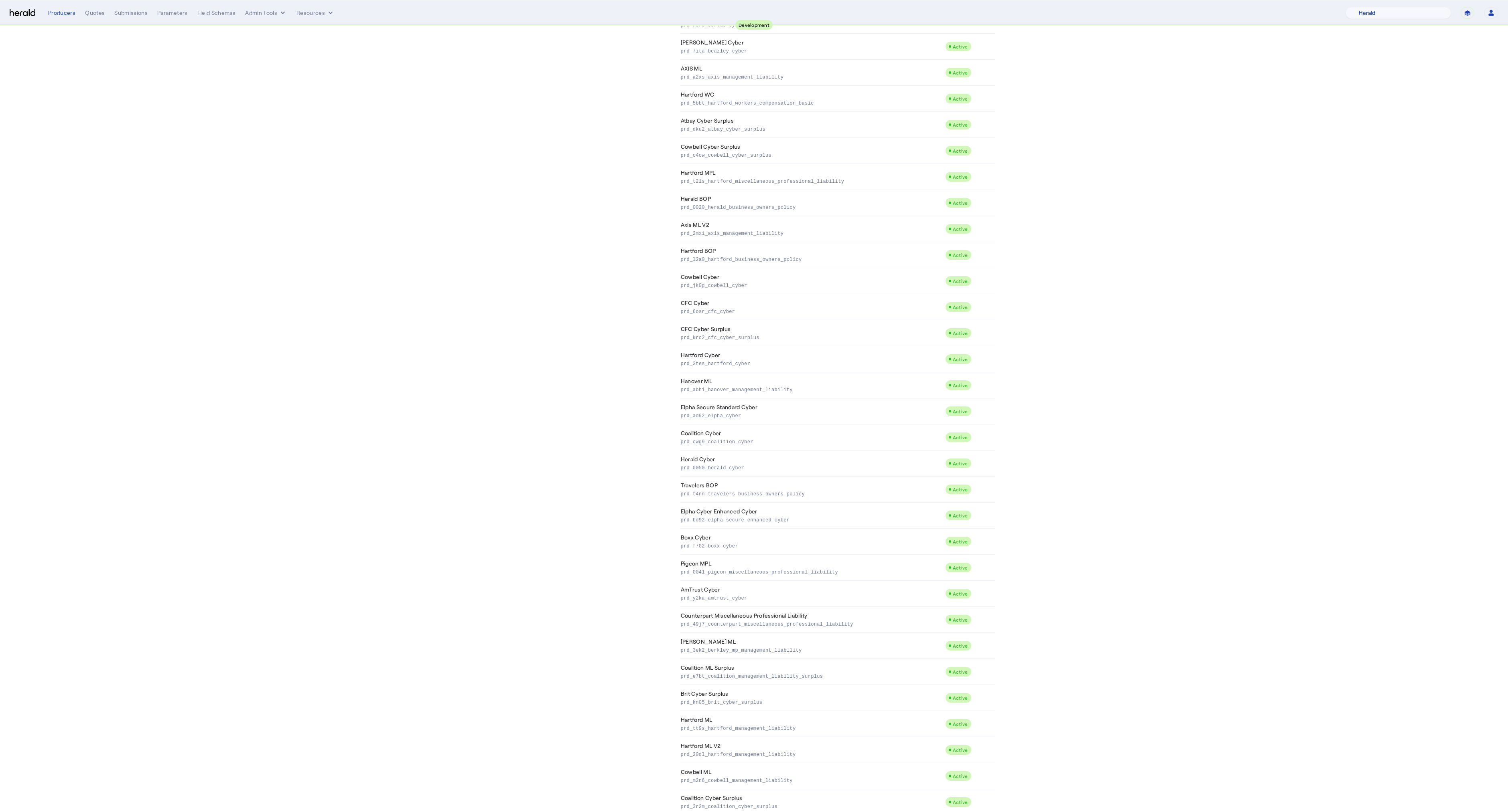
scroll to position [1412, 0]
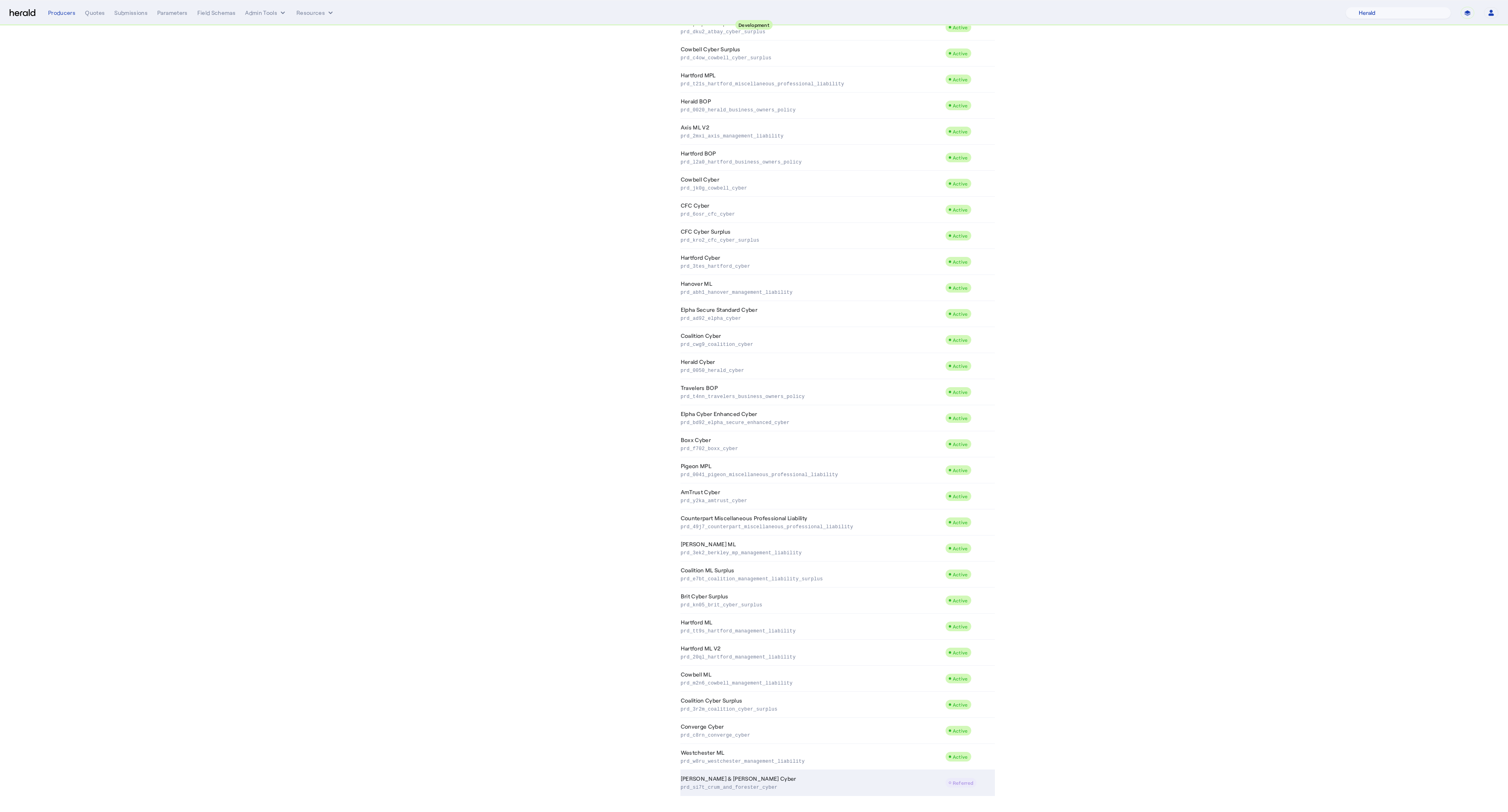
click at [732, 781] on td "[PERSON_NAME] & [PERSON_NAME] Cyber prd_si7t_crum_and_forester_cyber" at bounding box center [812, 783] width 265 height 26
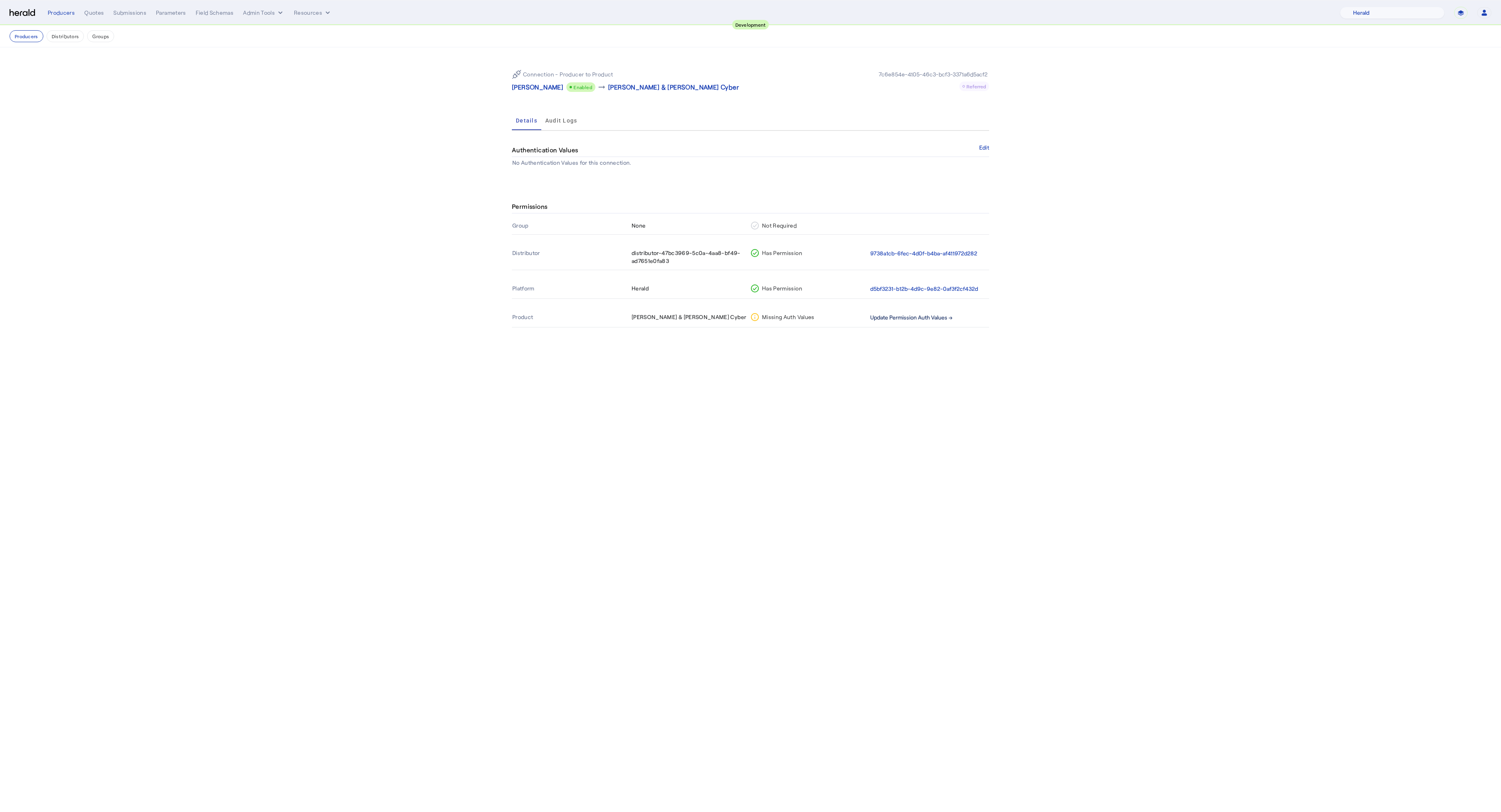
click at [898, 319] on button "Update Permission Auth Values →" at bounding box center [911, 317] width 82 height 9
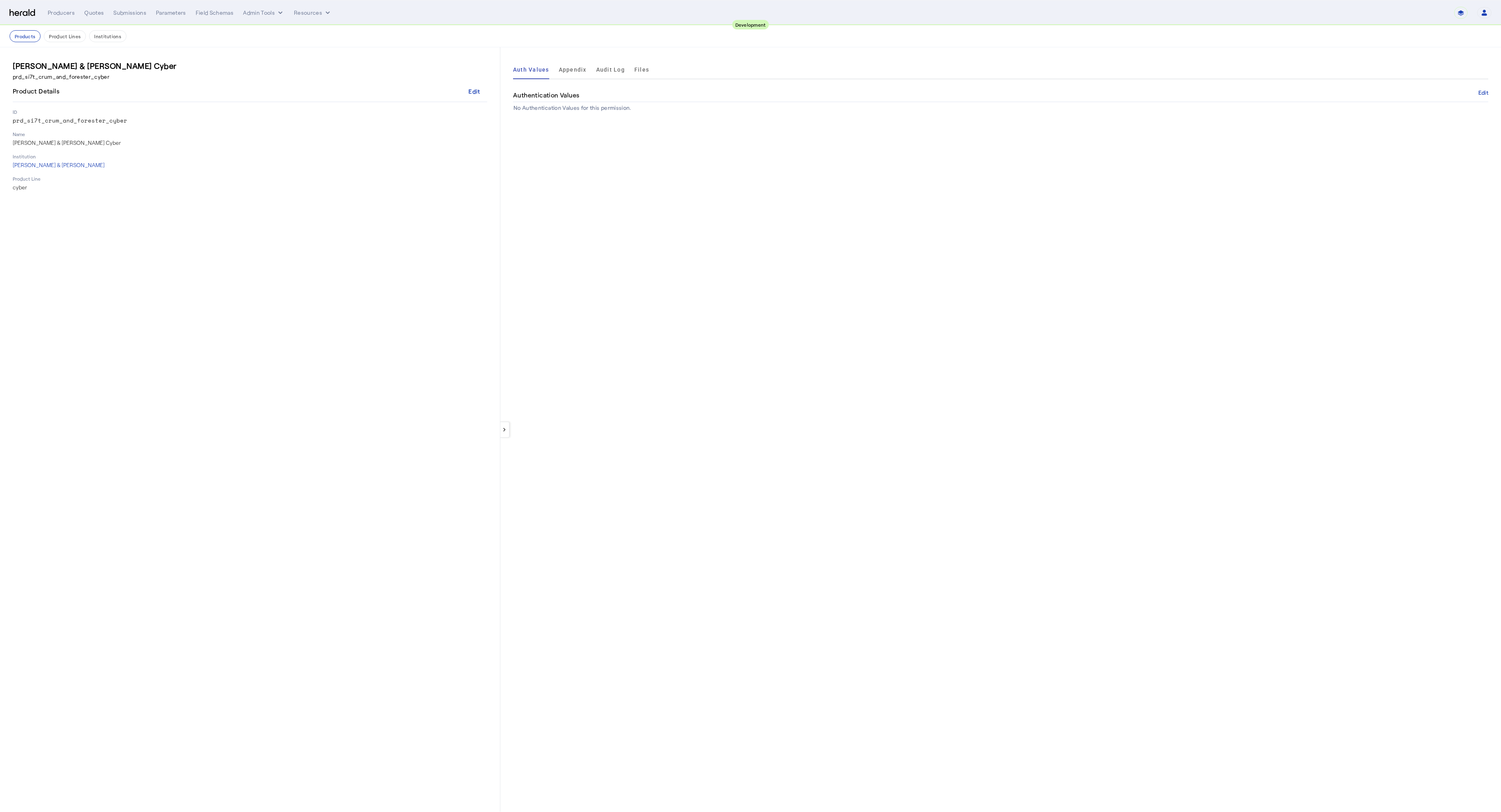
click at [562, 97] on h4 "Authentication Values" at bounding box center [547, 95] width 69 height 9
drag, startPoint x: 562, startPoint y: 97, endPoint x: 563, endPoint y: 102, distance: 5.1
click at [562, 98] on h4 "Authentication Values" at bounding box center [547, 95] width 69 height 9
click at [566, 112] on th "No Authentication Values for this permission." at bounding box center [1001, 108] width 975 height 11
click at [570, 115] on div "keyboard_arrow_left Auth Values Appendix Audit Log Files Authentication Values …" at bounding box center [1001, 429] width 1001 height 764
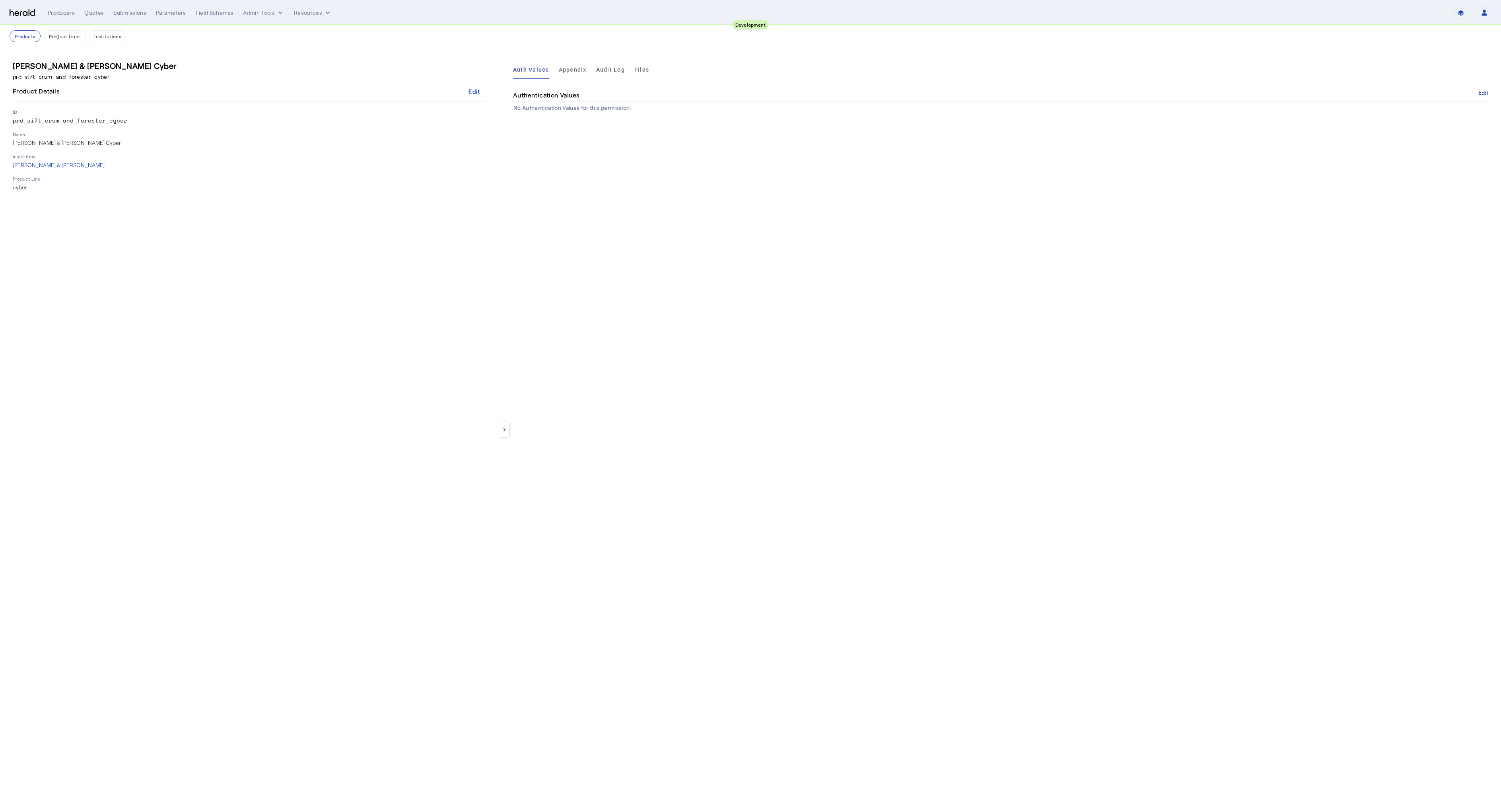
click at [570, 115] on div "keyboard_arrow_left Auth Values Appendix Audit Log Files Authentication Values …" at bounding box center [1001, 429] width 1001 height 764
click at [570, 113] on div "keyboard_arrow_left Auth Values Appendix Audit Log Files Authentication Values …" at bounding box center [1001, 429] width 1001 height 764
click at [569, 113] on div "keyboard_arrow_left Auth Values Appendix Audit Log Files Authentication Values …" at bounding box center [1001, 429] width 1001 height 764
click at [1486, 97] on div "Authentication Values Edit" at bounding box center [1001, 95] width 975 height 13
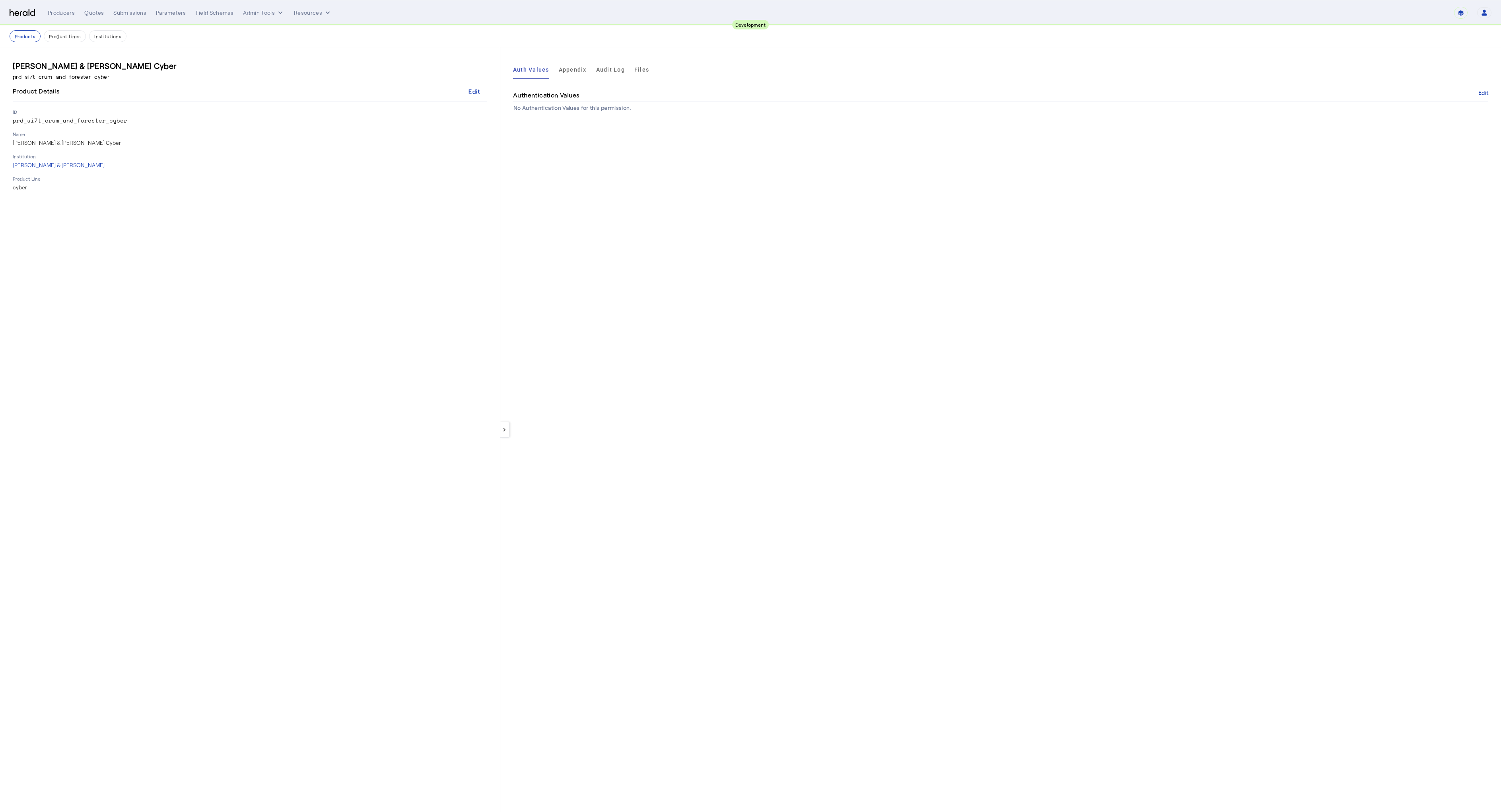
click at [1486, 97] on div "Authentication Values Edit" at bounding box center [1001, 95] width 975 height 13
click at [1480, 92] on button "Edit" at bounding box center [1483, 92] width 10 height 5
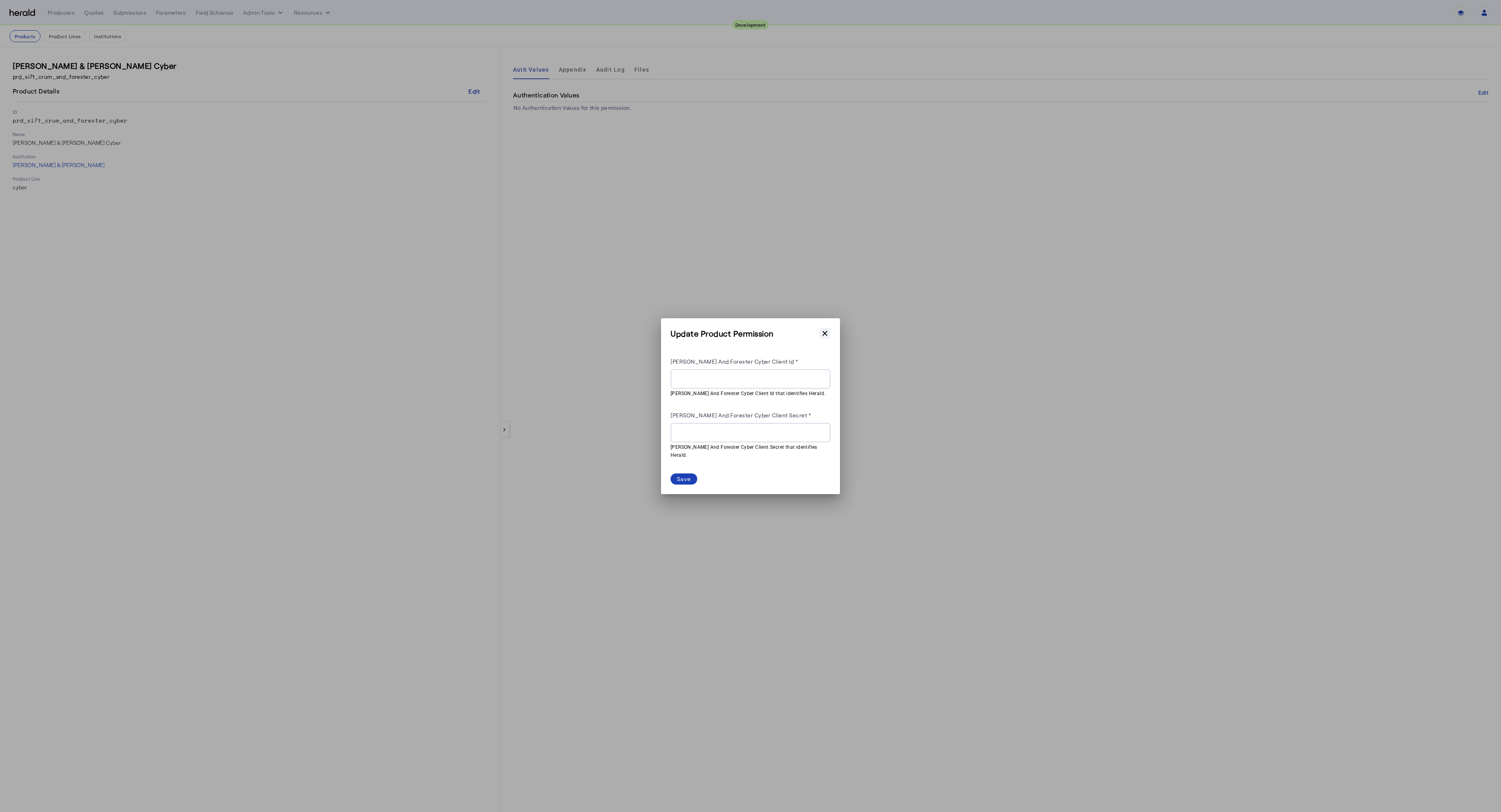
click at [825, 335] on icon "button" at bounding box center [824, 333] width 5 height 5
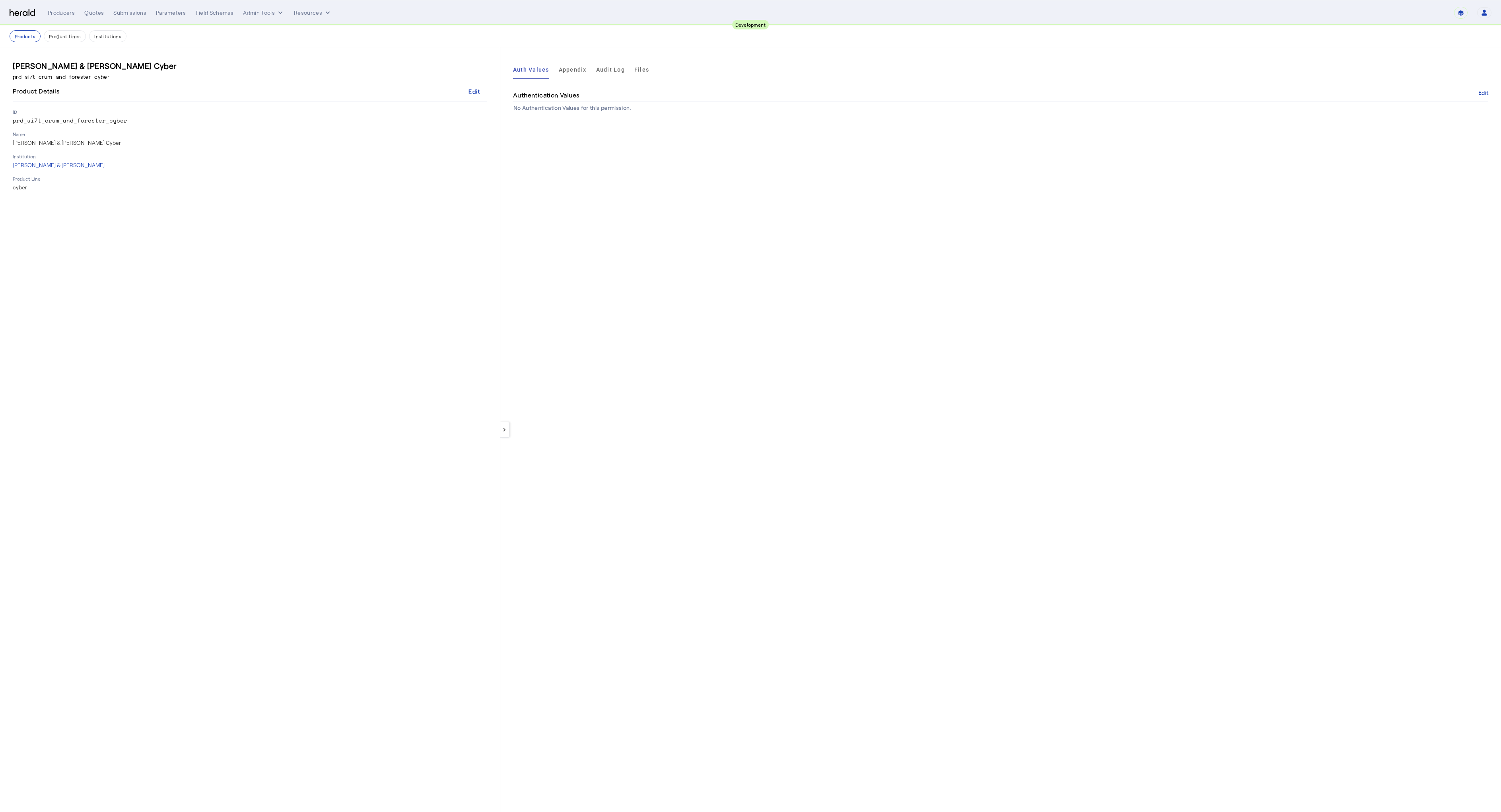
click at [688, 348] on div "keyboard_arrow_left Auth Values Appendix Audit Log Files Authentication Values …" at bounding box center [1001, 429] width 1001 height 764
drag, startPoint x: 716, startPoint y: 409, endPoint x: 690, endPoint y: 394, distance: 30.0
select select "pfm_2v8p_herald_api"
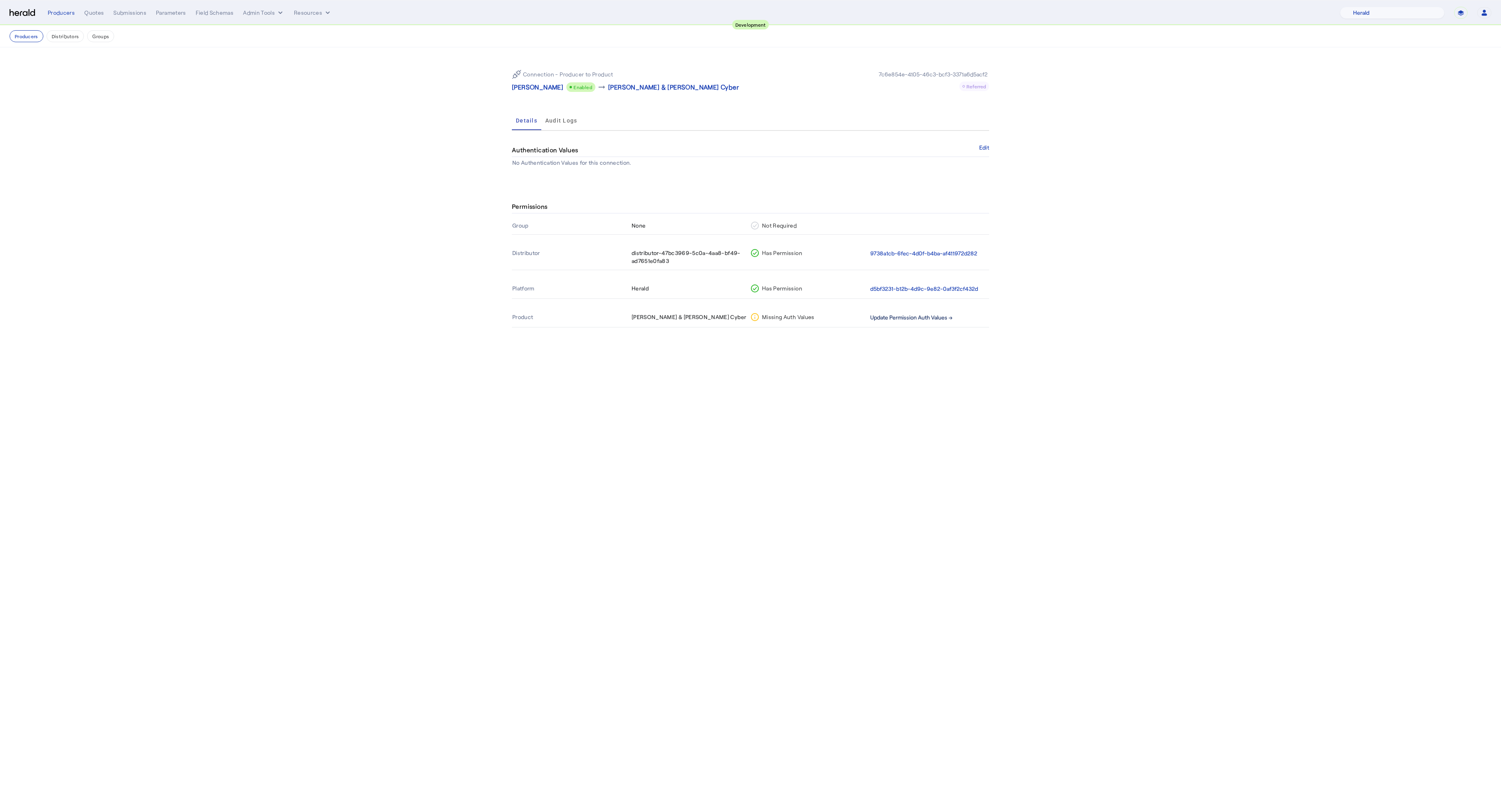
click at [895, 317] on button "Update Permission Auth Values →" at bounding box center [911, 317] width 82 height 9
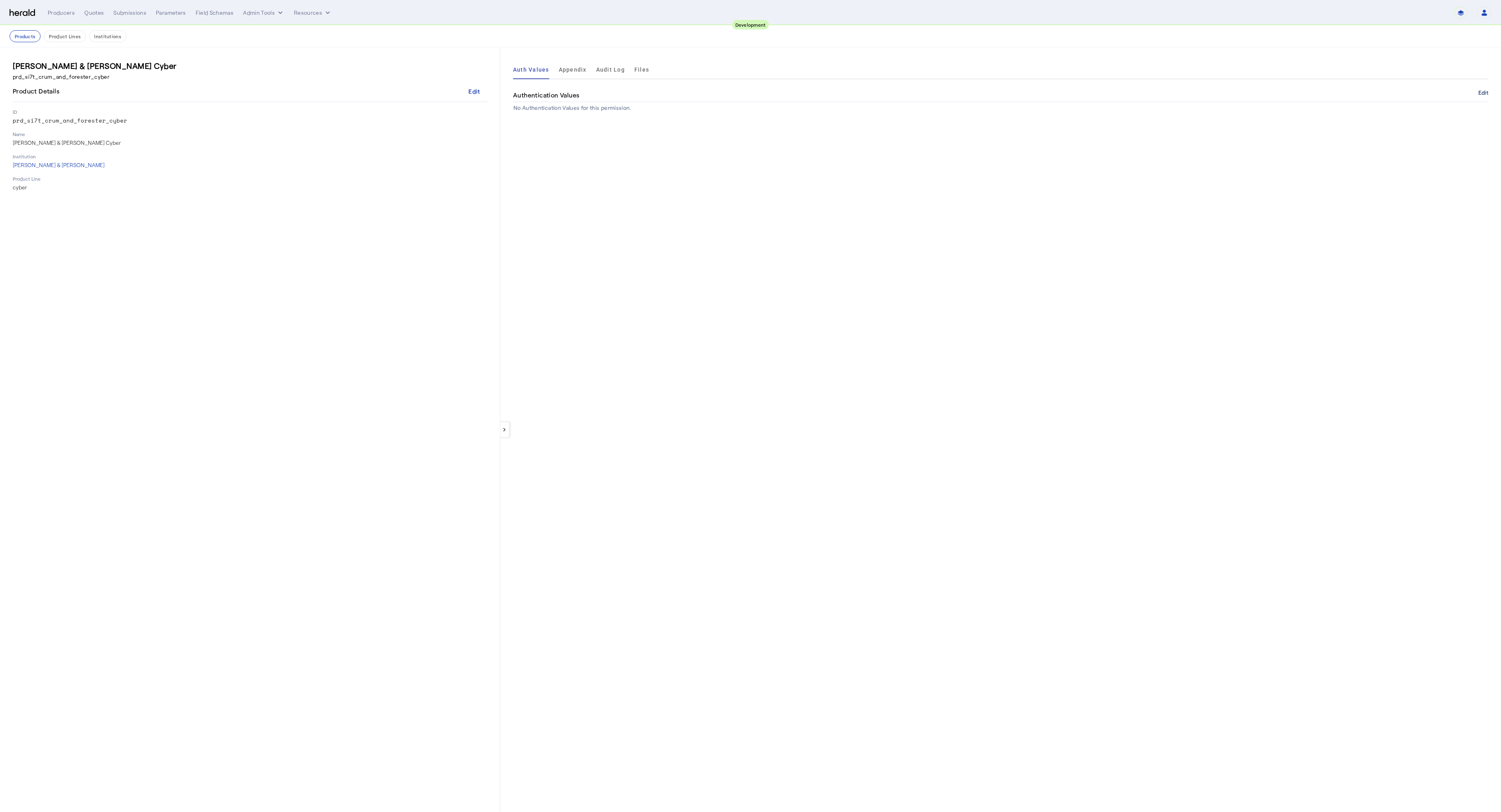
click at [1487, 92] on button "Edit" at bounding box center [1483, 92] width 10 height 5
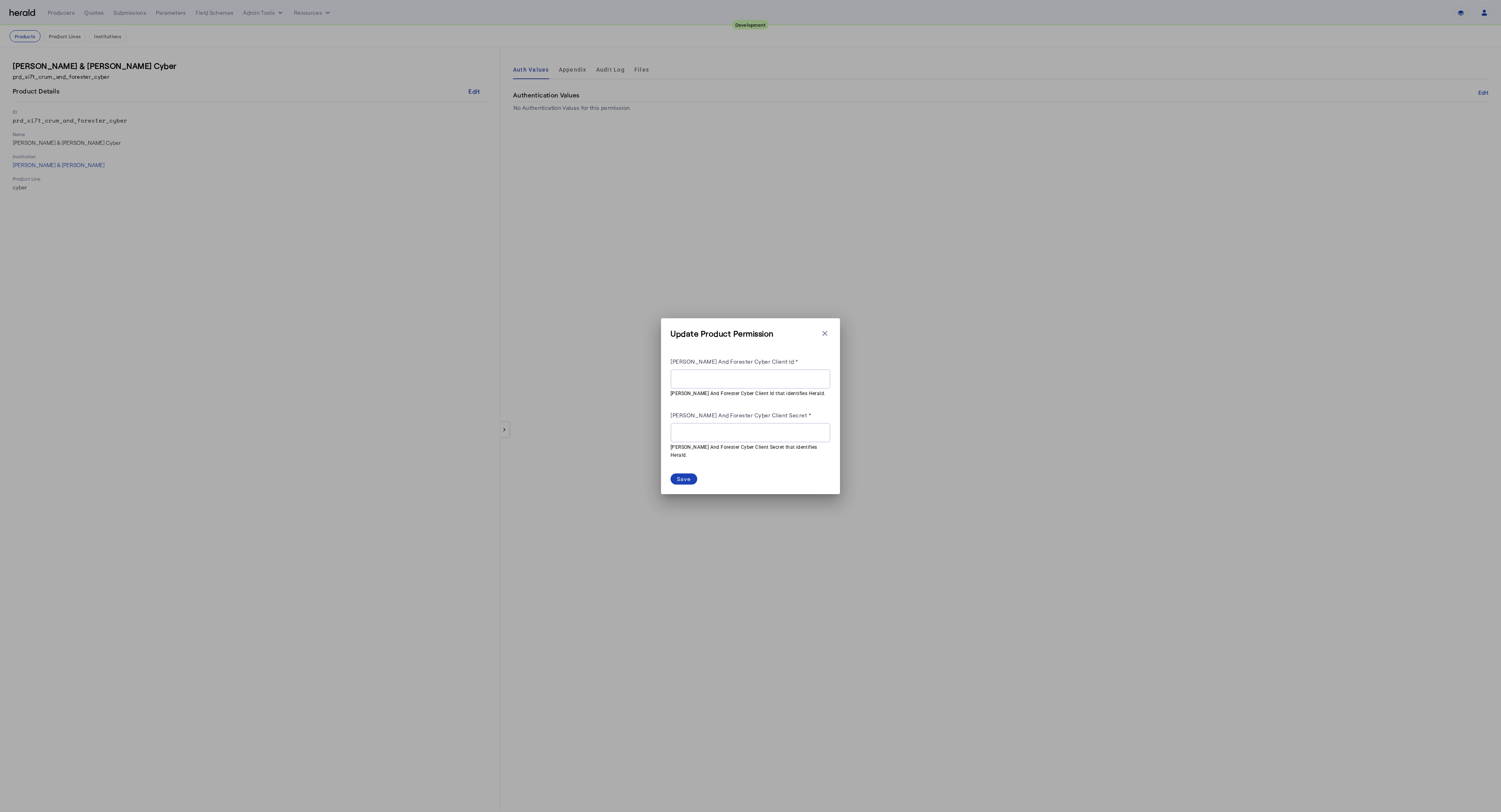
click at [741, 383] on input "[PERSON_NAME] And Forester Cyber Client Id *" at bounding box center [751, 379] width 147 height 9
paste input "**********"
type input "**********"
click at [729, 435] on input "[PERSON_NAME] And Forester Cyber Client Secret *" at bounding box center [751, 432] width 147 height 9
paste input "**********"
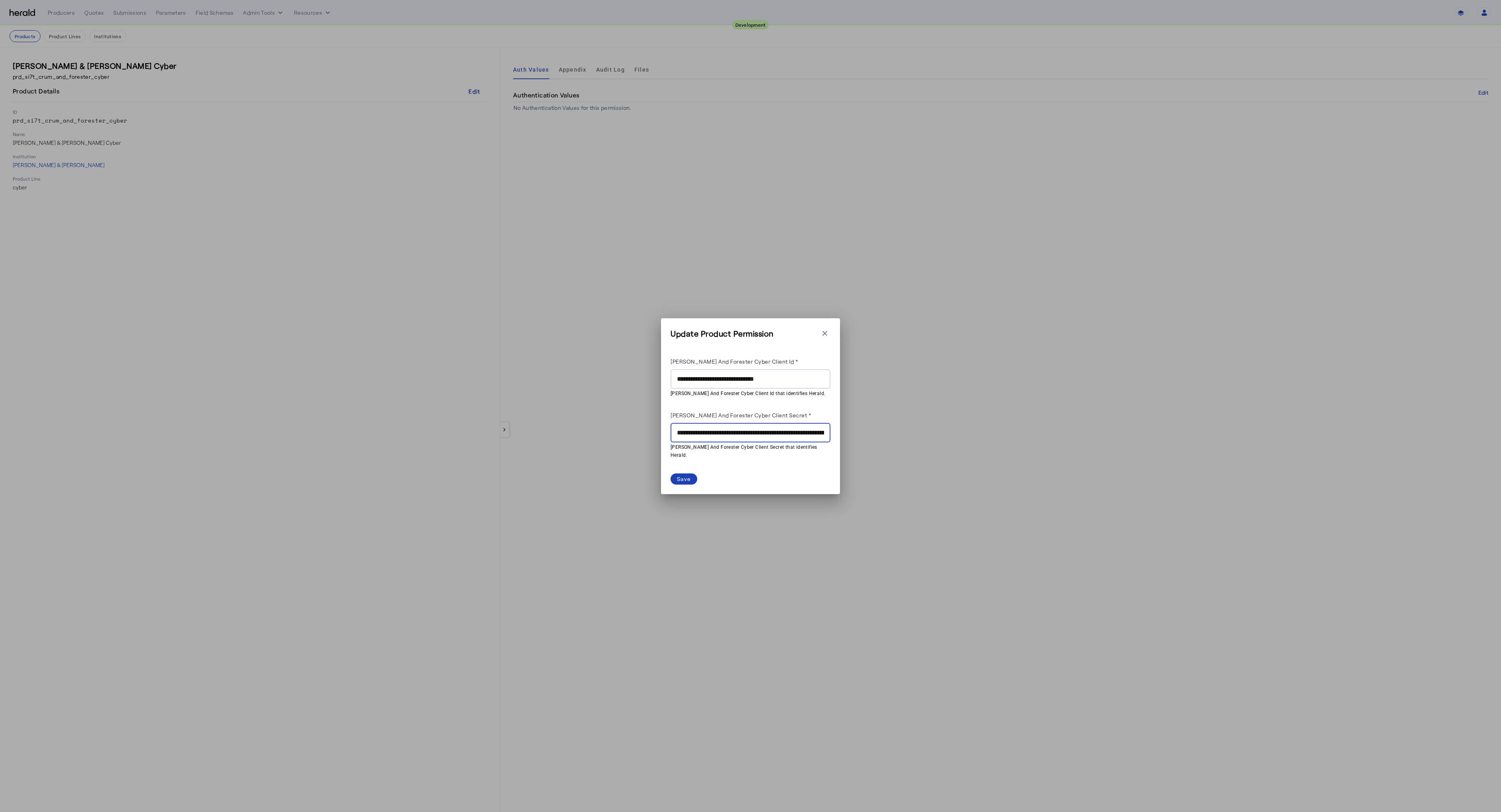
scroll to position [0, 91]
type input "**********"
click at [682, 477] on div "Save" at bounding box center [684, 479] width 14 height 8
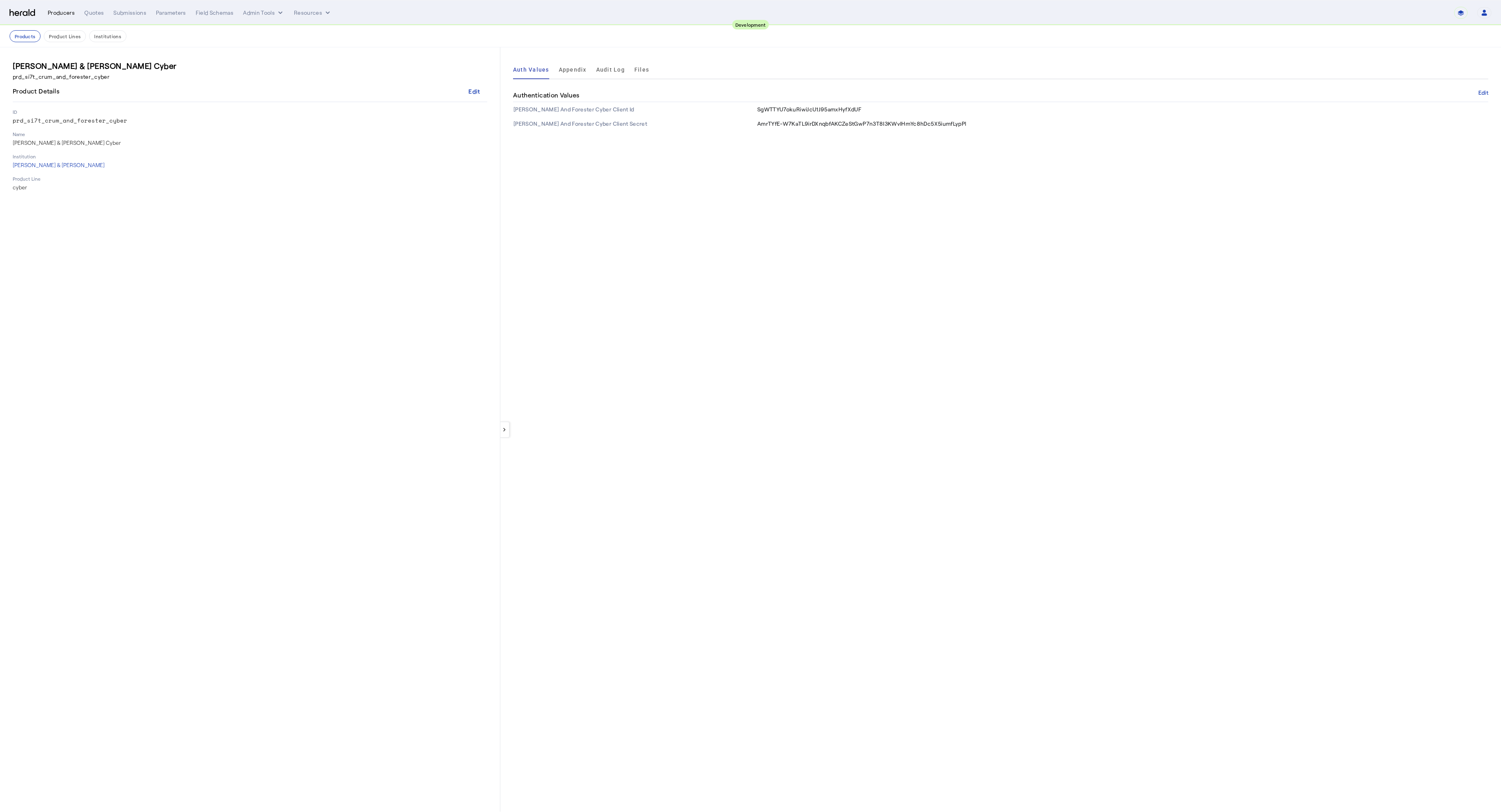
click at [49, 15] on div "Producers" at bounding box center [61, 12] width 27 height 8
select select "pfm_2v8p_herald_api"
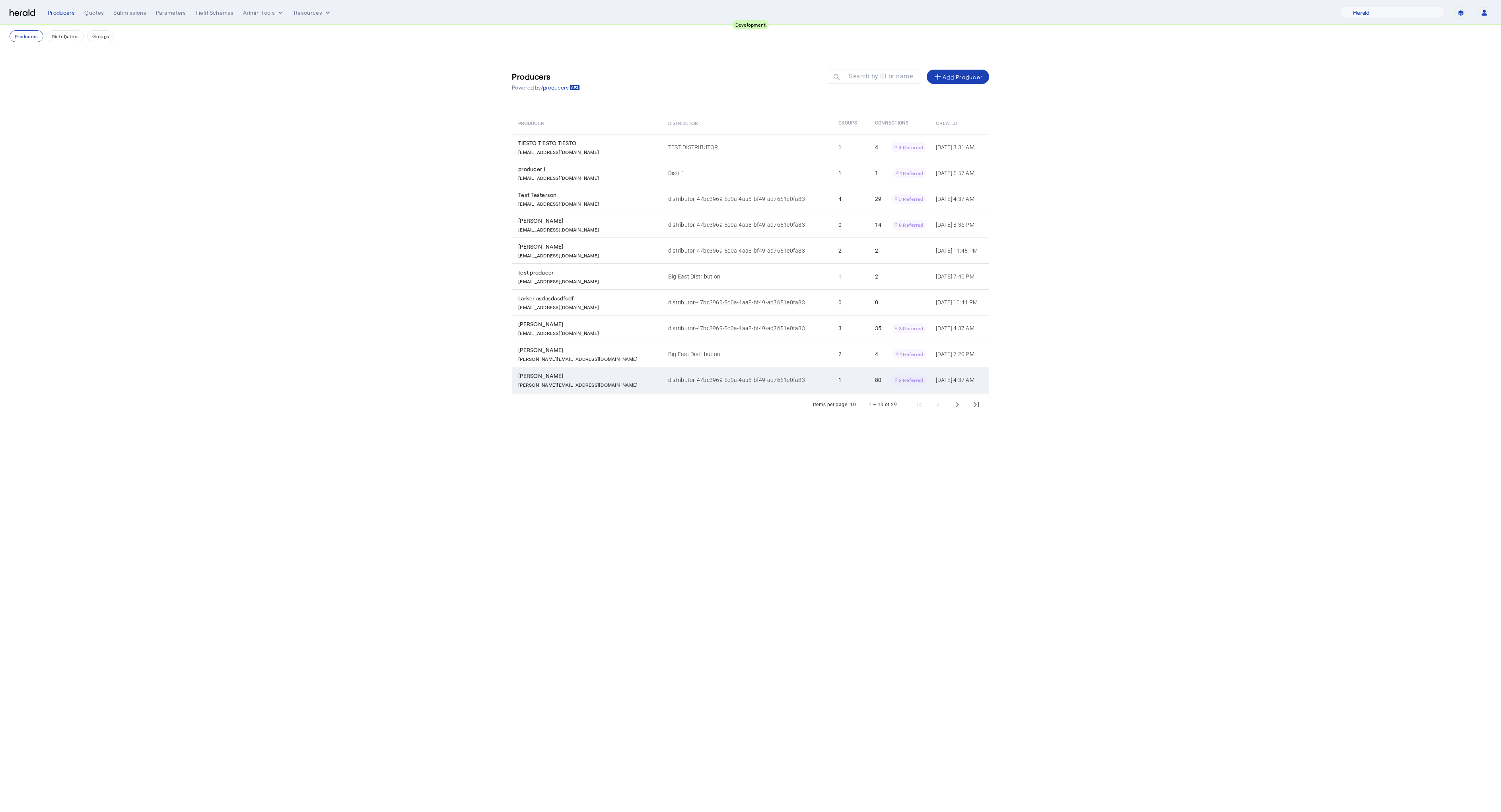
click at [552, 380] on p "[PERSON_NAME][EMAIL_ADDRESS][DOMAIN_NAME]" at bounding box center [578, 383] width 120 height 8
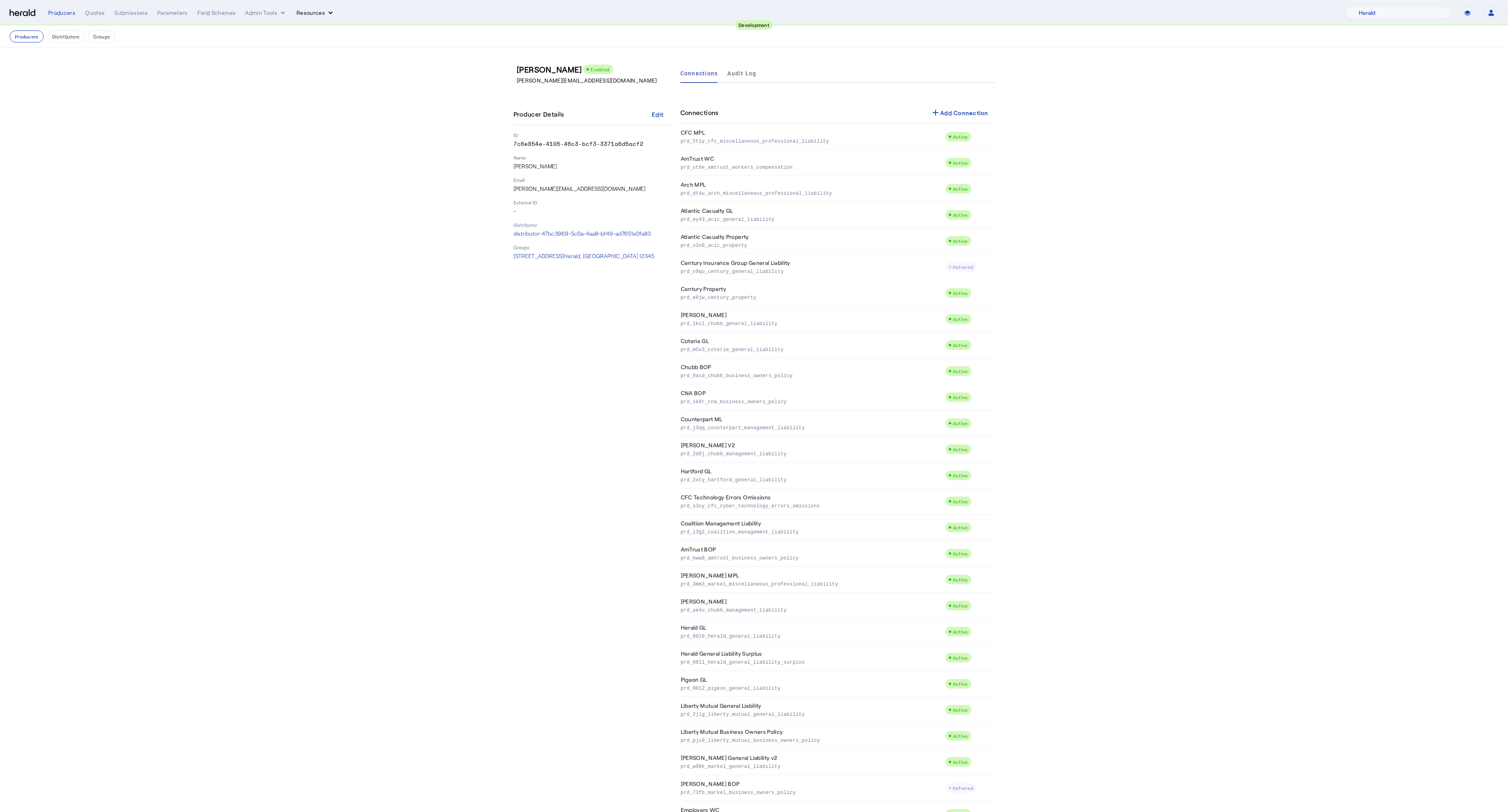
click at [311, 13] on button "Resources" at bounding box center [315, 12] width 38 height 8
click at [320, 32] on span "Herald Request Builder" at bounding box center [336, 29] width 68 height 8
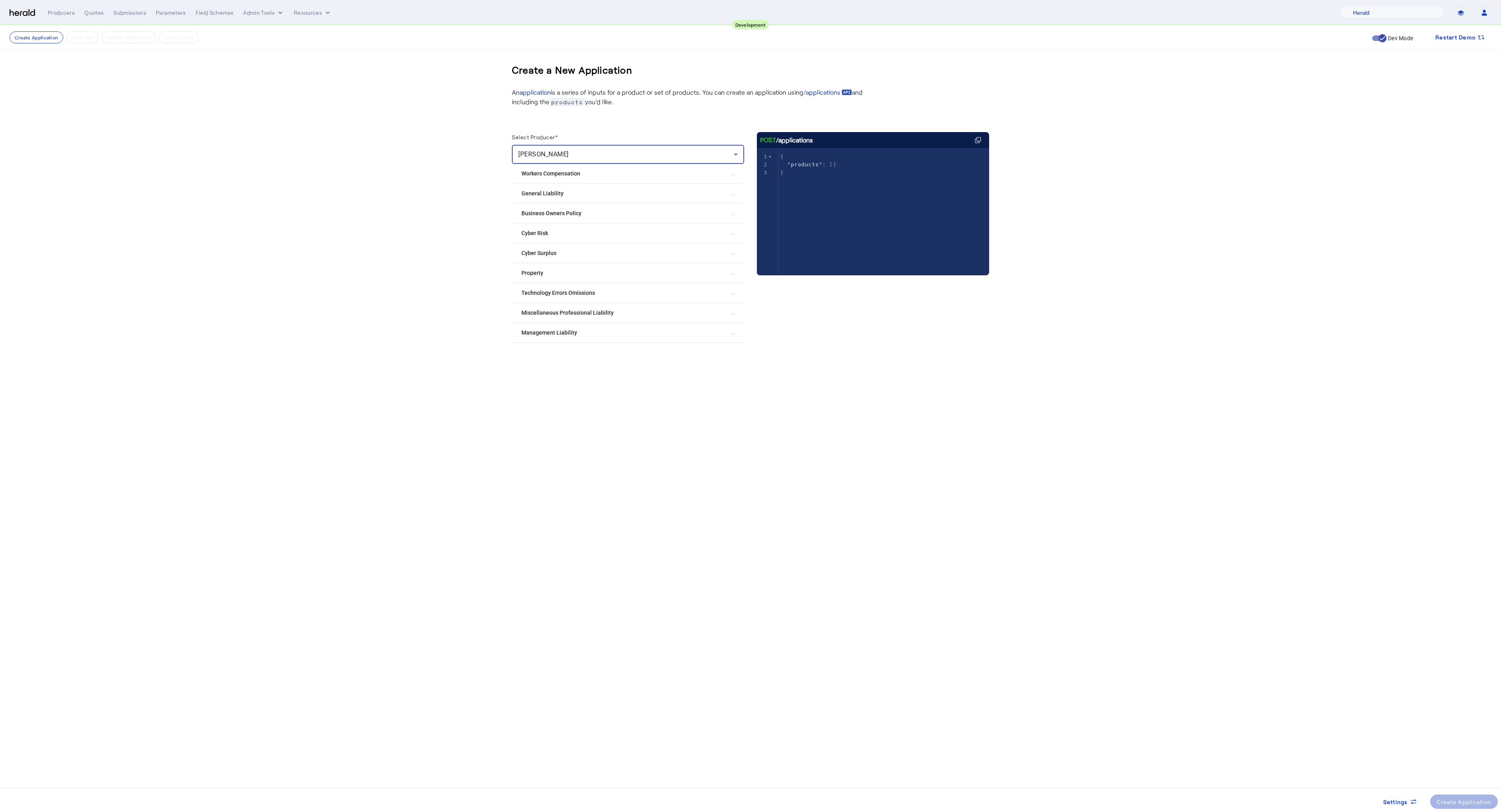
click at [680, 156] on div "[PERSON_NAME]" at bounding box center [626, 154] width 216 height 9
click at [680, 156] on div at bounding box center [750, 406] width 1501 height 812
click at [532, 227] on mat-expansion-panel-header "Cyber Risk" at bounding box center [628, 233] width 233 height 19
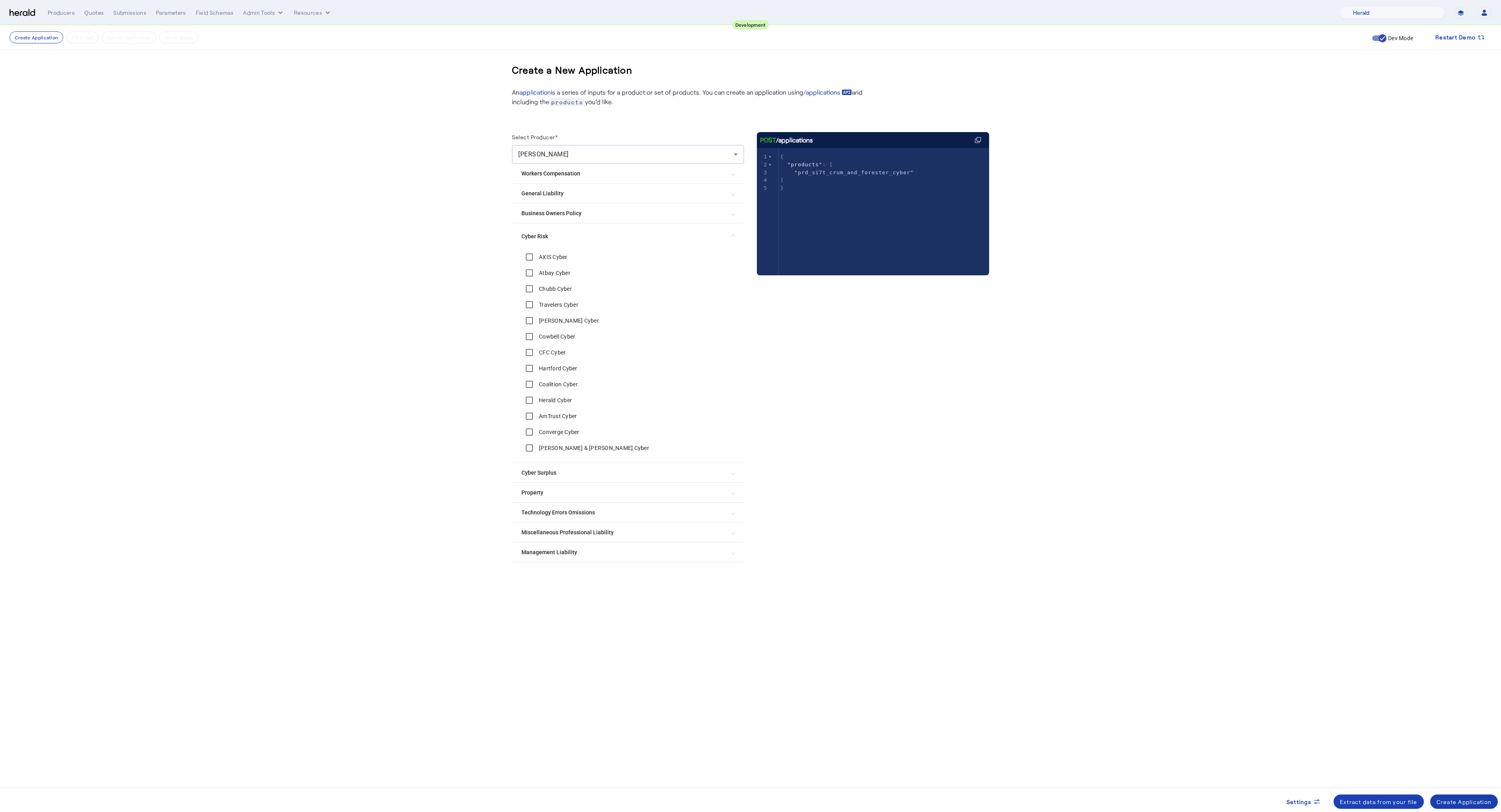
click at [1444, 801] on div "Create Application" at bounding box center [1464, 801] width 56 height 8
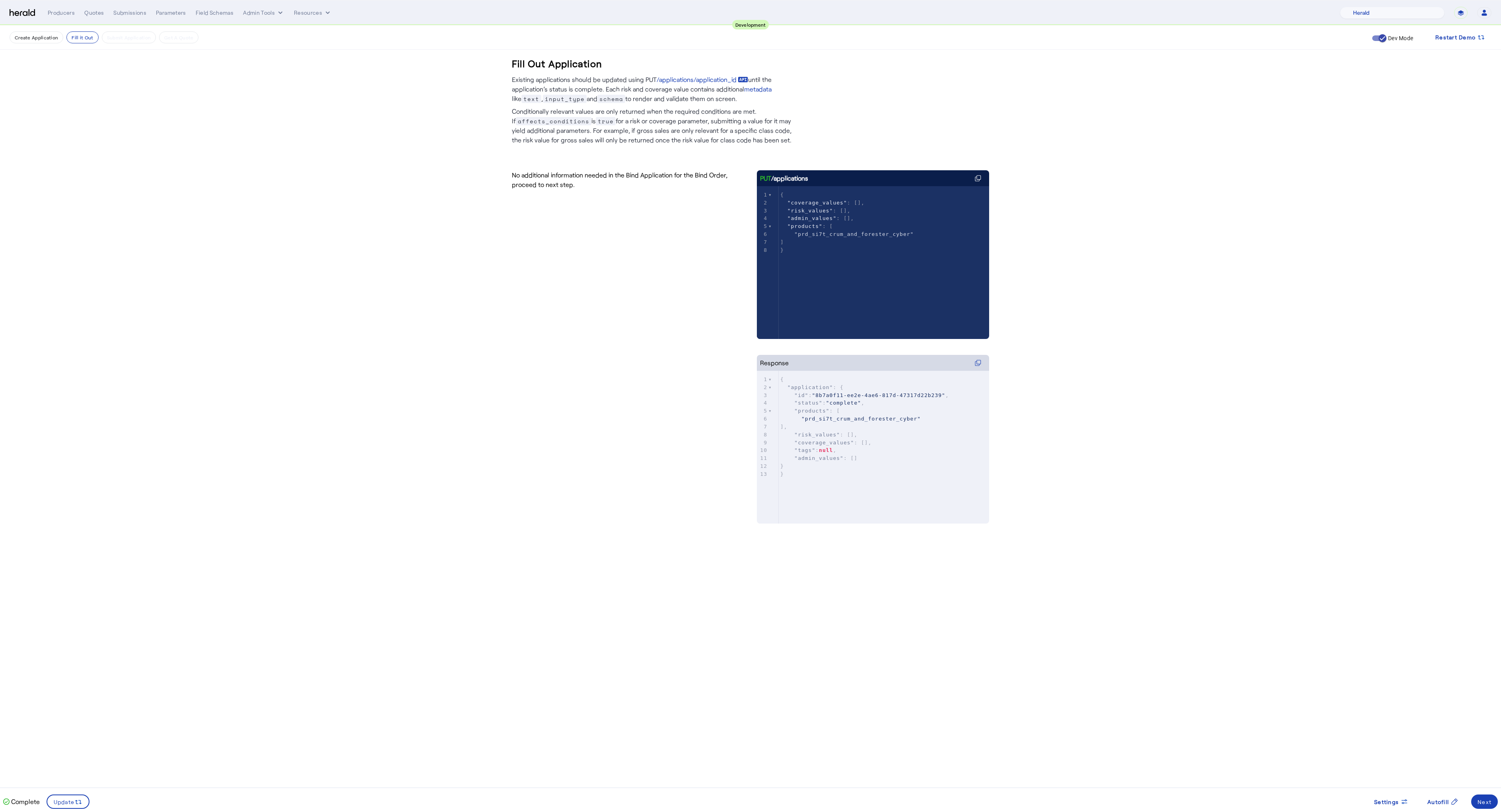
drag, startPoint x: 786, startPoint y: 463, endPoint x: 758, endPoint y: 446, distance: 32.8
